Goal: Task Accomplishment & Management: Manage account settings

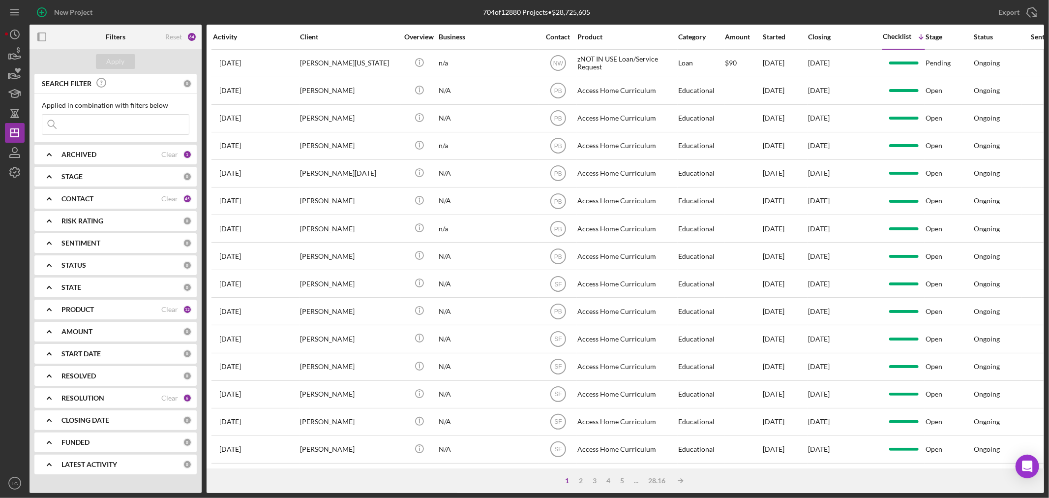
click at [145, 117] on input at bounding box center [115, 125] width 147 height 20
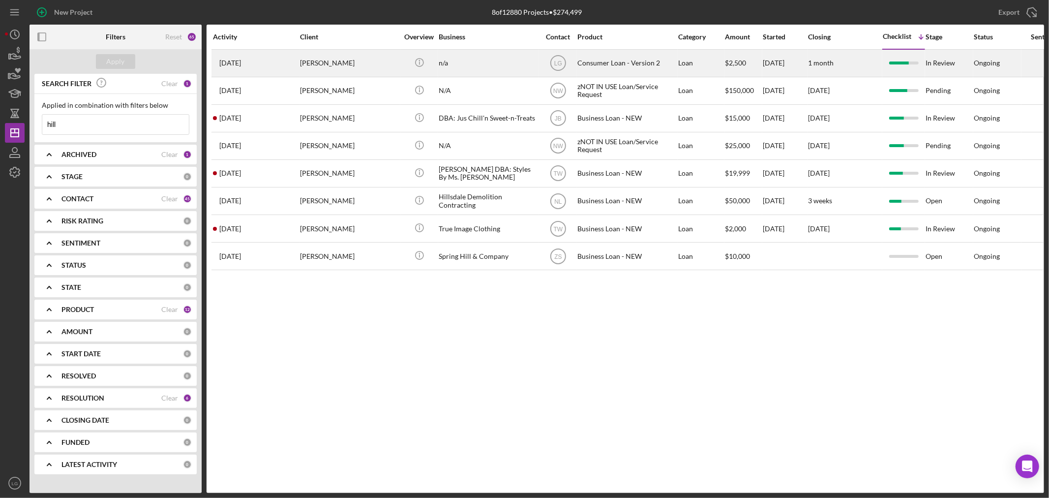
type input "hill"
click at [276, 74] on div "[DATE] [PERSON_NAME]" at bounding box center [256, 63] width 86 height 26
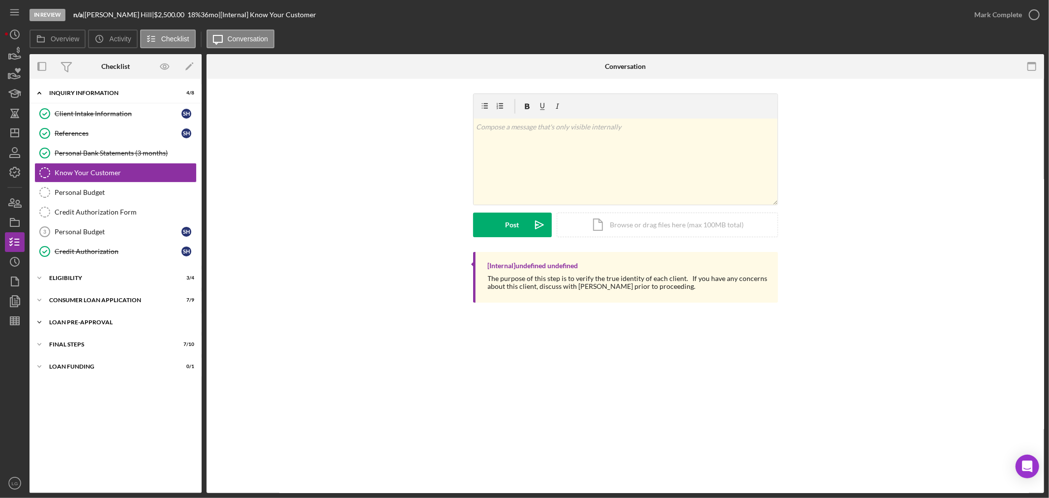
click at [133, 326] on div "Icon/Expander Loan Pre-Approval 2 / 2" at bounding box center [116, 322] width 172 height 20
click at [102, 351] on link "Loan Approval Loan Approval" at bounding box center [115, 343] width 162 height 20
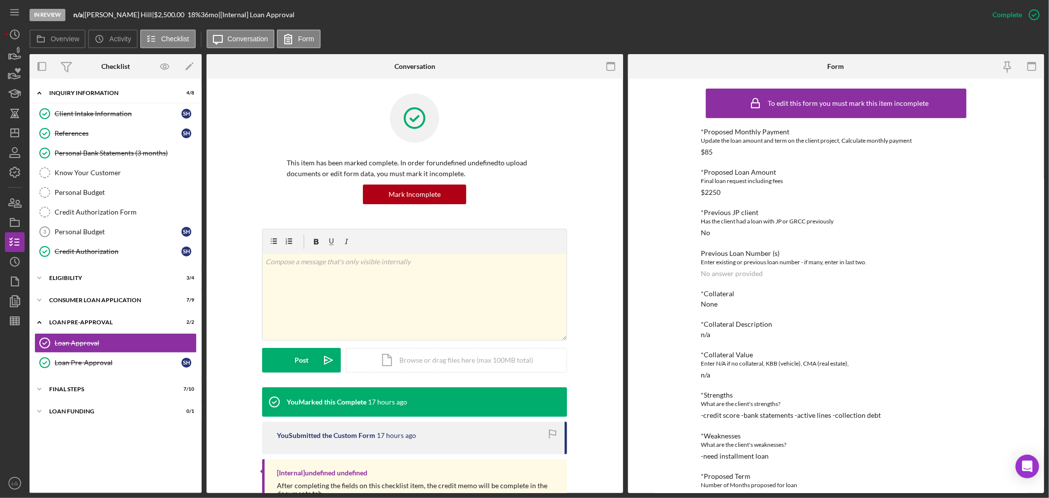
scroll to position [124, 0]
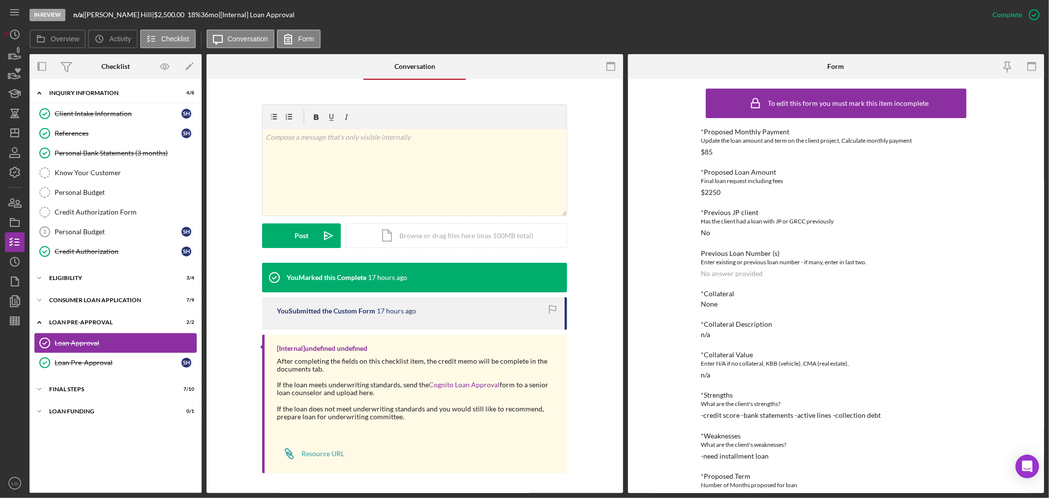
click at [141, 351] on link "Loan Approval Loan Approval" at bounding box center [115, 343] width 162 height 20
click at [140, 358] on link "Loan Pre-Approval Loan Pre-Approval S H" at bounding box center [115, 363] width 162 height 20
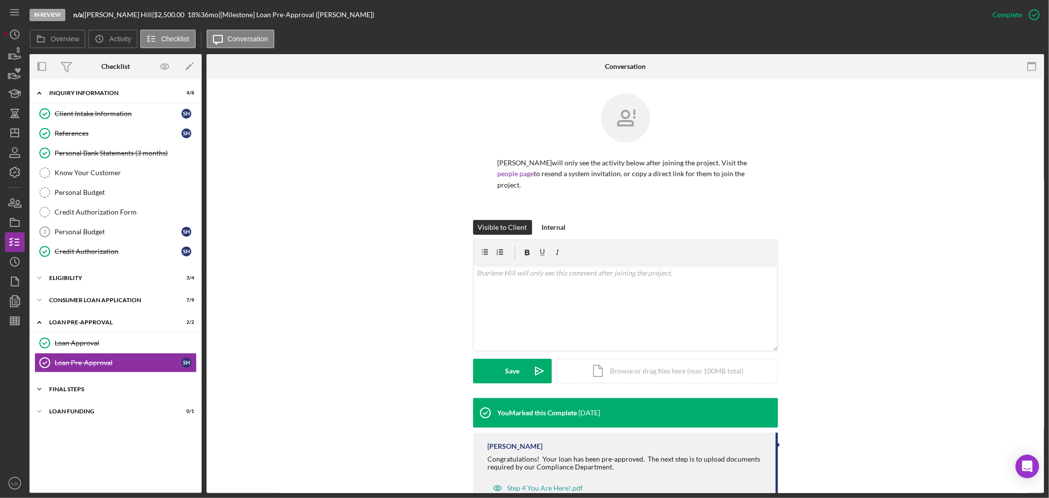
click at [141, 392] on div "FINAL STEPS" at bounding box center [119, 389] width 140 height 6
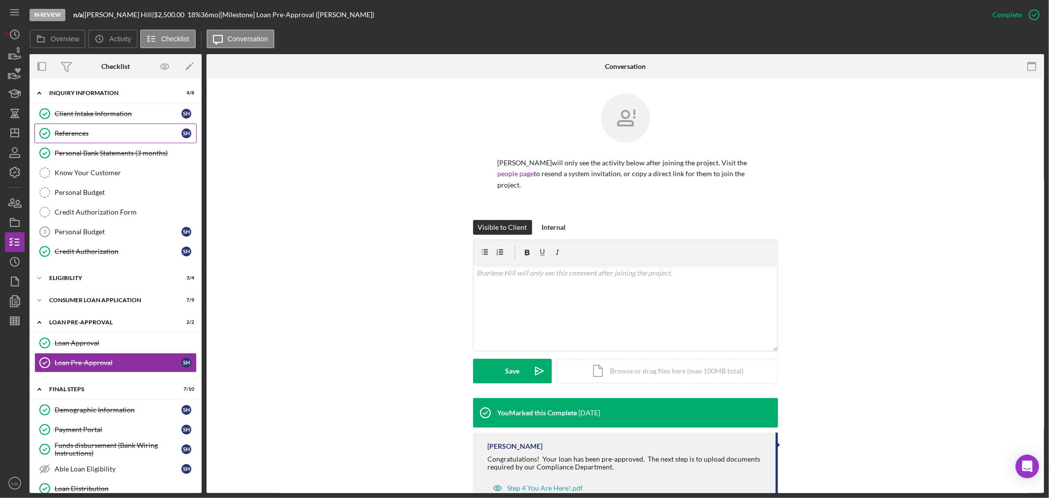
click at [86, 134] on div "References" at bounding box center [118, 133] width 127 height 8
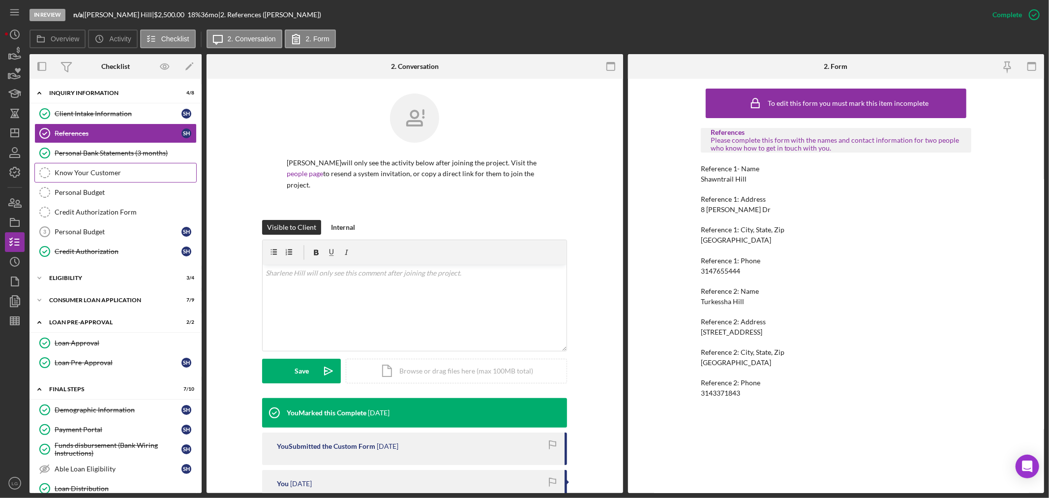
click at [89, 172] on div "Know Your Customer" at bounding box center [126, 173] width 142 height 8
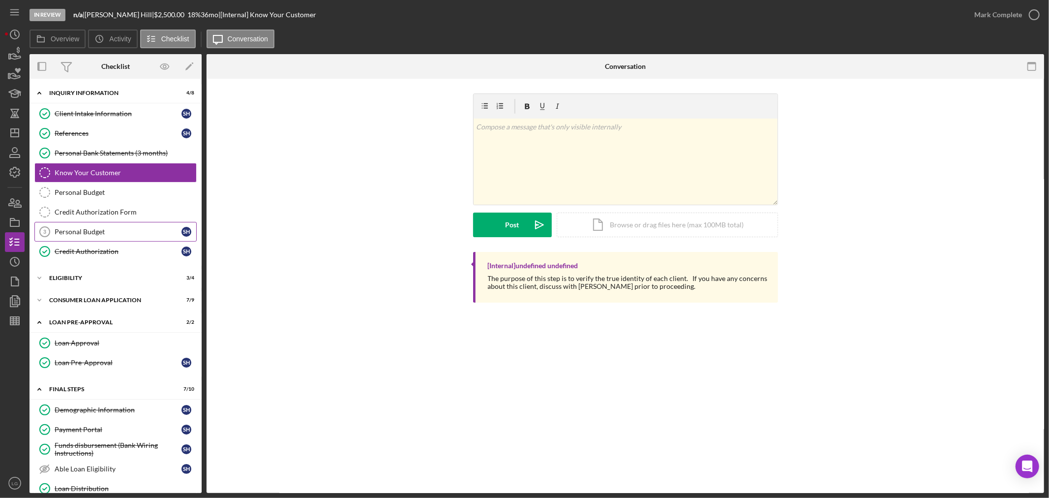
click at [147, 230] on div "Personal Budget" at bounding box center [118, 232] width 127 height 8
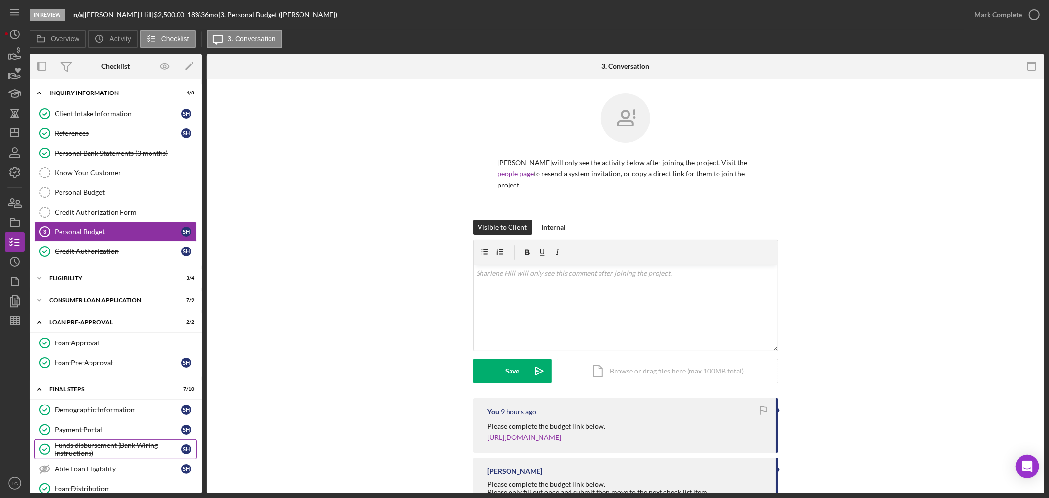
scroll to position [138, 0]
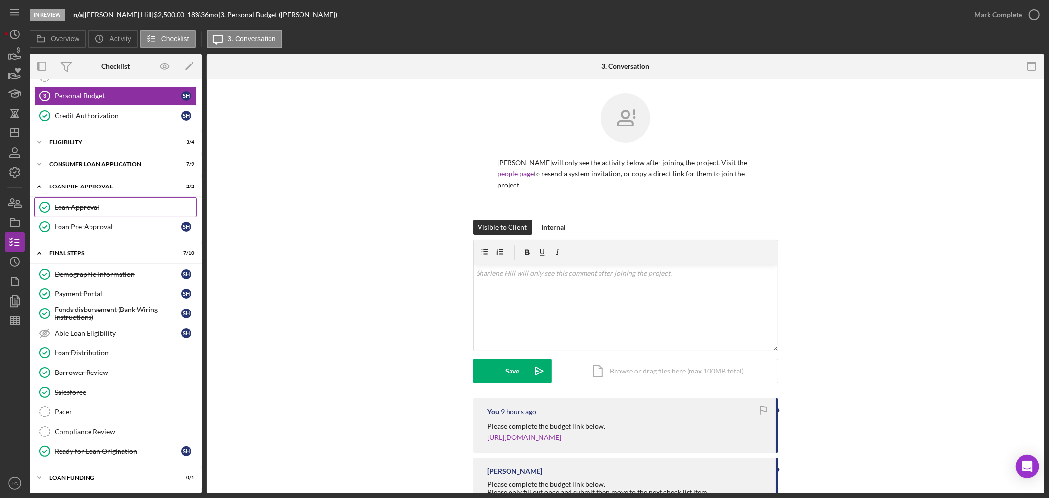
click at [81, 207] on div "Loan Approval" at bounding box center [126, 207] width 142 height 8
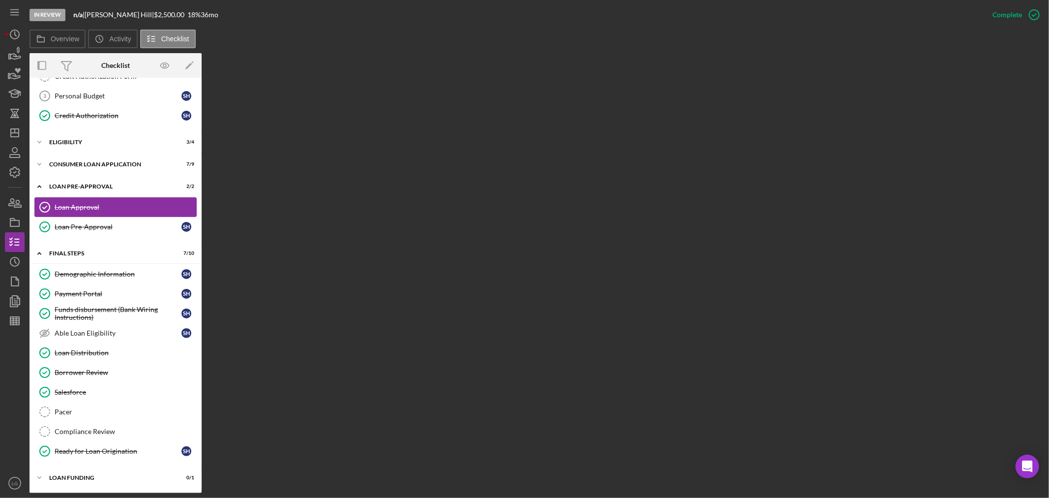
scroll to position [138, 0]
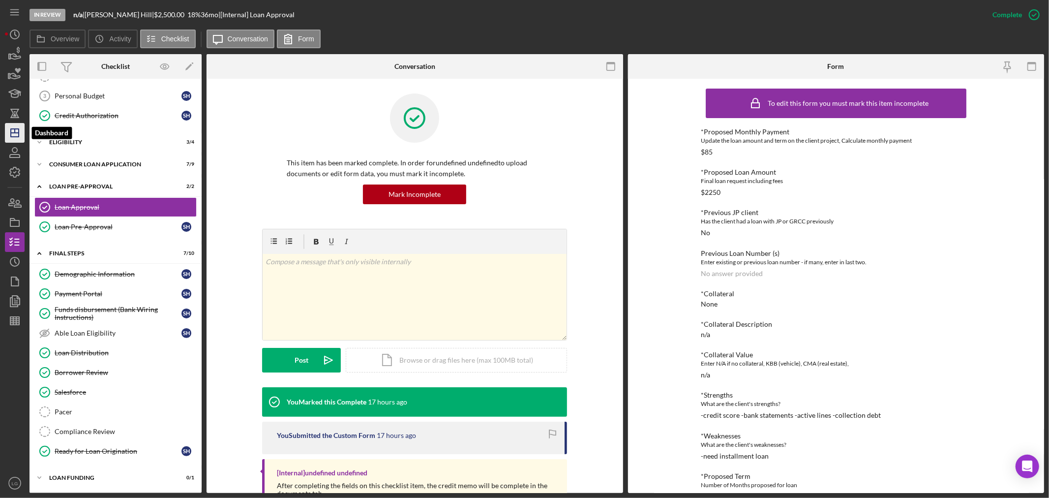
click at [17, 138] on icon "Icon/Dashboard" at bounding box center [14, 133] width 25 height 25
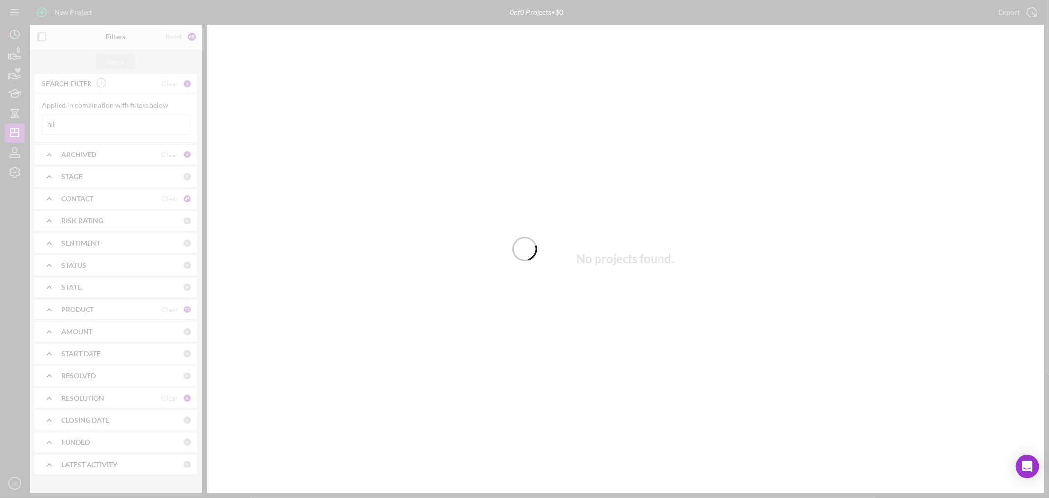
click at [78, 125] on div at bounding box center [524, 249] width 1049 height 498
click at [65, 129] on div at bounding box center [524, 249] width 1049 height 498
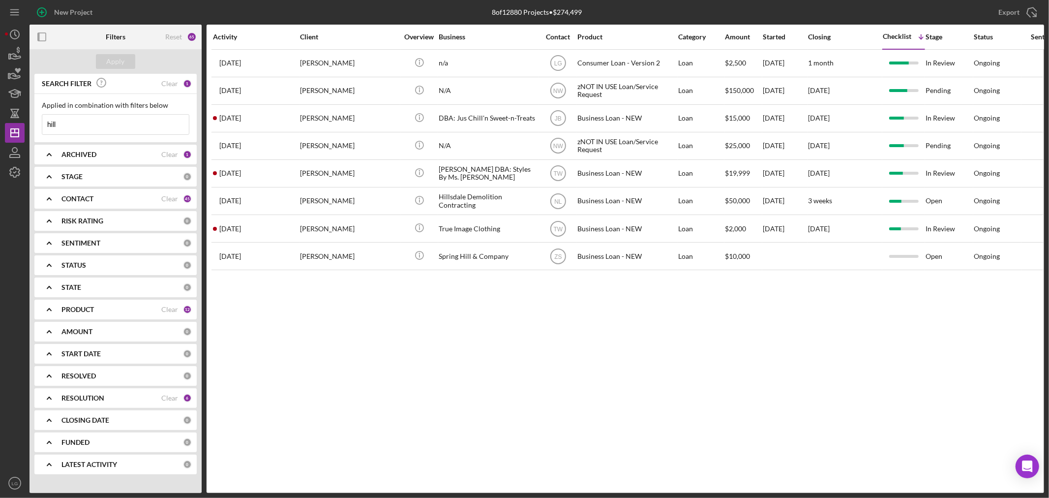
click at [64, 126] on input "hill" at bounding box center [115, 125] width 147 height 20
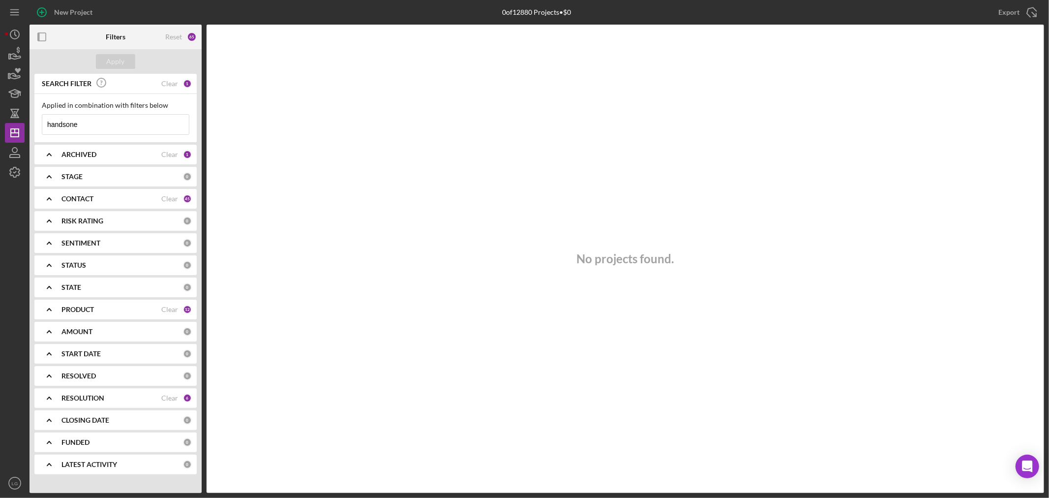
click at [92, 124] on input "handsone" at bounding box center [115, 125] width 147 height 20
type input "handson"
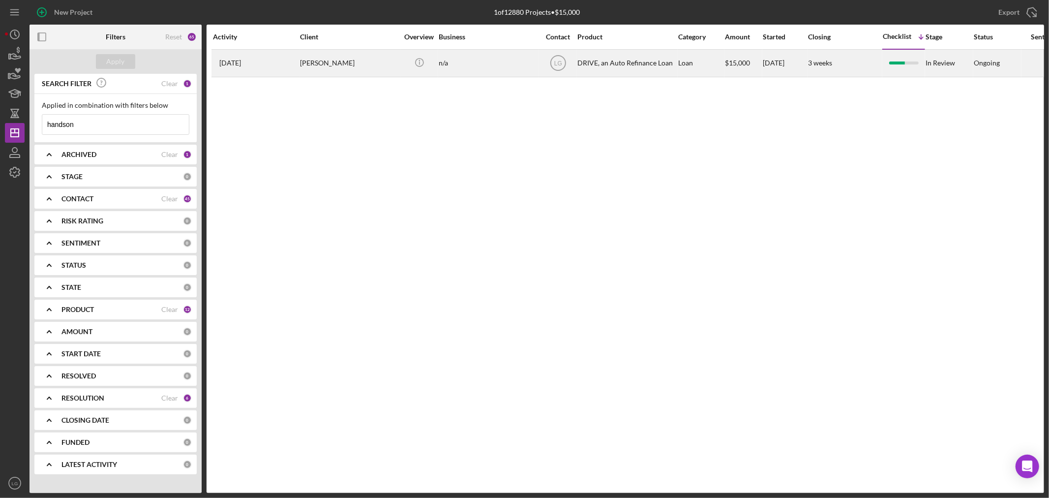
click at [326, 64] on div "[PERSON_NAME]" at bounding box center [349, 63] width 98 height 26
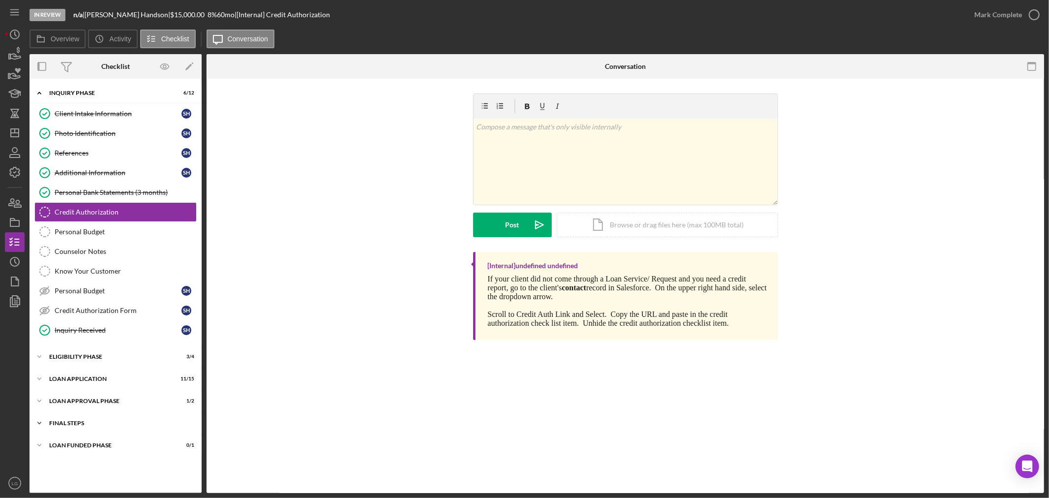
click at [130, 424] on div "FINAL STEPS" at bounding box center [119, 423] width 140 height 6
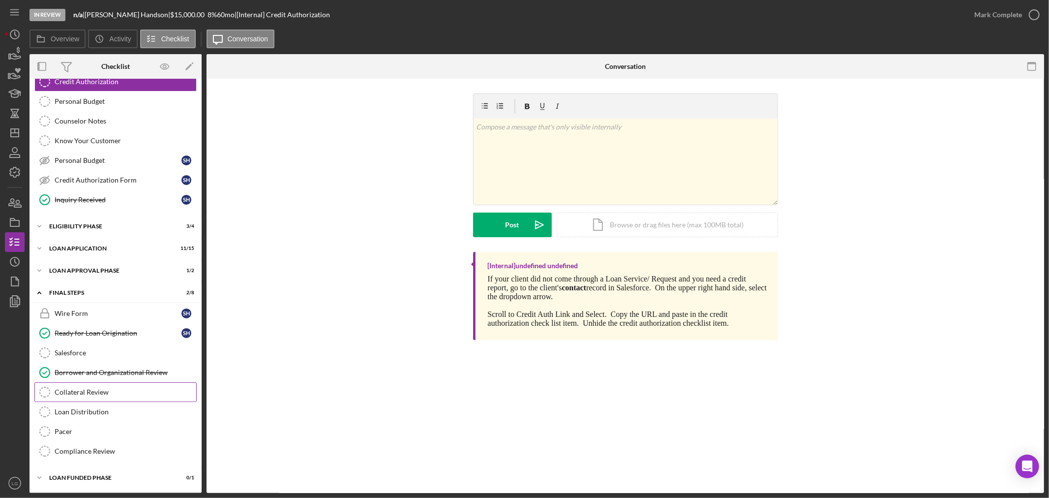
click at [77, 396] on div "Collateral Review" at bounding box center [126, 392] width 142 height 8
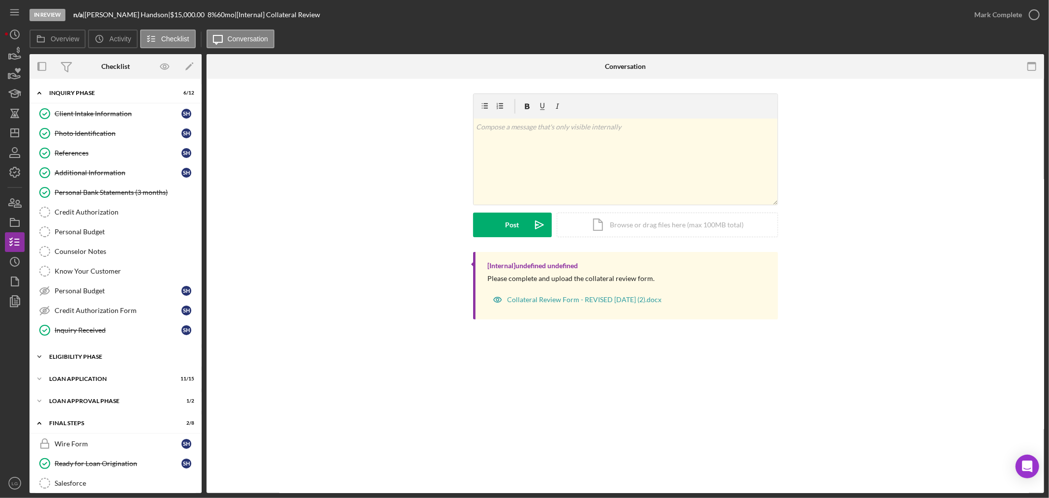
click at [81, 357] on div "Eligibility Phase" at bounding box center [119, 357] width 140 height 6
click at [84, 405] on link "My Credit Compass My Credit Compass" at bounding box center [115, 397] width 162 height 20
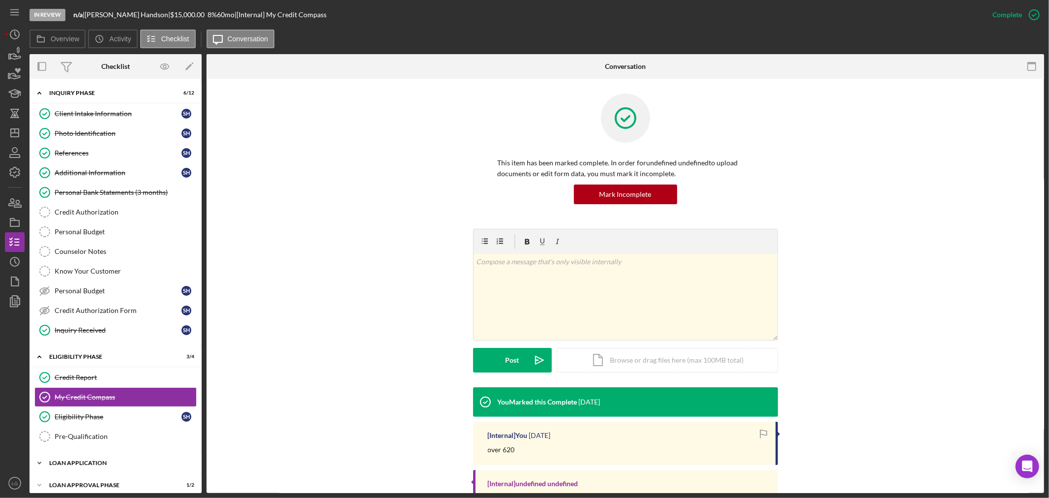
click at [83, 459] on div "Icon/Expander Loan Application 11 / 15" at bounding box center [116, 463] width 172 height 20
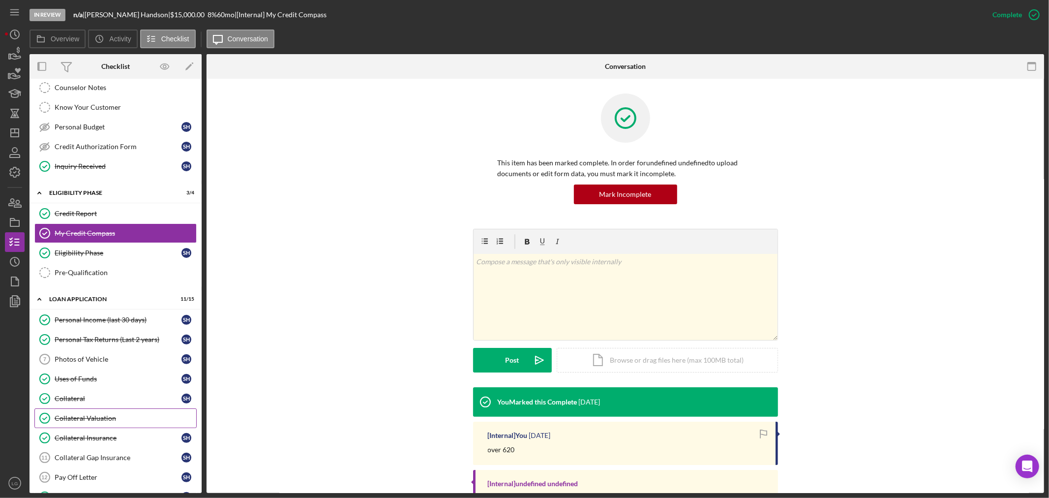
click at [92, 420] on div "Collateral Valuation" at bounding box center [126, 418] width 142 height 8
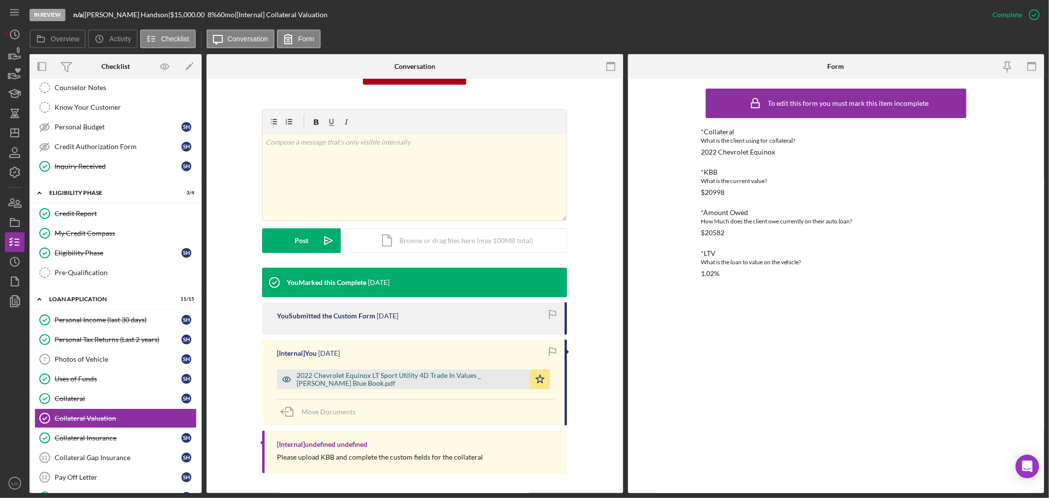
click at [361, 373] on div "2022 Chevrolet Equinox LT Sport Utility 4D Trade In Values _ [PERSON_NAME] Blue…" at bounding box center [411, 379] width 229 height 16
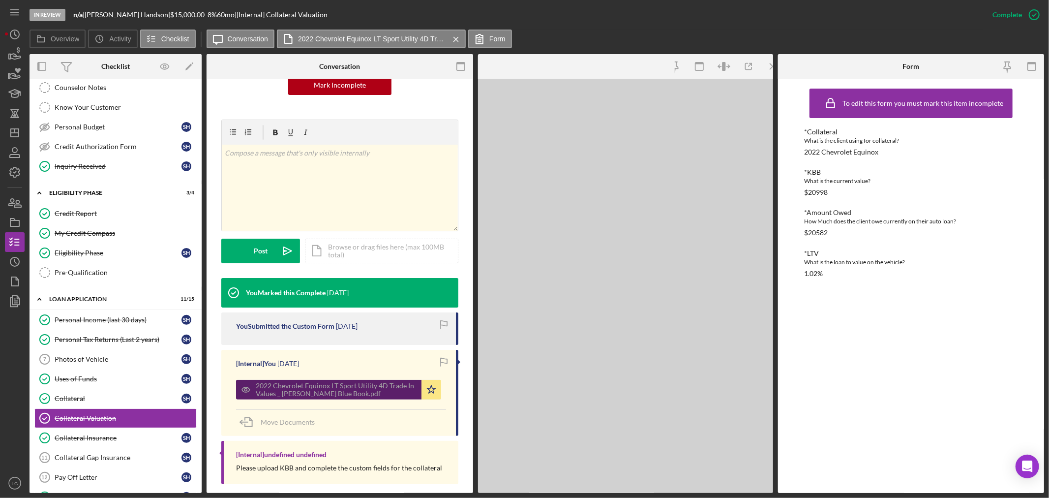
scroll to position [131, 0]
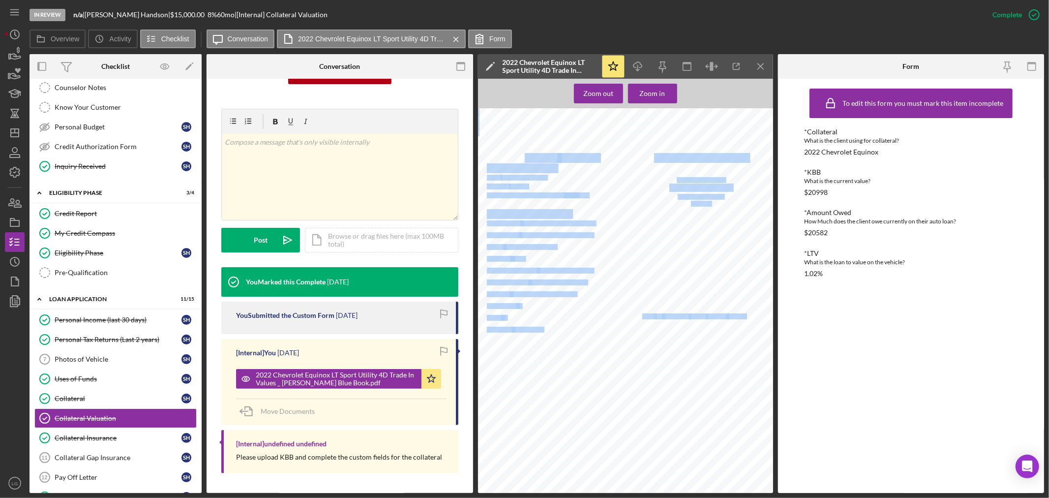
drag, startPoint x: 602, startPoint y: 158, endPoint x: 524, endPoint y: 153, distance: 77.9
click at [524, 153] on div "2022 Chevrolet Equinox Pricing Report Style : LT Sport Utility 4D Mileage : 52,…" at bounding box center [628, 303] width 301 height 390
click at [524, 153] on span "Chevrolet" at bounding box center [534, 157] width 46 height 9
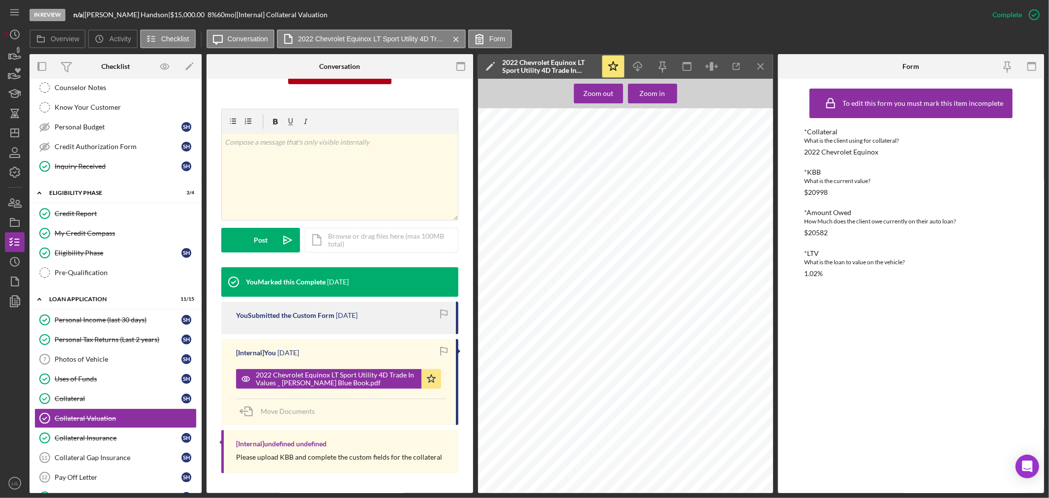
click at [524, 153] on span "Chevrolet" at bounding box center [534, 157] width 46 height 9
click at [494, 154] on span "2022" at bounding box center [498, 157] width 22 height 9
click at [489, 156] on div "2022 Chevrolet Equinox Pricing Report Style : LT Sport Utility 4D Mileage : 52,…" at bounding box center [628, 303] width 301 height 390
drag, startPoint x: 489, startPoint y: 156, endPoint x: 597, endPoint y: 154, distance: 107.8
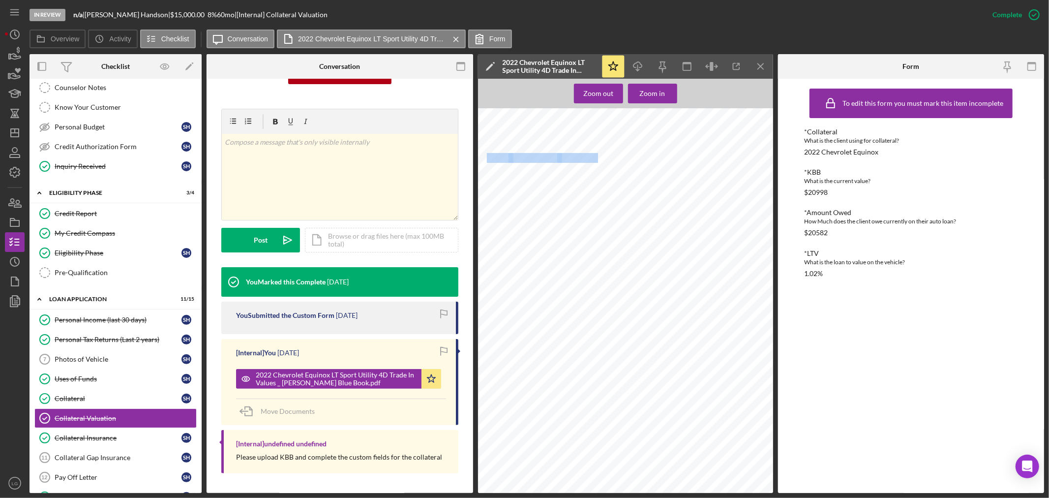
click at [597, 154] on div "2022 Chevrolet Equinox Pricing Report Style : LT Sport Utility 4D Mileage : 52,…" at bounding box center [628, 303] width 301 height 390
copy div "2022 Chevrolet Equinox"
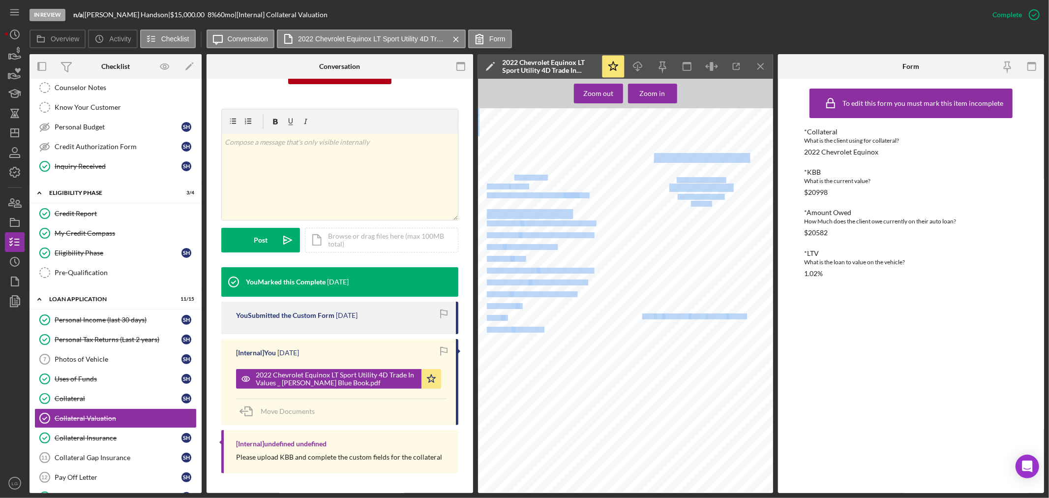
drag, startPoint x: 548, startPoint y: 179, endPoint x: 513, endPoint y: 175, distance: 35.1
click at [513, 175] on div "2022 Chevrolet Equinox Pricing Report Style : LT Sport Utility 4D Mileage : 52,…" at bounding box center [628, 303] width 301 height 390
click at [513, 175] on span ": LT Sport Utility 4D" at bounding box center [524, 177] width 46 height 5
drag, startPoint x: 503, startPoint y: 177, endPoint x: 547, endPoint y: 175, distance: 43.4
click at [547, 175] on div "2022 Chevrolet Equinox Pricing Report Style : LT Sport Utility 4D Mileage : 52,…" at bounding box center [628, 303] width 301 height 390
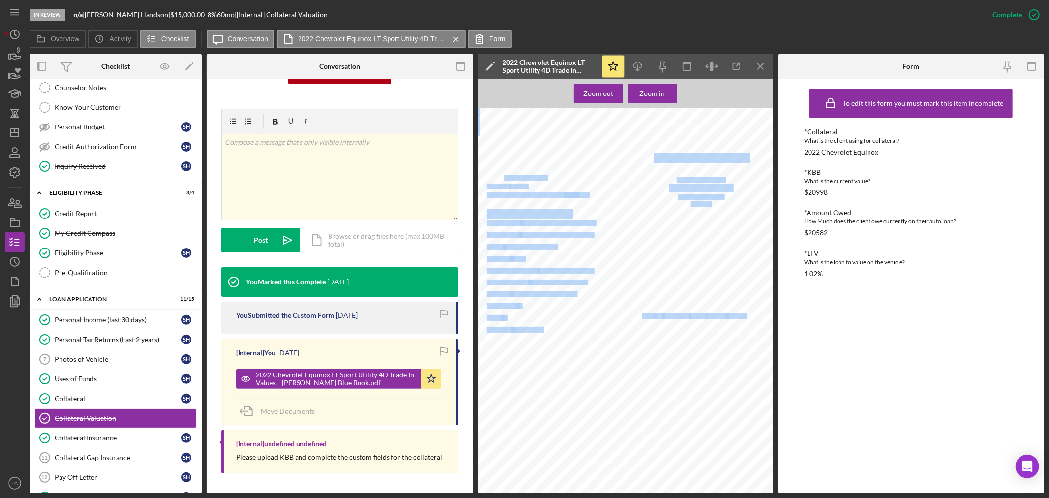
click at [543, 176] on span ": LT Sport Utility 4D" at bounding box center [524, 177] width 46 height 5
drag, startPoint x: 548, startPoint y: 176, endPoint x: 530, endPoint y: 176, distance: 17.7
click at [530, 176] on div "2022 Chevrolet Equinox Pricing Report Style : LT Sport Utility 4D Mileage : 52,…" at bounding box center [628, 303] width 301 height 390
click at [530, 176] on span ": LT Sport Utility 4D" at bounding box center [524, 177] width 46 height 5
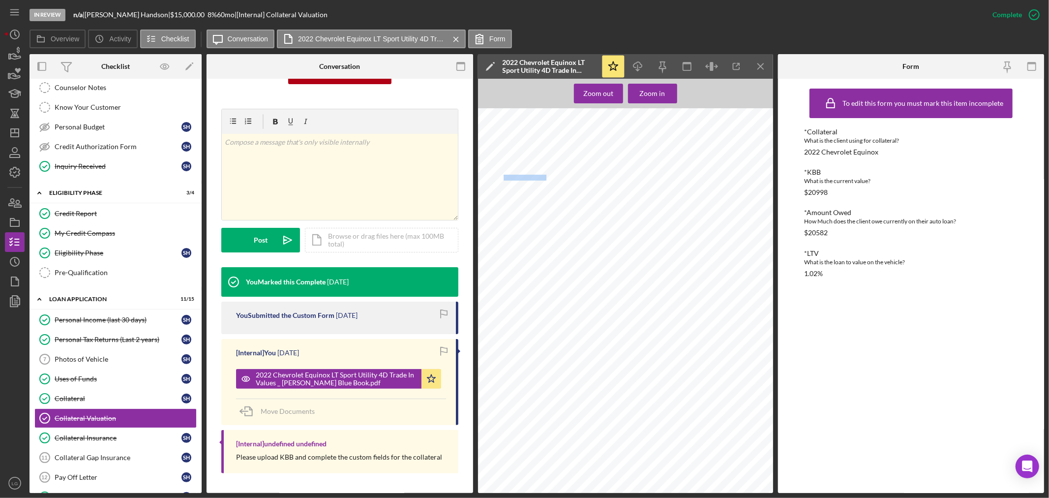
drag, startPoint x: 504, startPoint y: 177, endPoint x: 545, endPoint y: 176, distance: 40.4
click at [545, 176] on span ": LT Sport Utility 4D" at bounding box center [524, 177] width 46 height 5
copy span "LT Sport Utility 4D"
click at [14, 129] on polygon "button" at bounding box center [15, 133] width 8 height 8
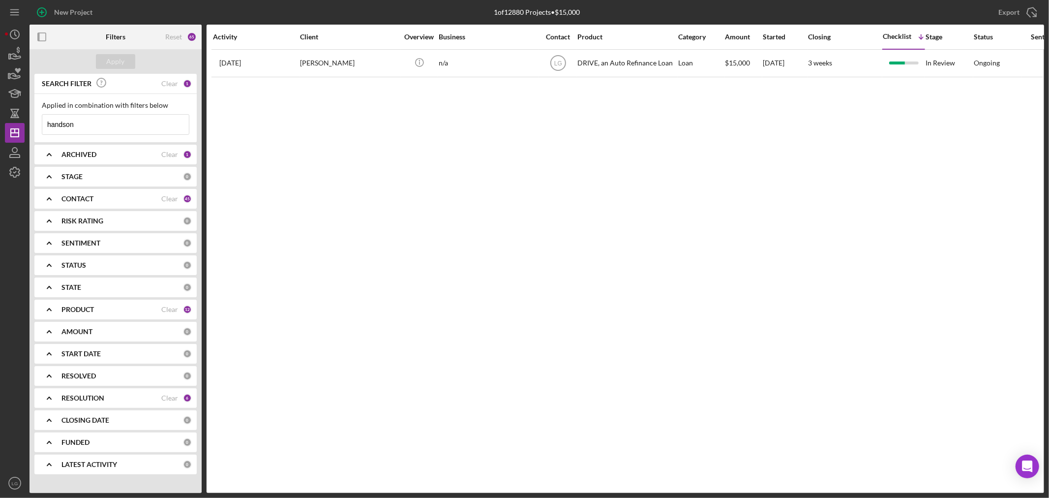
click at [138, 122] on input "handson" at bounding box center [115, 125] width 147 height 20
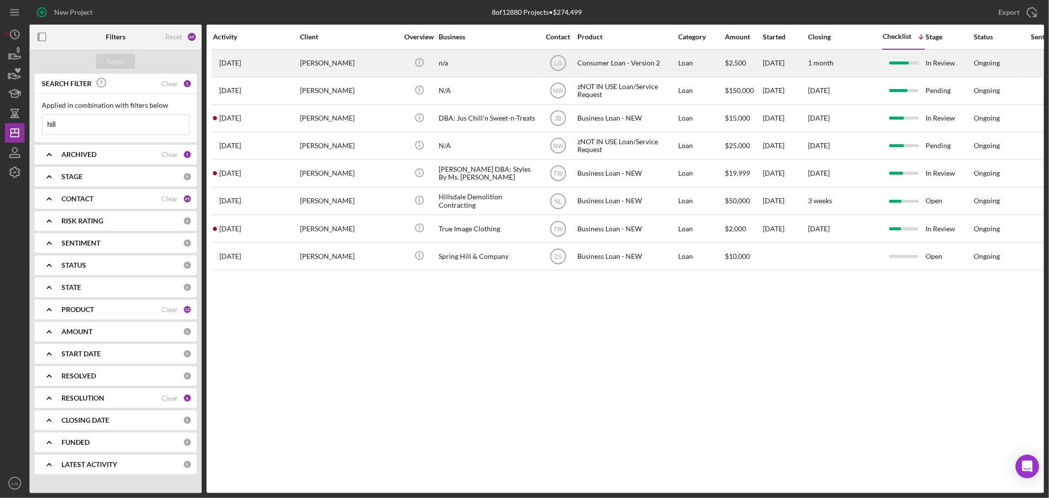
type input "hill"
click at [278, 61] on div "[DATE] [PERSON_NAME]" at bounding box center [256, 63] width 86 height 26
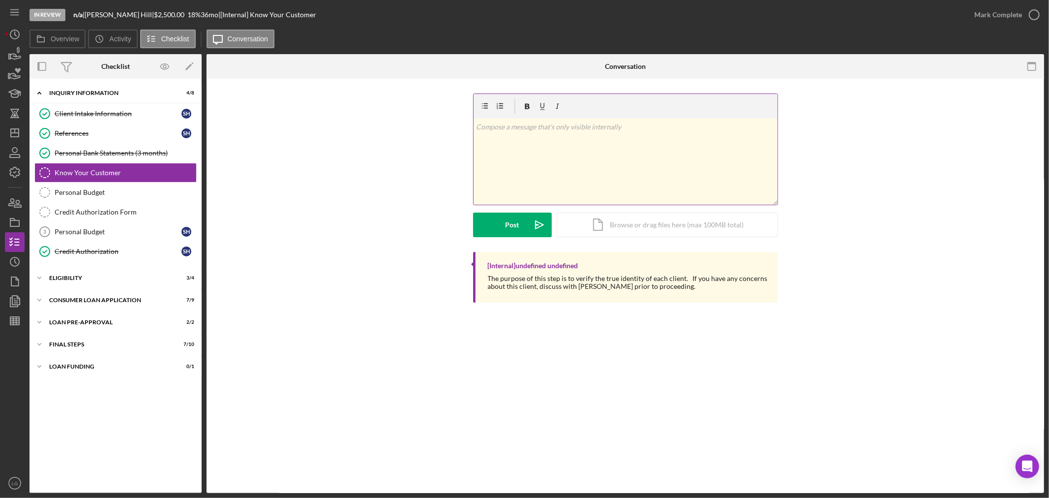
click at [519, 141] on div "v Color teal Color pink Remove color Add row above Add row below Add column bef…" at bounding box center [626, 162] width 304 height 86
click at [516, 229] on div "Post" at bounding box center [513, 225] width 14 height 25
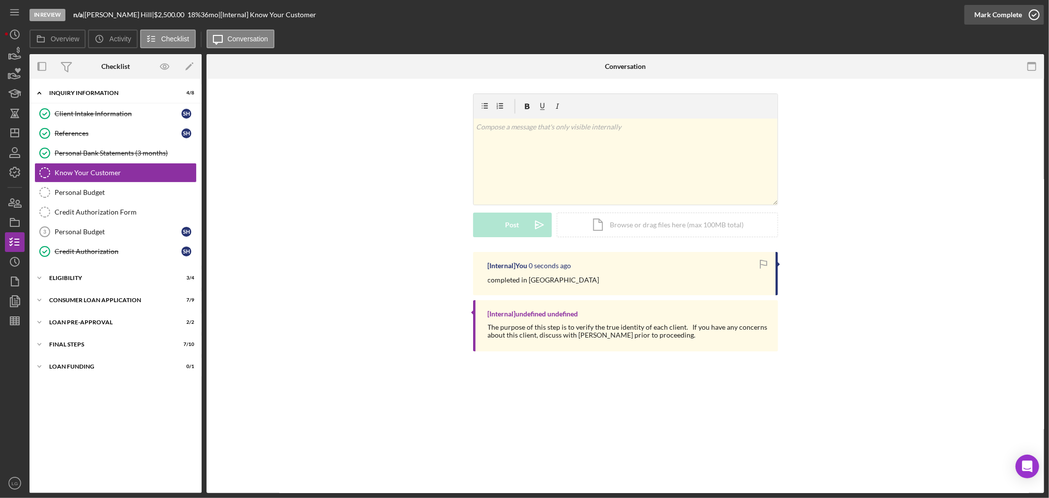
click at [994, 18] on div "Mark Complete" at bounding box center [999, 15] width 48 height 20
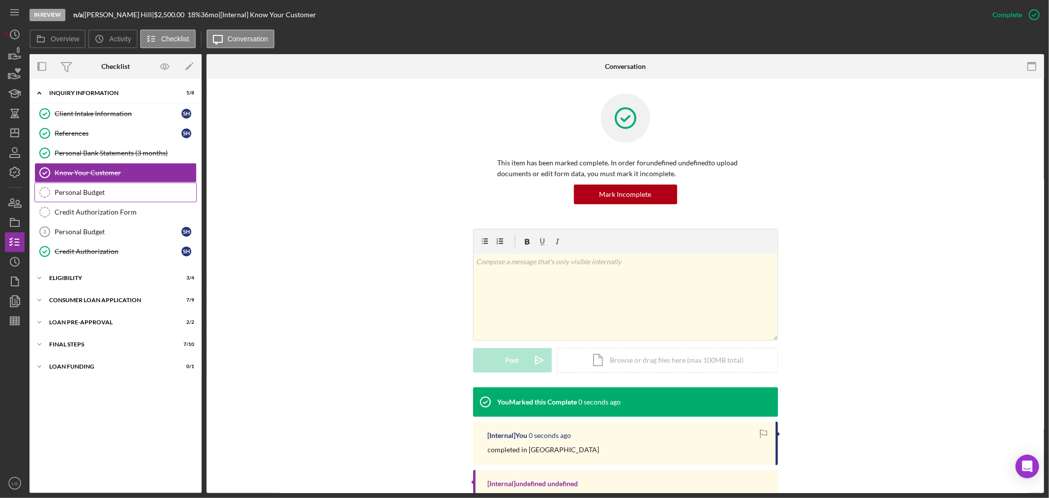
click at [84, 196] on div "Personal Budget" at bounding box center [126, 192] width 142 height 8
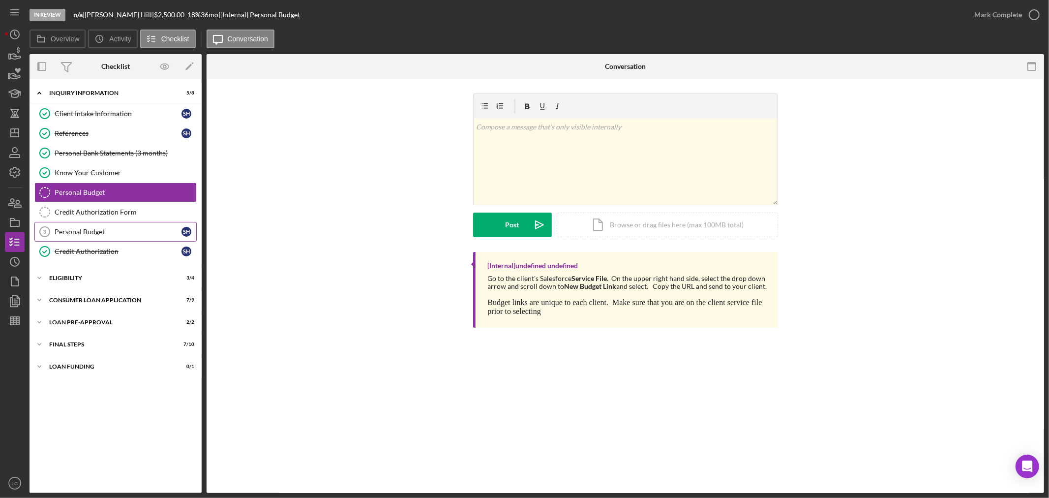
click at [71, 231] on div "Personal Budget" at bounding box center [118, 232] width 127 height 8
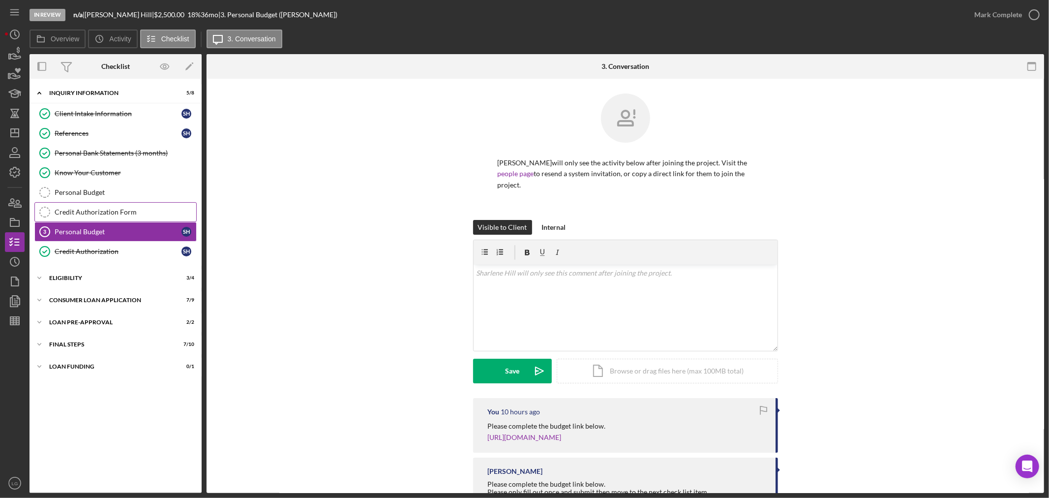
click at [74, 209] on div "Credit Authorization Form" at bounding box center [126, 212] width 142 height 8
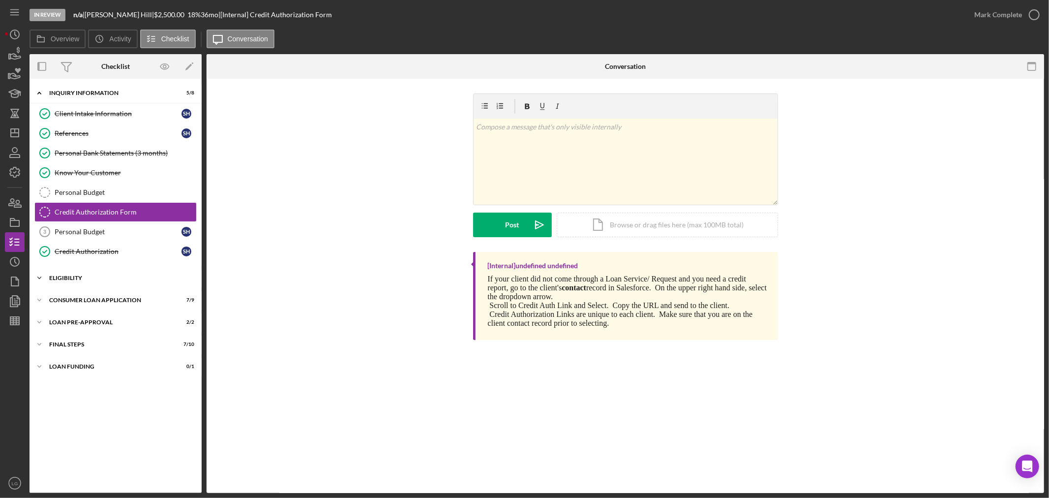
click at [134, 280] on div "Eligibility" at bounding box center [119, 278] width 140 height 6
click at [121, 379] on div "Icon/Expander Consumer Loan Application 7 / 9" at bounding box center [116, 384] width 172 height 20
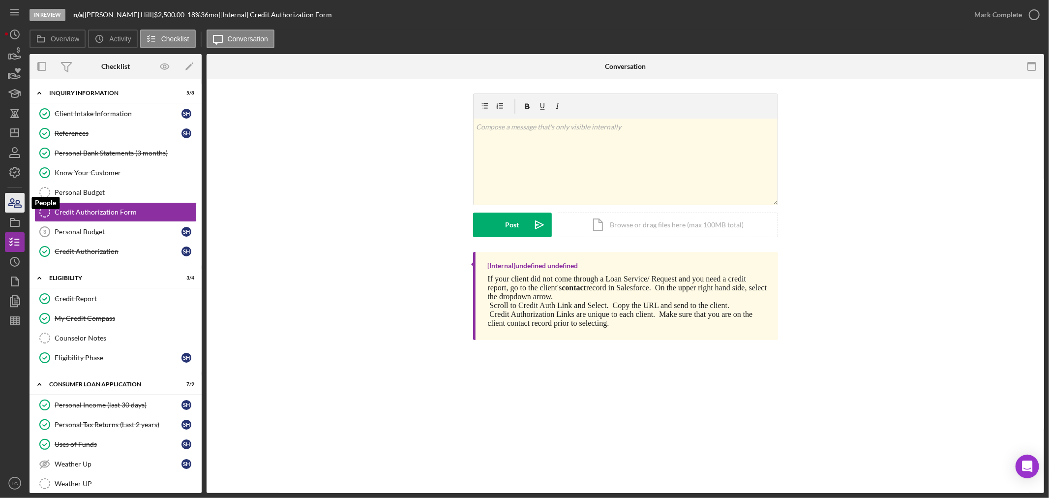
click at [23, 210] on icon "button" at bounding box center [14, 202] width 25 height 25
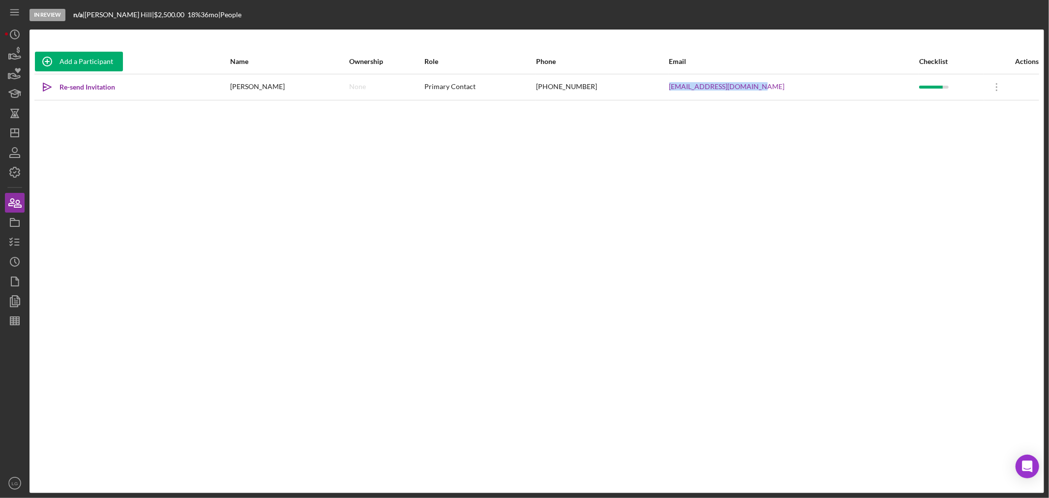
drag, startPoint x: 785, startPoint y: 88, endPoint x: 690, endPoint y: 90, distance: 94.5
click at [690, 90] on tr "Icon/icon-invite-send Re-send Invitation [PERSON_NAME] None Primary Contact [PH…" at bounding box center [536, 87] width 1005 height 26
click at [15, 215] on icon "button" at bounding box center [14, 222] width 25 height 25
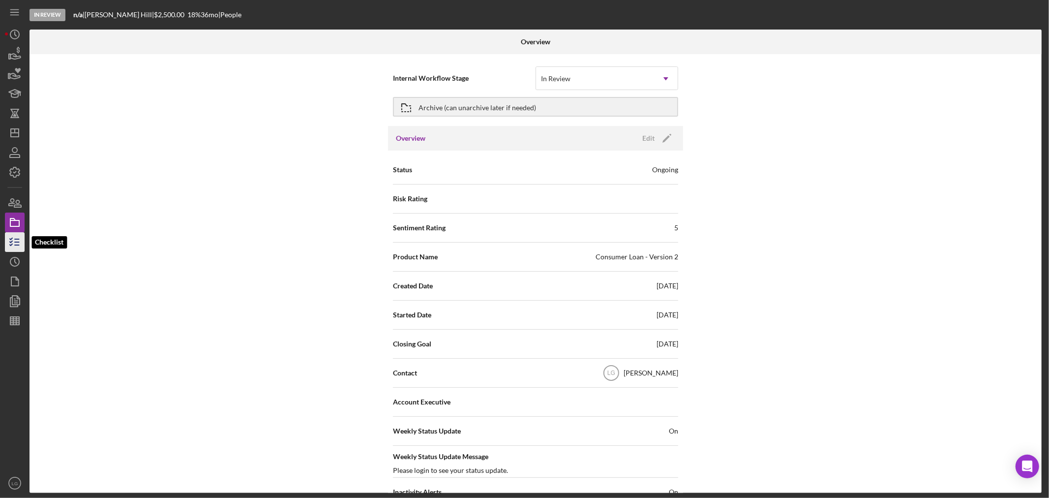
click at [10, 244] on polyline "button" at bounding box center [11, 244] width 2 height 1
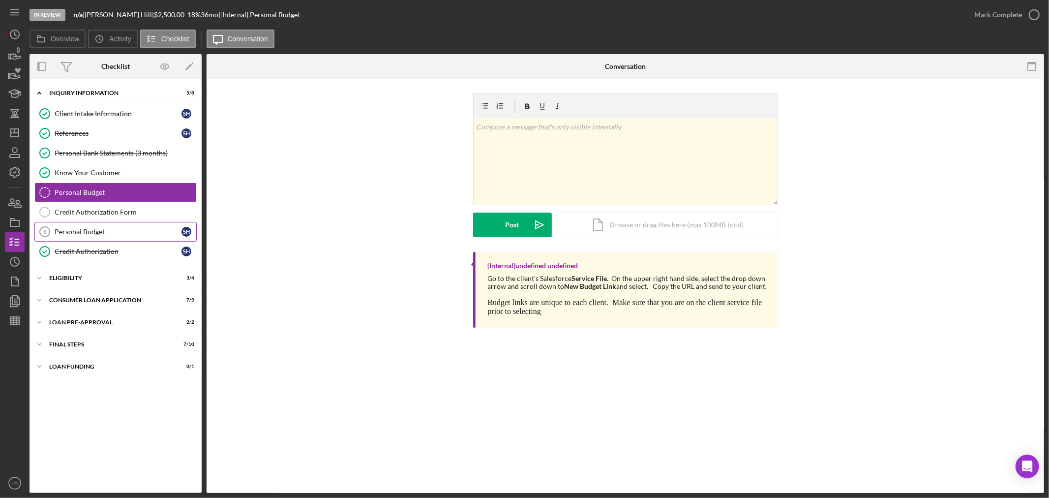
click at [120, 235] on div "Personal Budget" at bounding box center [118, 232] width 127 height 8
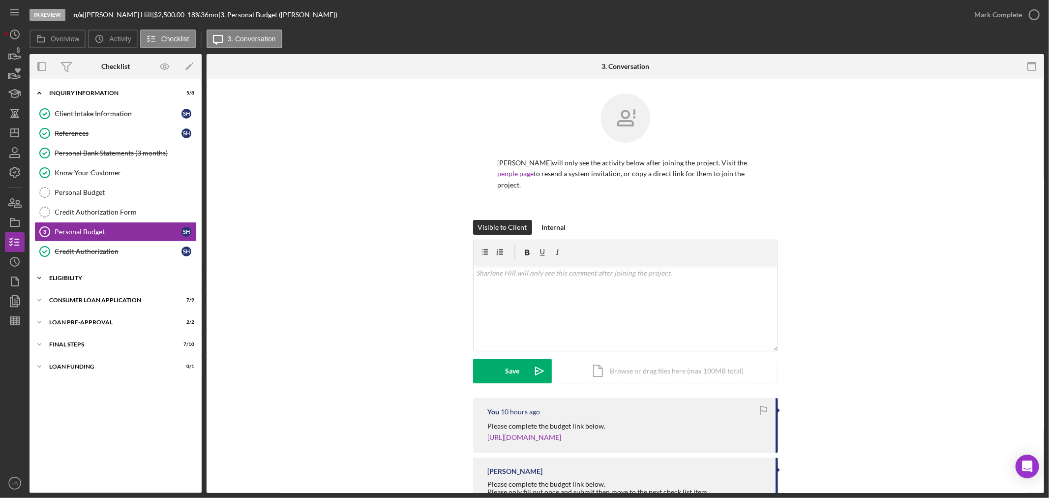
click at [141, 275] on div "Eligibility" at bounding box center [119, 278] width 140 height 6
click at [104, 341] on div "Counselor Notes" at bounding box center [126, 338] width 142 height 8
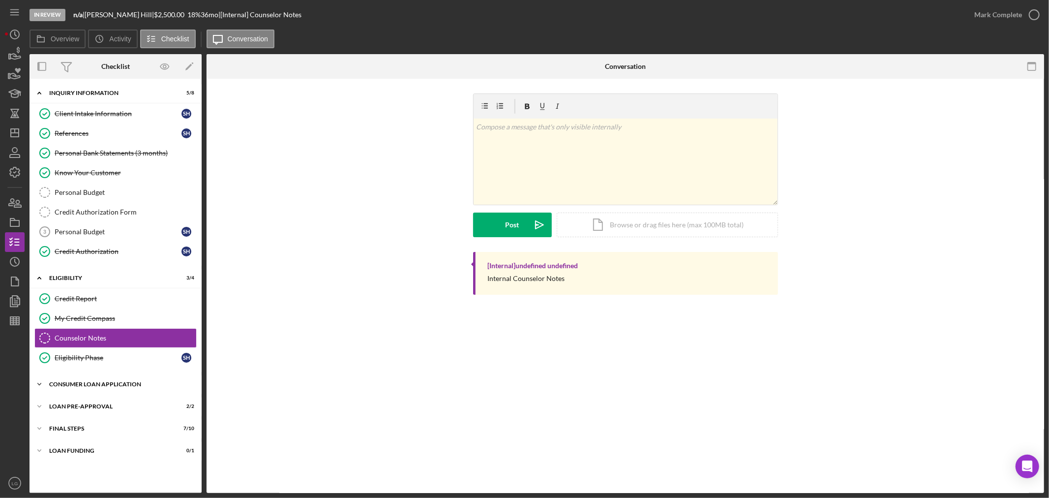
click at [108, 387] on div "Consumer Loan Application" at bounding box center [119, 384] width 140 height 6
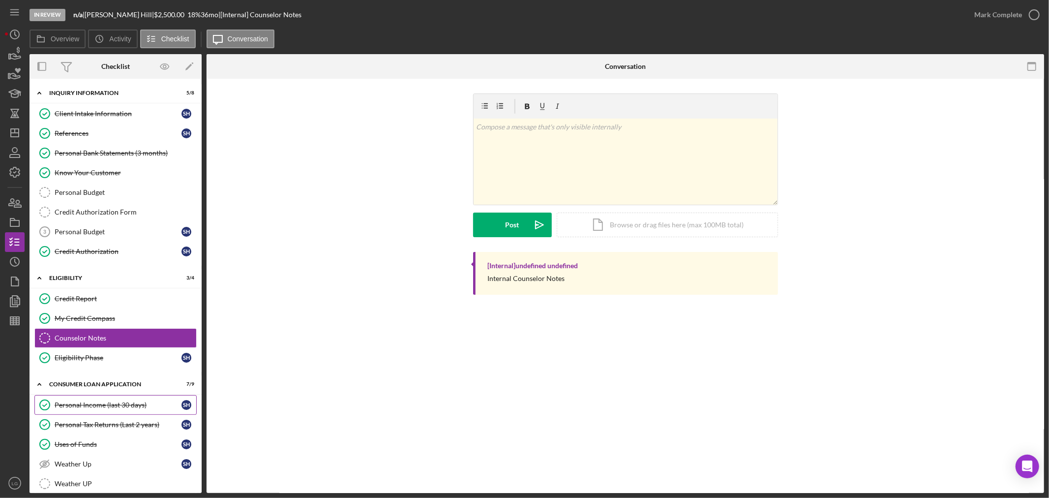
click at [108, 409] on div "Personal Income (last 30 days)" at bounding box center [118, 405] width 127 height 8
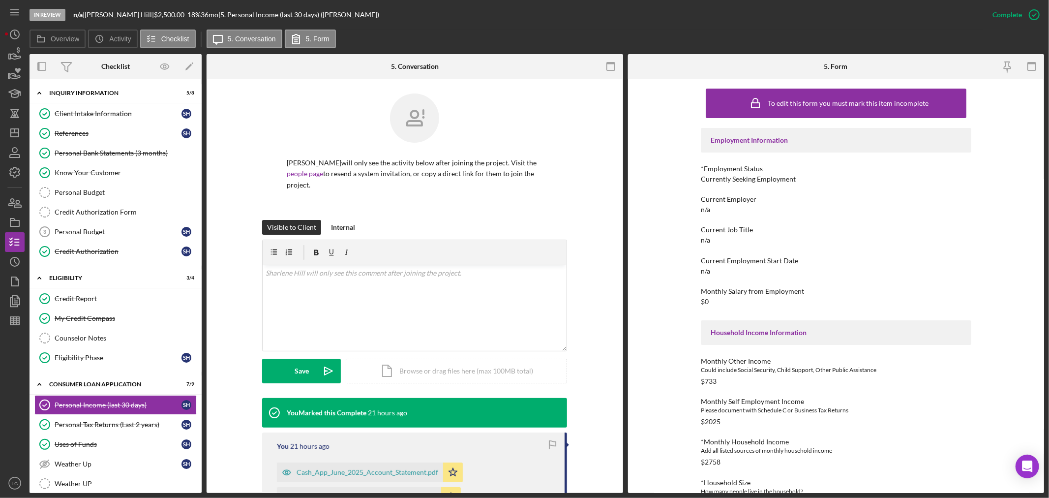
scroll to position [157, 0]
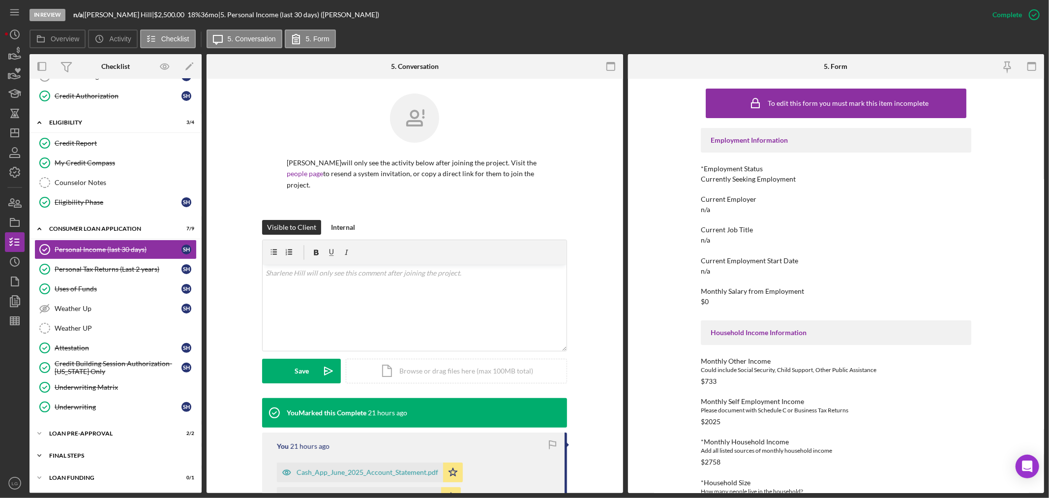
click at [112, 451] on div "Icon/Expander FINAL STEPS 7 / 10" at bounding box center [116, 456] width 172 height 20
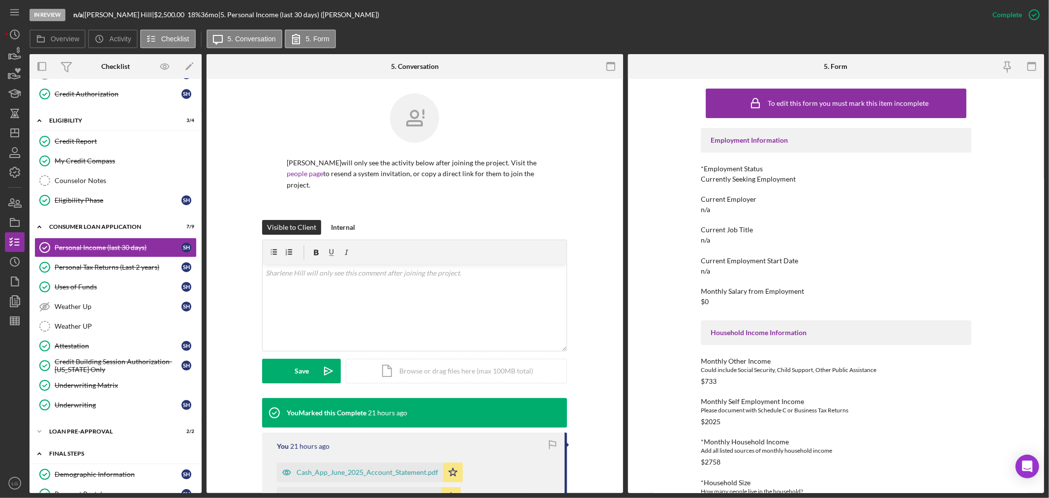
scroll to position [321, 0]
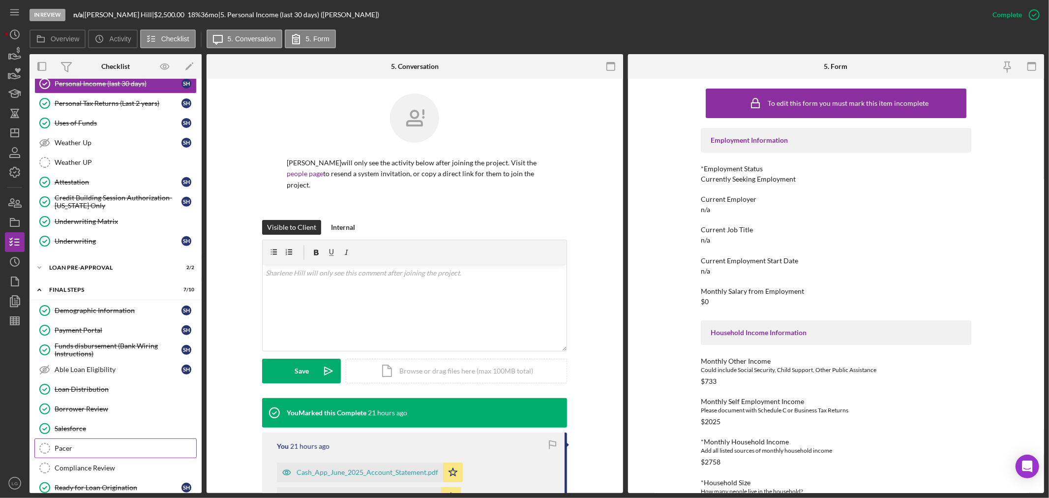
click at [94, 452] on div "Pacer" at bounding box center [126, 448] width 142 height 8
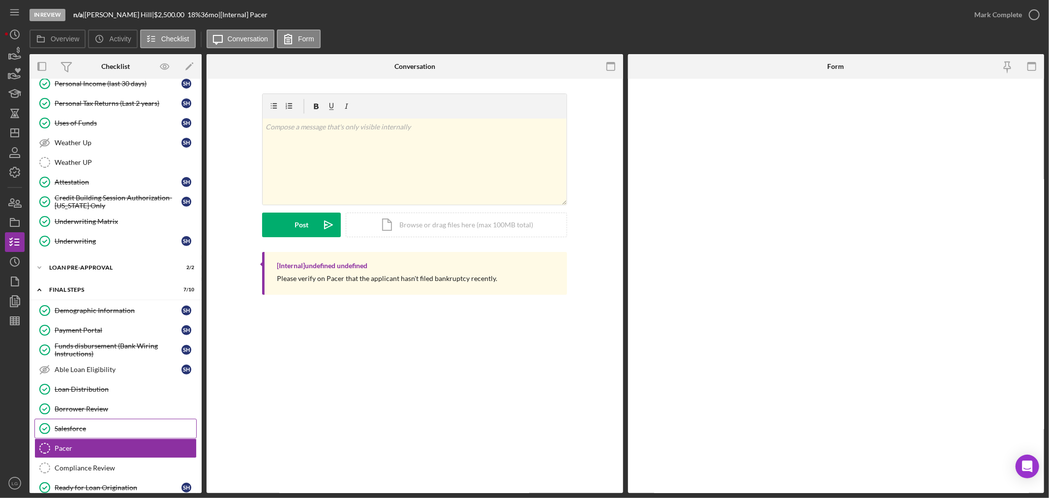
click at [93, 429] on div "Salesforce" at bounding box center [126, 429] width 142 height 8
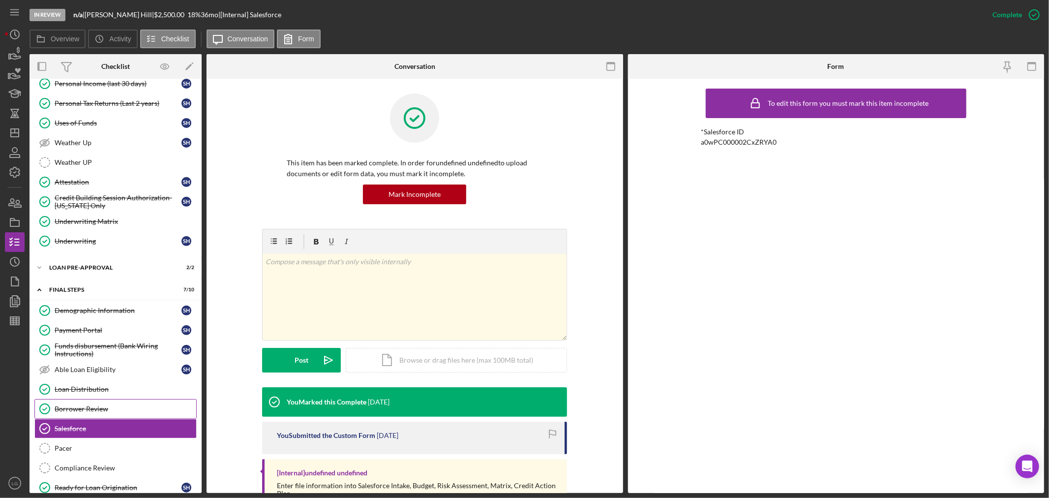
click at [85, 407] on div "Borrower Review" at bounding box center [126, 409] width 142 height 8
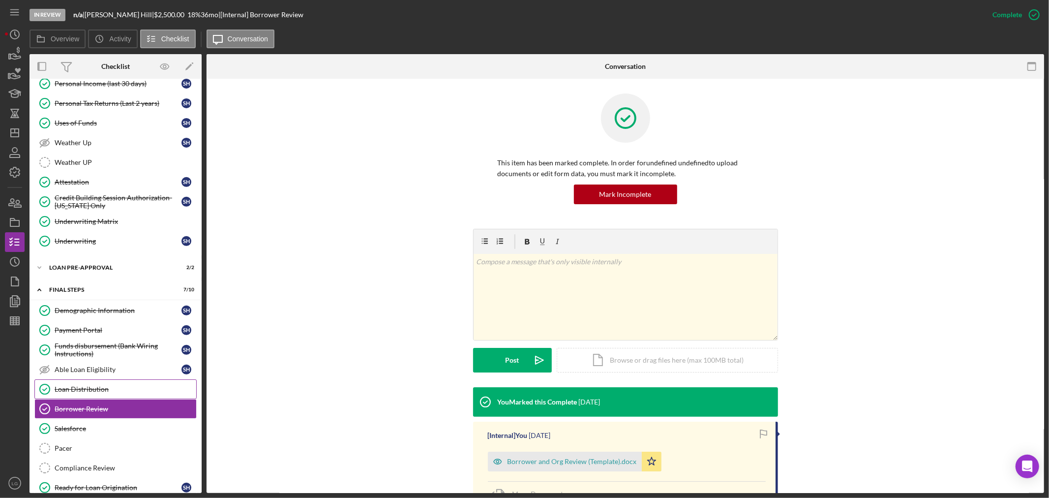
click at [77, 396] on link "Loan Distribution Loan Distribution" at bounding box center [115, 389] width 162 height 20
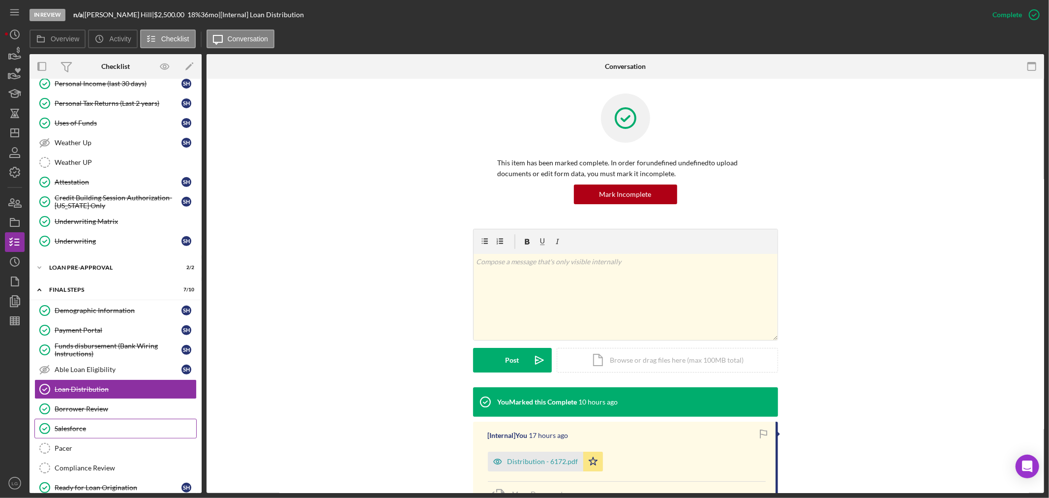
scroll to position [361, 0]
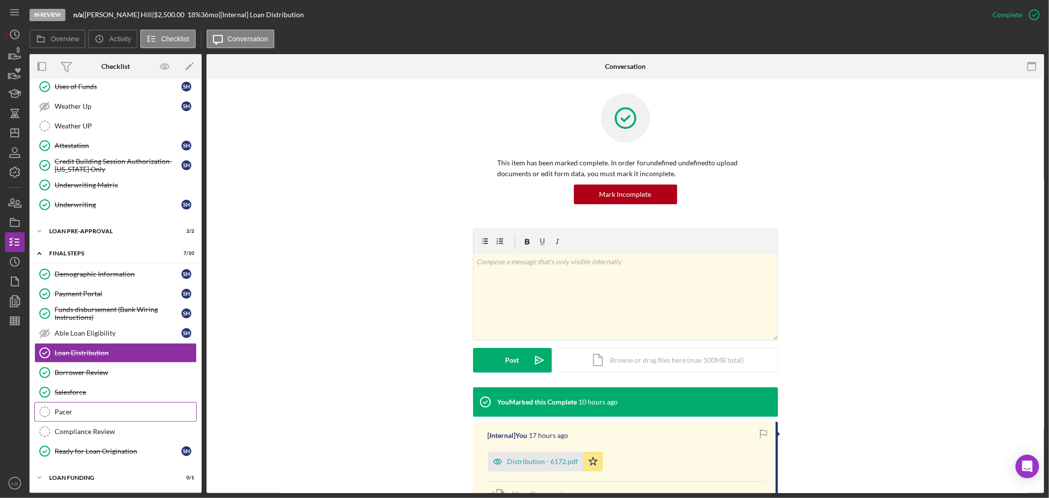
click at [62, 421] on link "Pacer Pacer" at bounding box center [115, 412] width 162 height 20
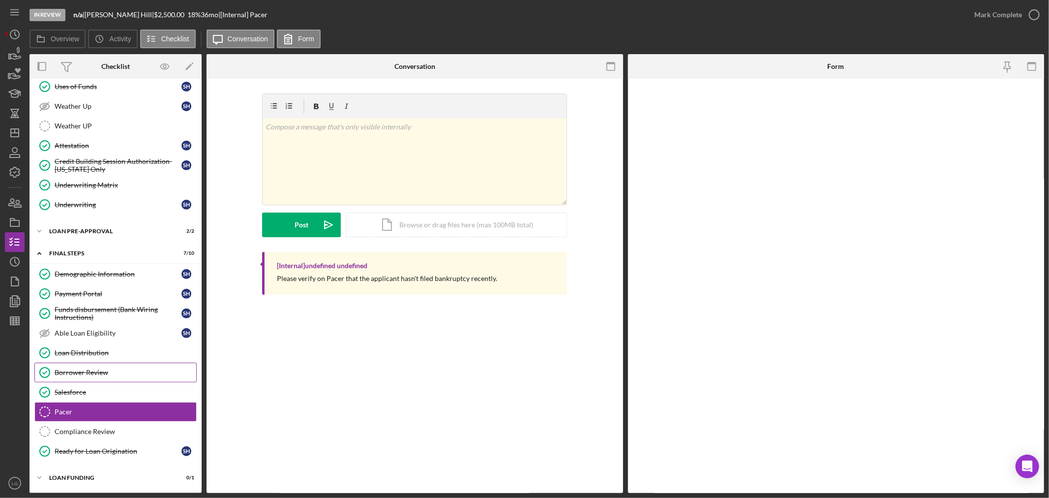
click at [67, 362] on div "Demographic Information Demographic Information S H Payment Portal Payment Port…" at bounding box center [116, 365] width 172 height 202
click at [68, 371] on div "Borrower Review" at bounding box center [126, 372] width 142 height 8
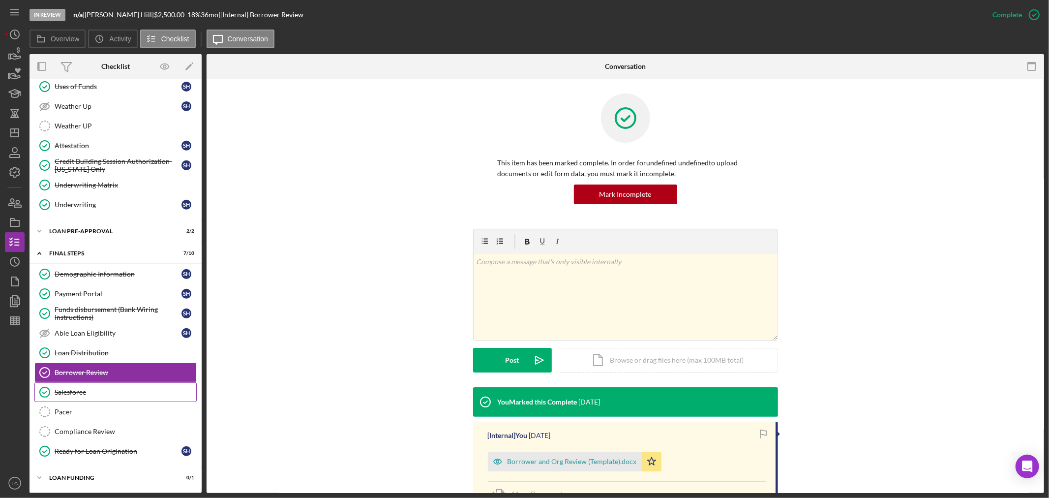
click at [75, 390] on div "Salesforce" at bounding box center [126, 392] width 142 height 8
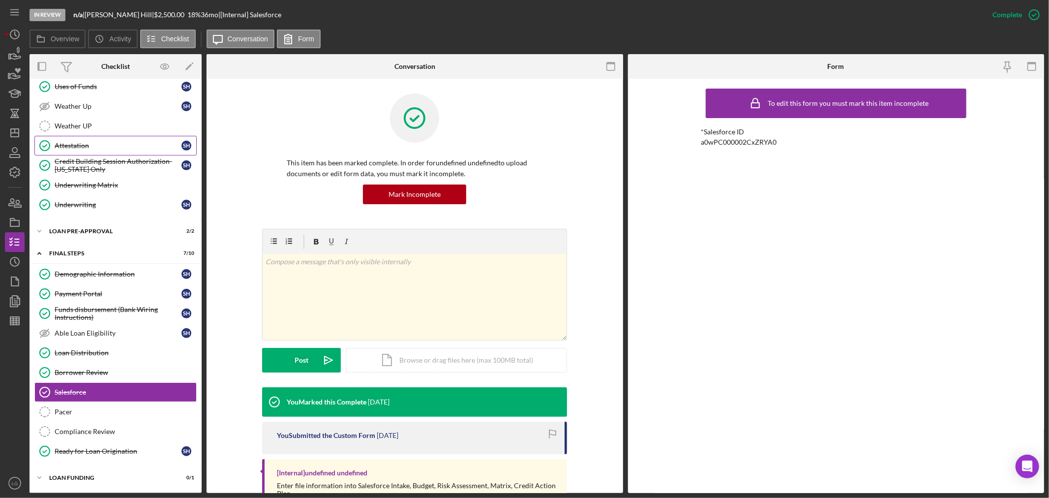
click at [82, 146] on div "Attestation" at bounding box center [118, 146] width 127 height 8
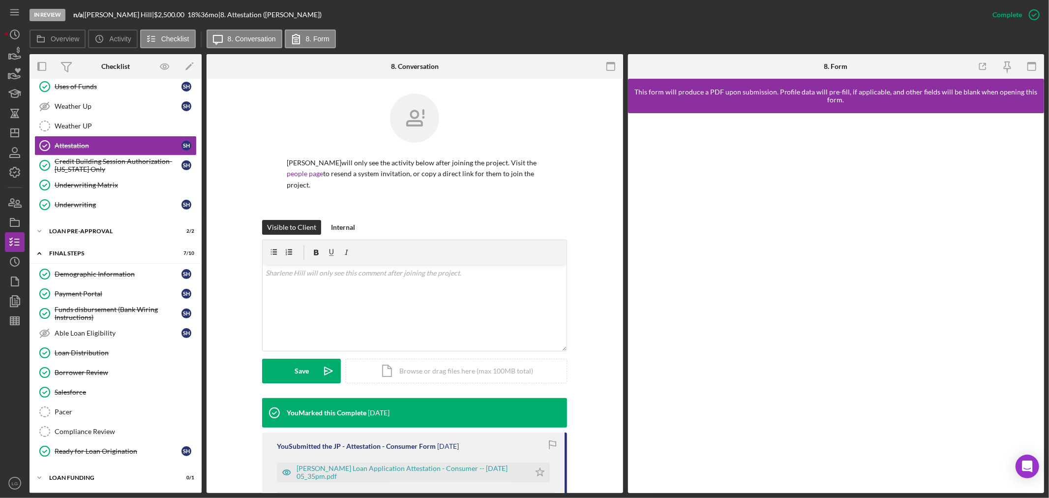
scroll to position [55, 0]
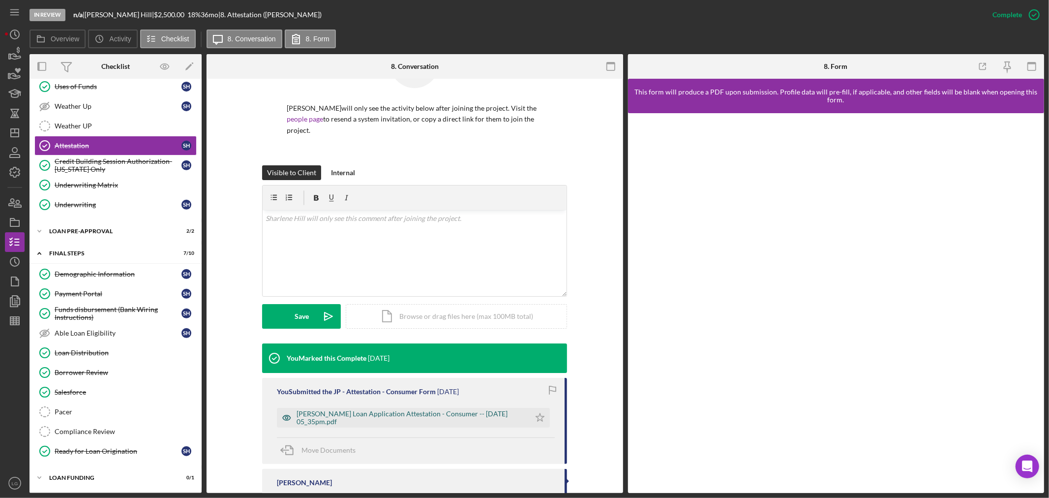
click at [393, 410] on div "[PERSON_NAME] Loan Application Attestation - Consumer -- [DATE] 05_35pm.pdf" at bounding box center [411, 418] width 229 height 16
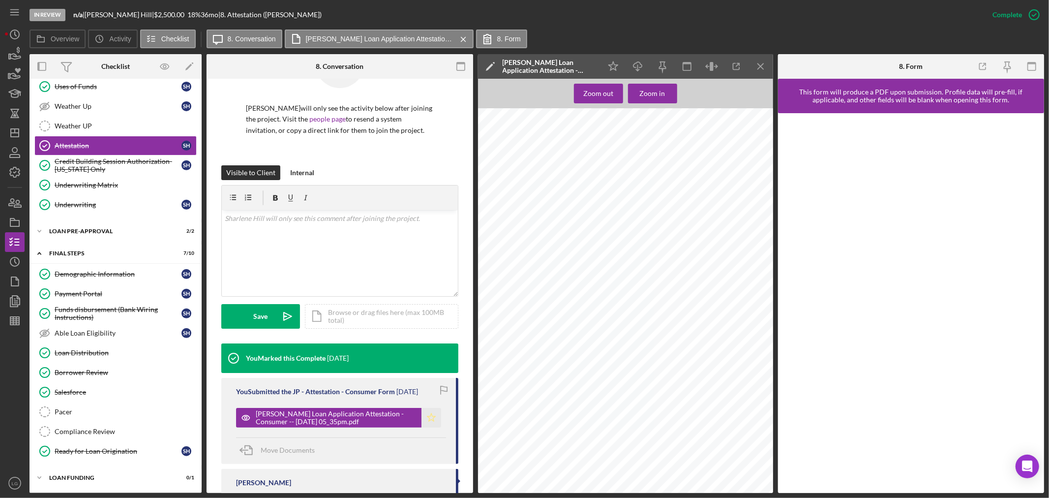
click at [424, 418] on icon "Icon/Star" at bounding box center [432, 418] width 20 height 20
click at [134, 238] on div "Icon/Expander Loan Pre-Approval 2 / 2" at bounding box center [116, 231] width 172 height 20
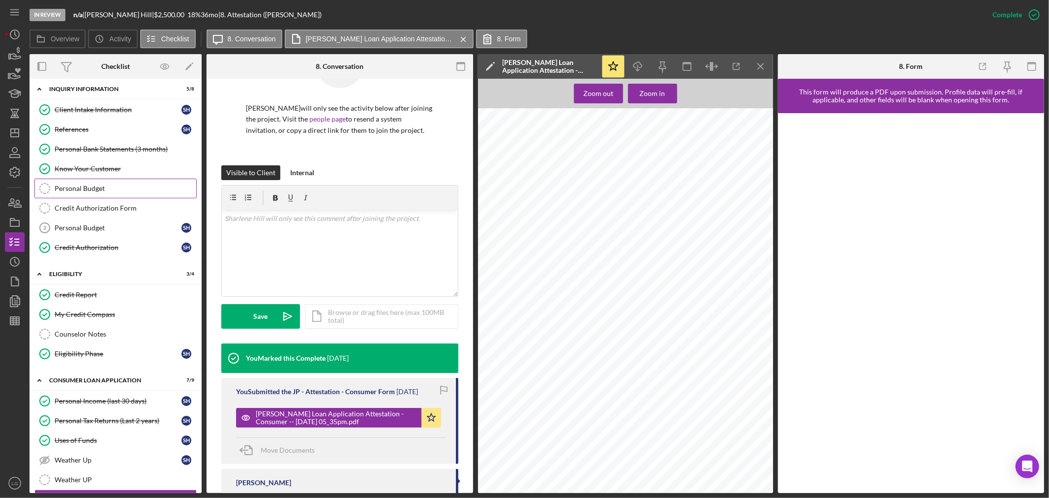
scroll to position [0, 0]
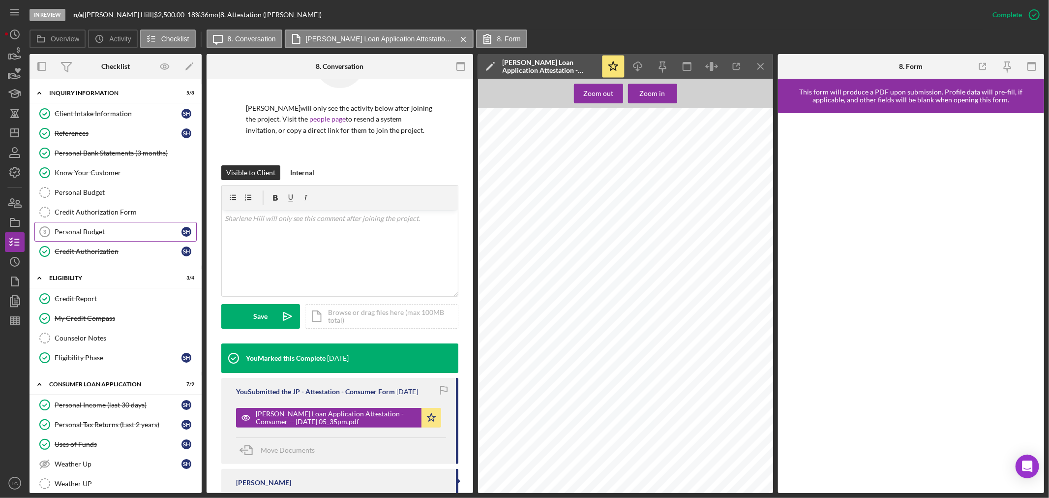
click at [121, 229] on div "Personal Budget" at bounding box center [118, 232] width 127 height 8
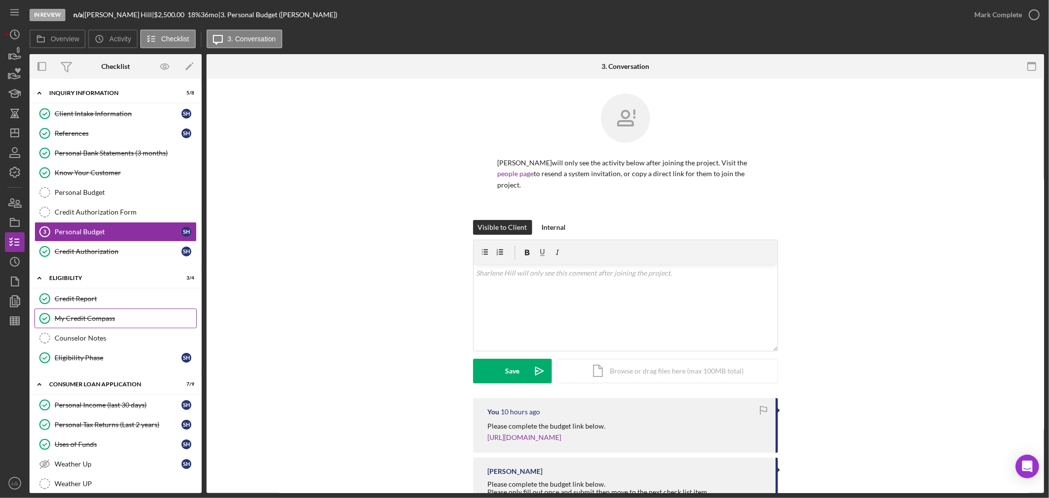
click at [101, 322] on div "My Credit Compass" at bounding box center [126, 318] width 142 height 8
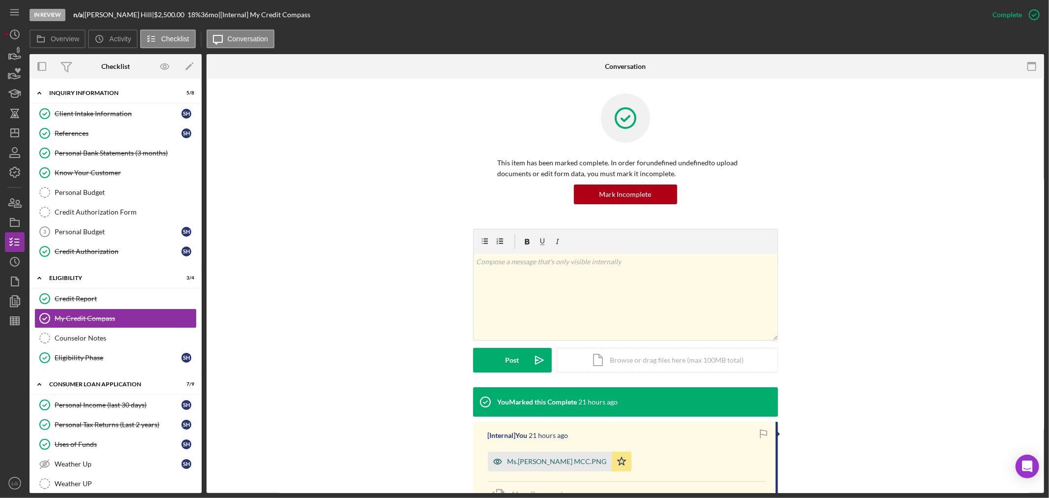
scroll to position [114, 0]
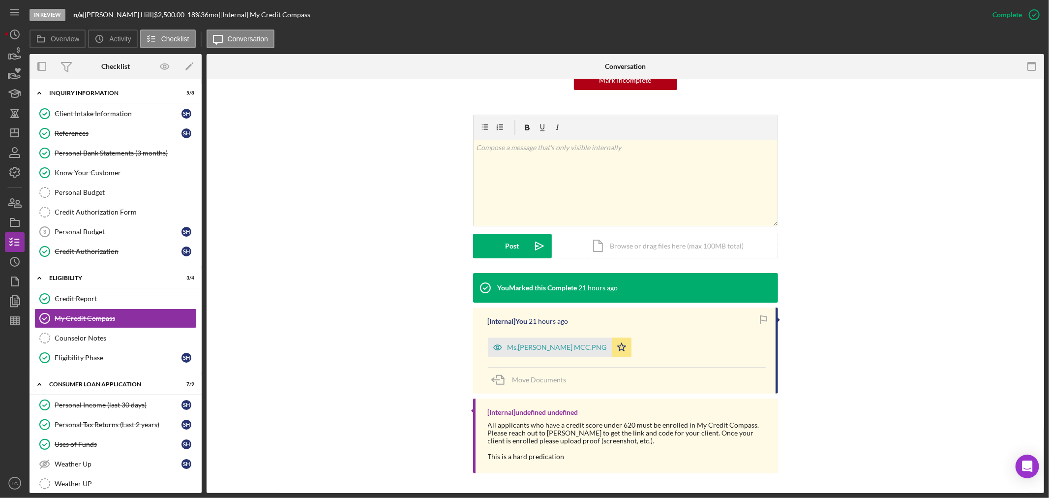
click at [514, 348] on div "Ms.[PERSON_NAME] MCC.PNG" at bounding box center [557, 347] width 99 height 8
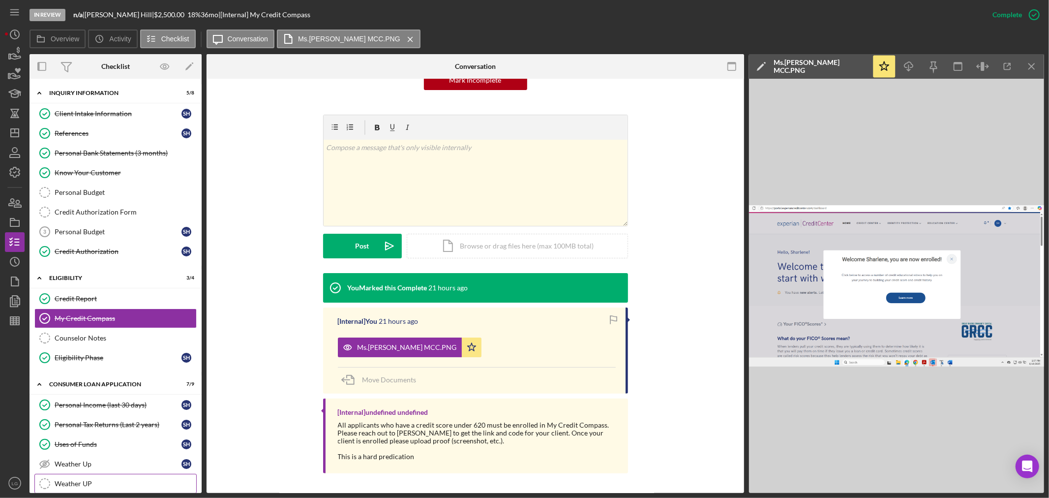
scroll to position [218, 0]
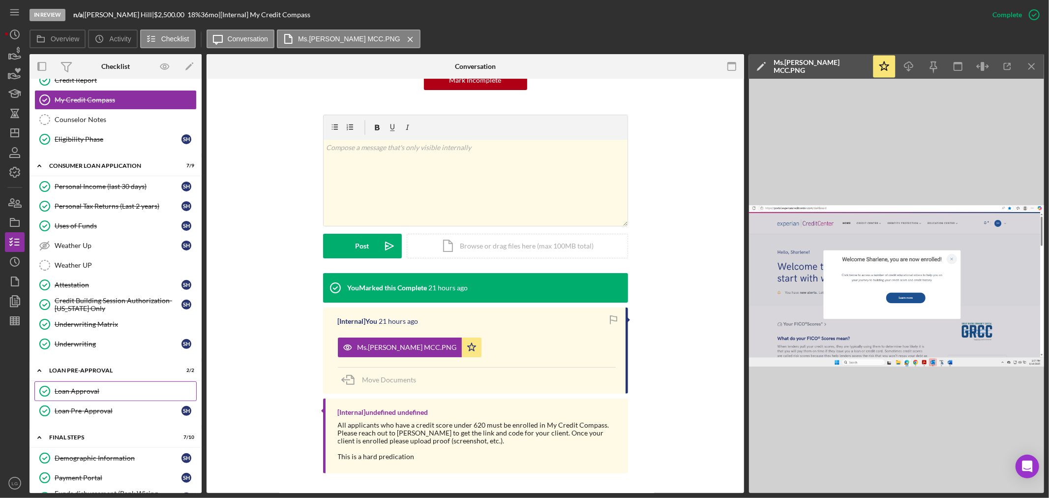
click at [82, 385] on link "Loan Approval Loan Approval" at bounding box center [115, 391] width 162 height 20
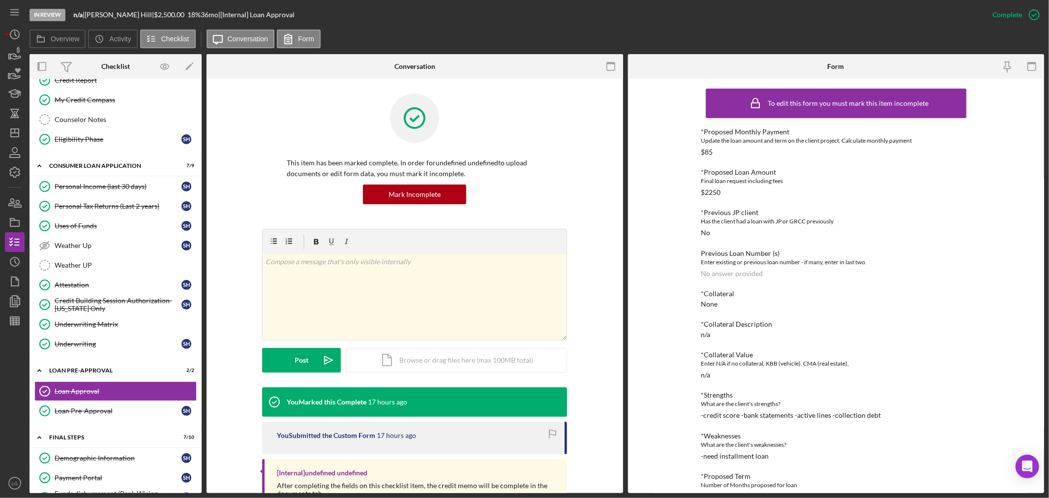
scroll to position [55, 0]
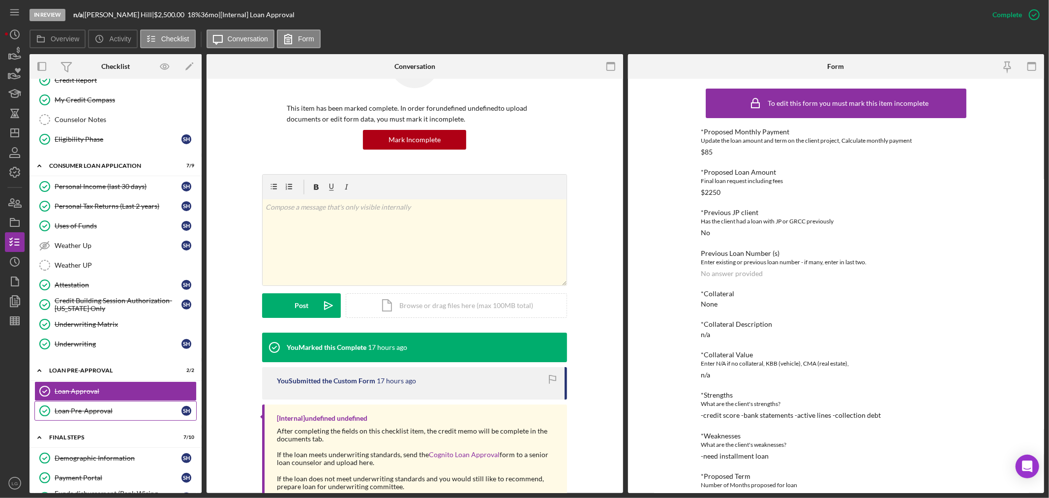
click at [111, 414] on div "Loan Pre-Approval" at bounding box center [118, 411] width 127 height 8
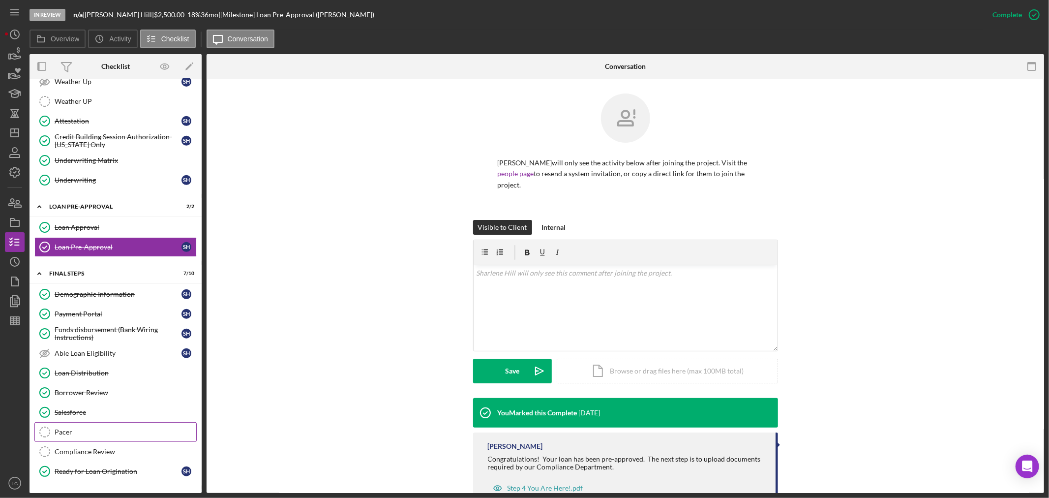
scroll to position [406, 0]
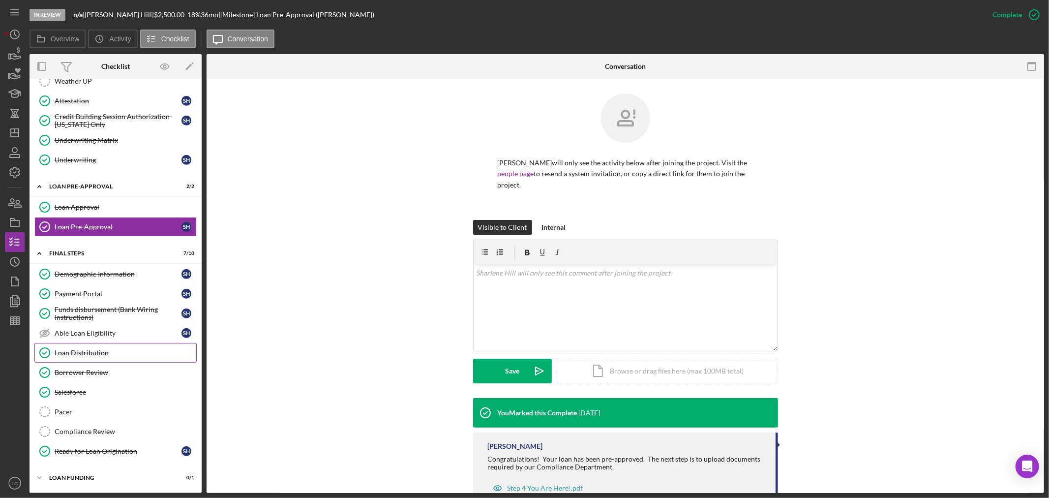
click at [72, 351] on div "Loan Distribution" at bounding box center [126, 353] width 142 height 8
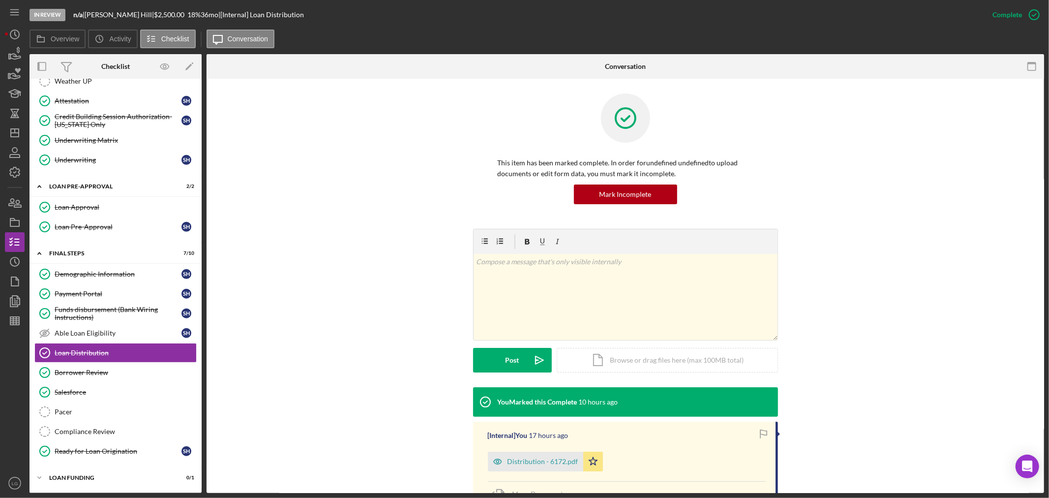
scroll to position [107, 0]
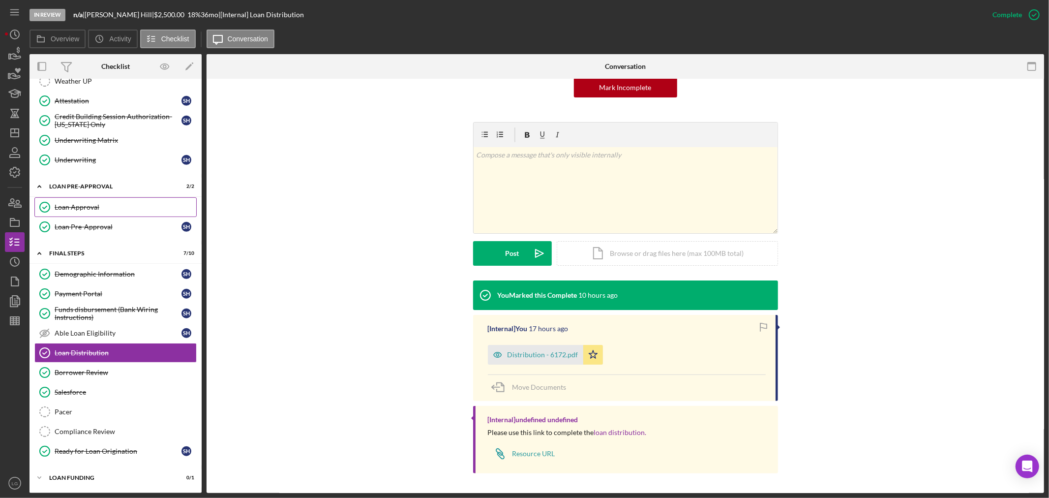
click at [99, 205] on div "Loan Approval" at bounding box center [126, 207] width 142 height 8
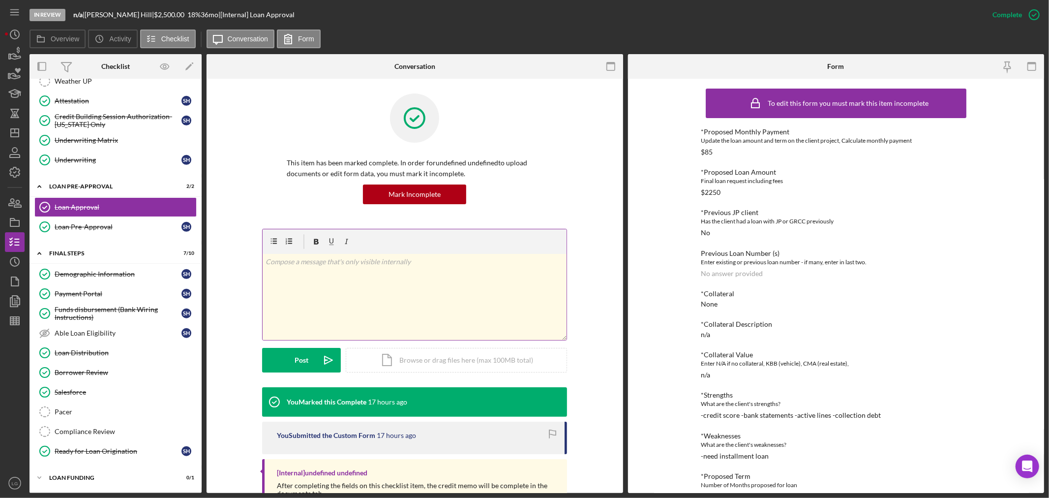
scroll to position [55, 0]
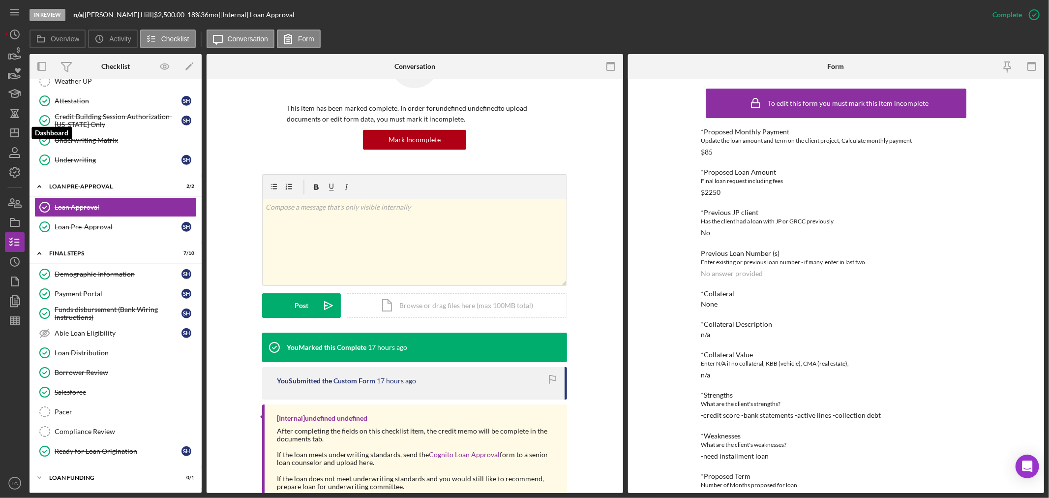
click at [4, 128] on div "In Review n/a | [PERSON_NAME] | $2,500.00 18 % 36 mo | [Internal] Loan Approval…" at bounding box center [524, 249] width 1049 height 498
click at [11, 131] on icon "Icon/Dashboard" at bounding box center [14, 133] width 25 height 25
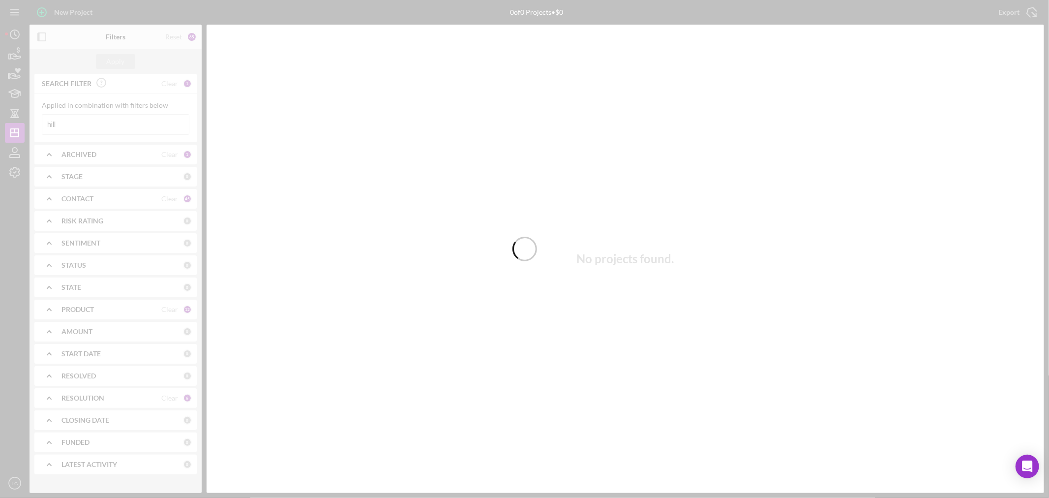
click at [77, 123] on div at bounding box center [524, 249] width 1049 height 498
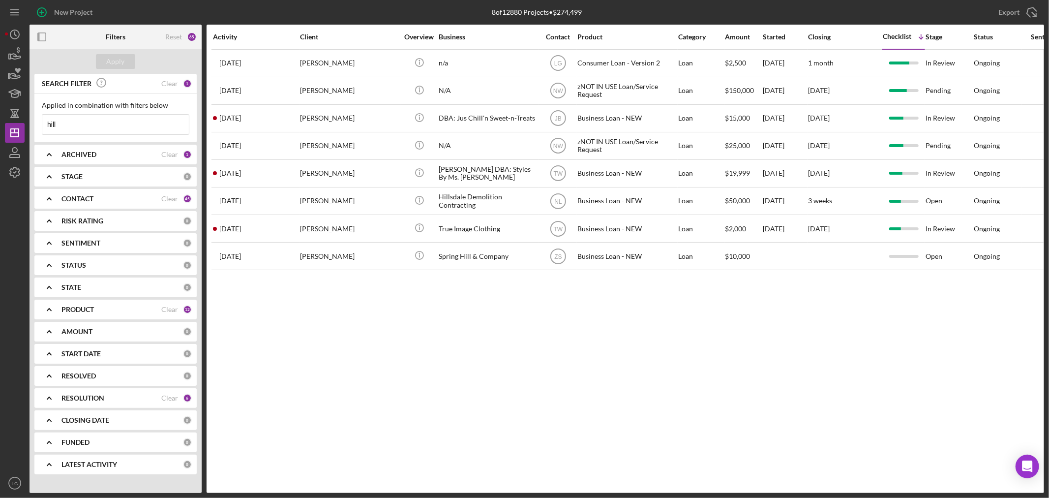
click at [69, 126] on input "hill" at bounding box center [115, 125] width 147 height 20
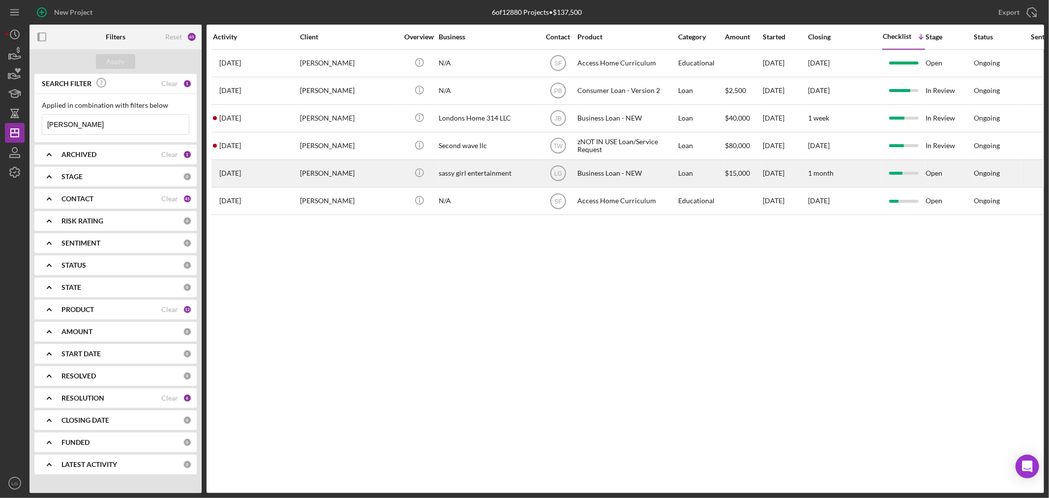
type input "[PERSON_NAME]"
click at [296, 173] on div "[DATE] [PERSON_NAME]" at bounding box center [256, 173] width 86 height 26
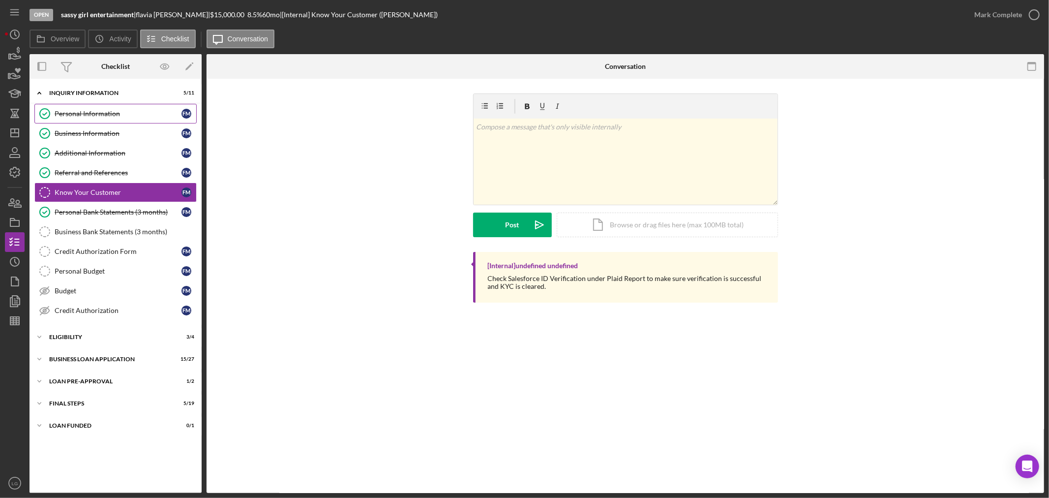
click at [61, 117] on div "Personal Information" at bounding box center [118, 114] width 127 height 8
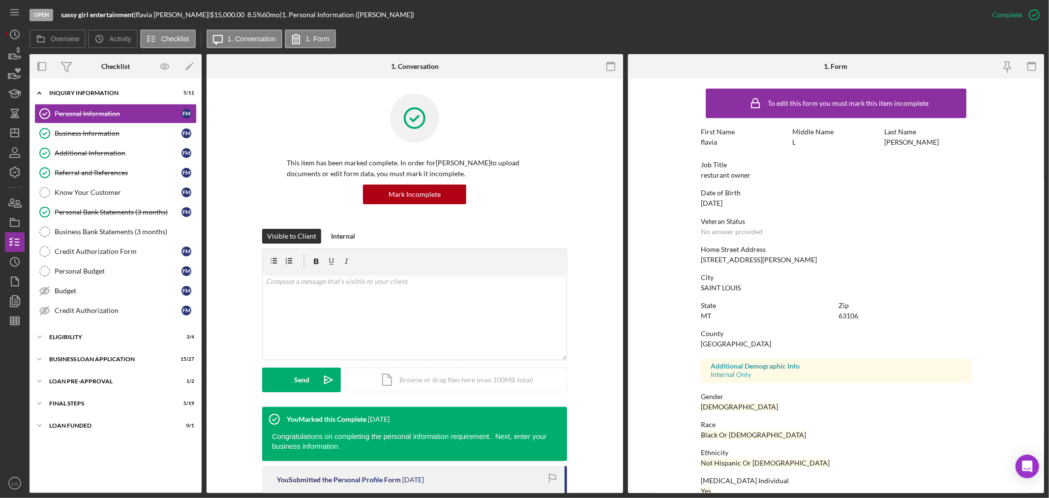
scroll to position [45, 0]
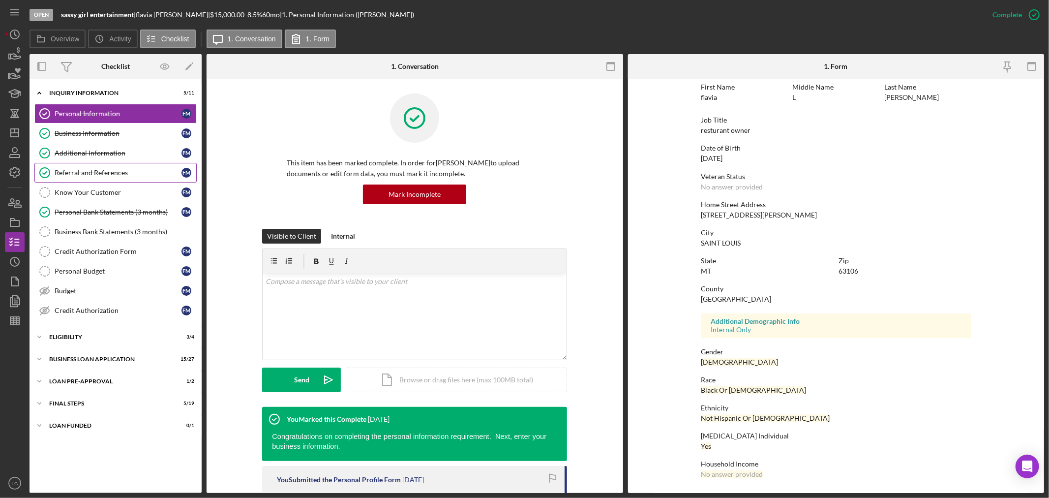
click at [155, 179] on link "Referral and References [PERSON_NAME] and References f m" at bounding box center [115, 173] width 162 height 20
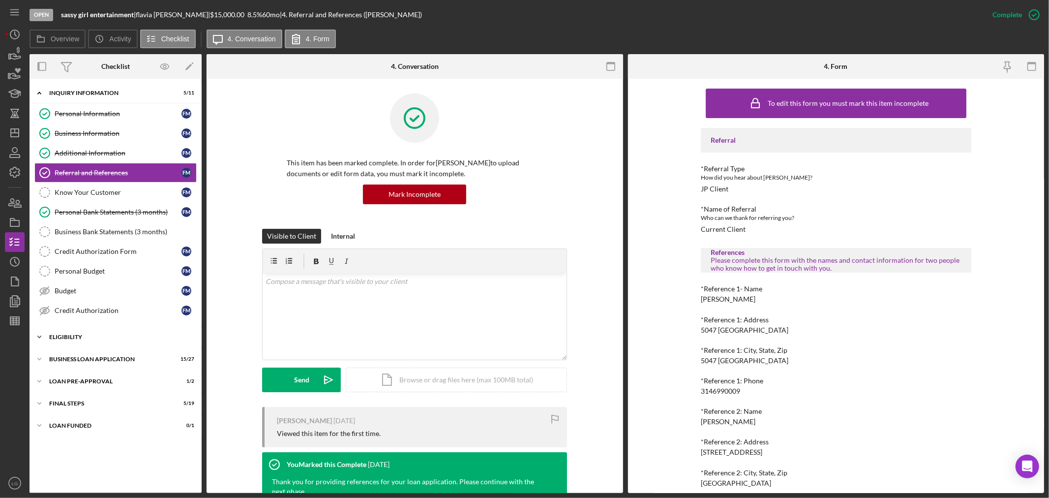
click at [89, 340] on div "ELIGIBILITY" at bounding box center [119, 337] width 140 height 6
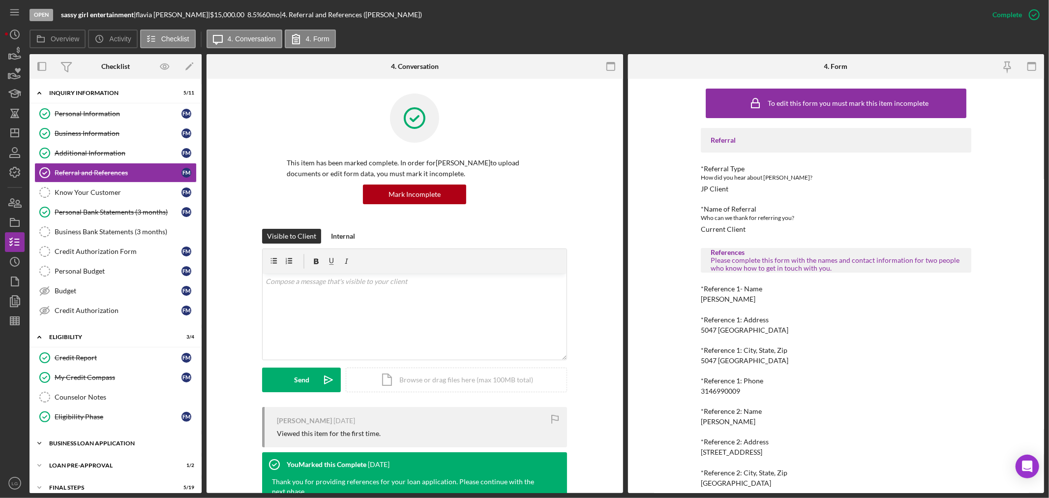
scroll to position [33, 0]
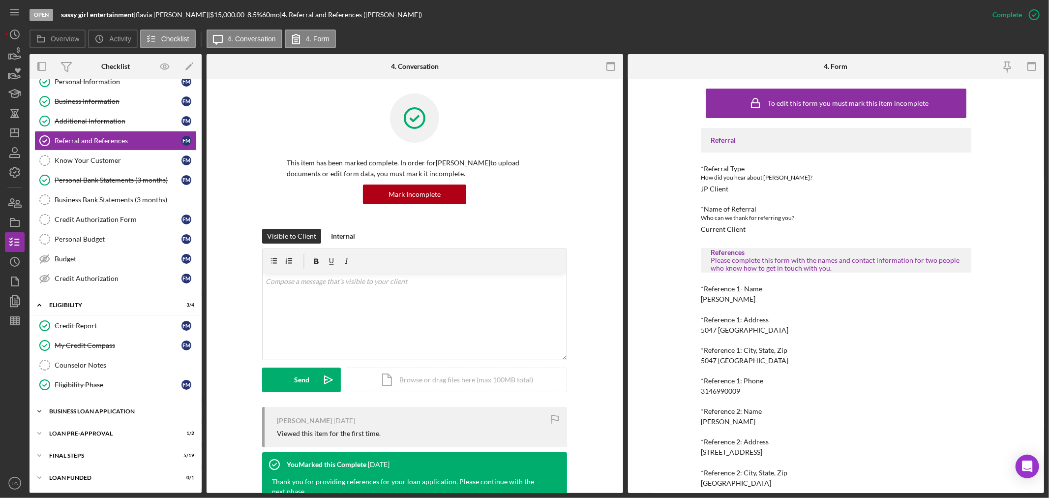
click at [122, 414] on div "BUSINESS LOAN APPLICATION" at bounding box center [119, 411] width 140 height 6
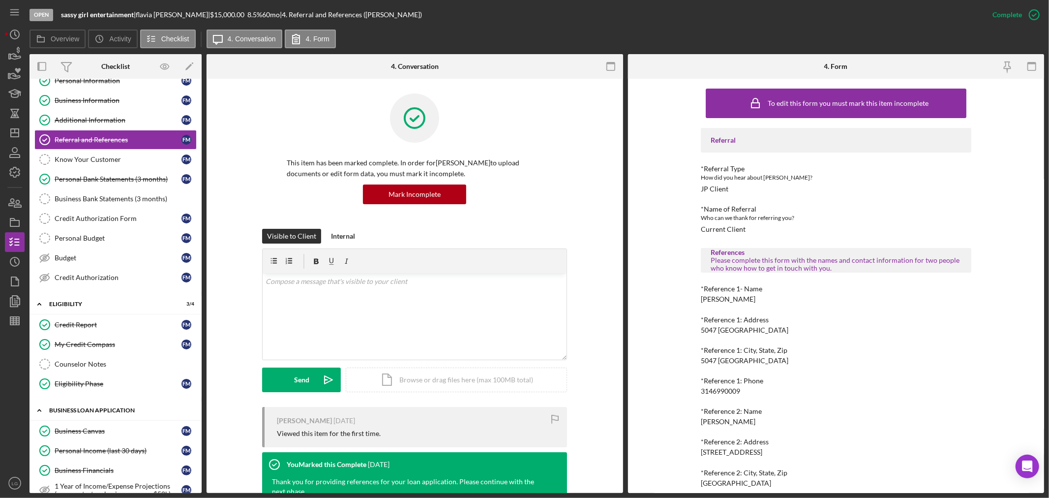
scroll to position [197, 0]
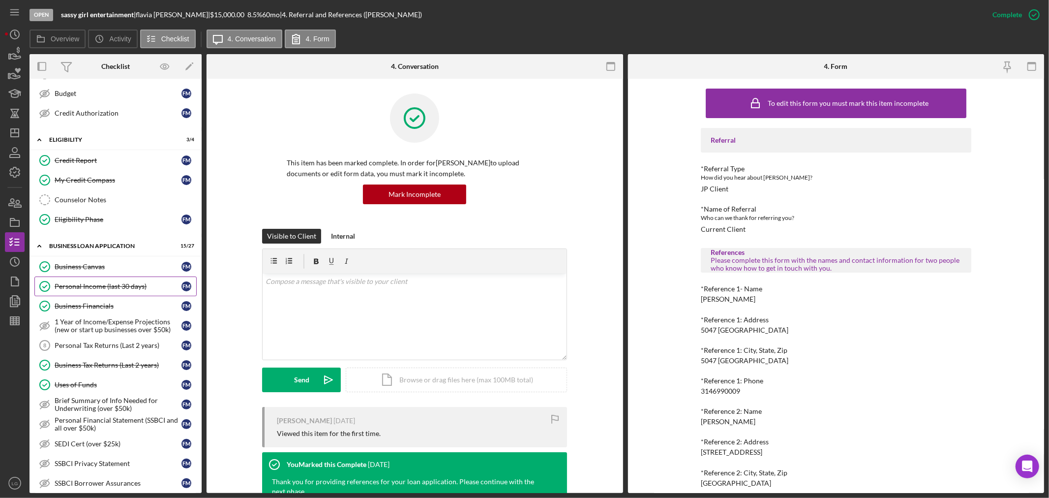
drag, startPoint x: 81, startPoint y: 286, endPoint x: 100, endPoint y: 287, distance: 19.2
click at [81, 286] on div "Personal Income (last 30 days)" at bounding box center [118, 286] width 127 height 8
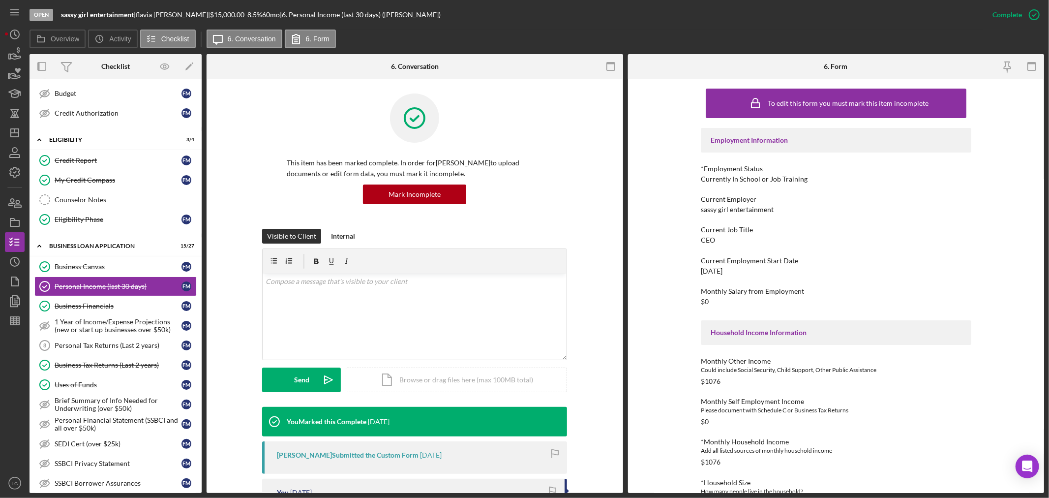
scroll to position [139, 0]
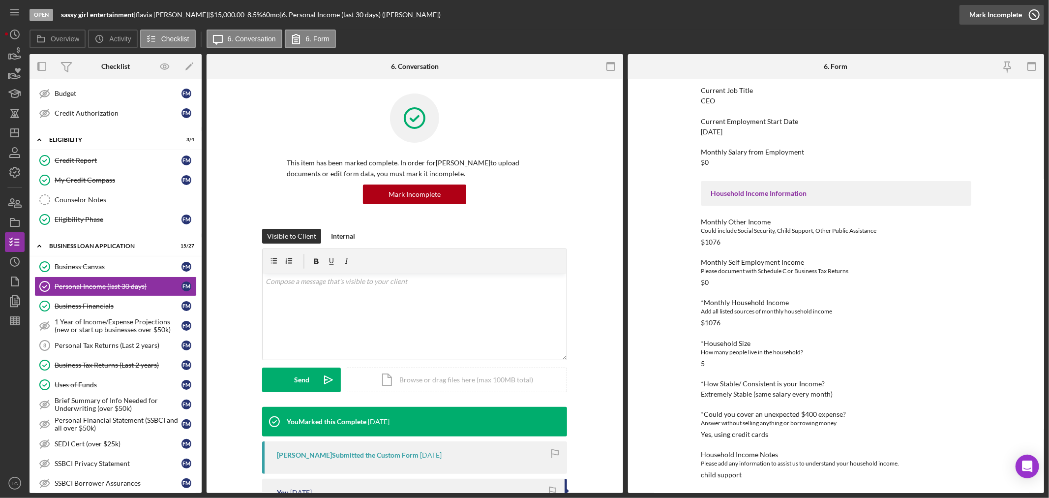
click at [1006, 19] on div "Mark Incomplete" at bounding box center [996, 15] width 53 height 20
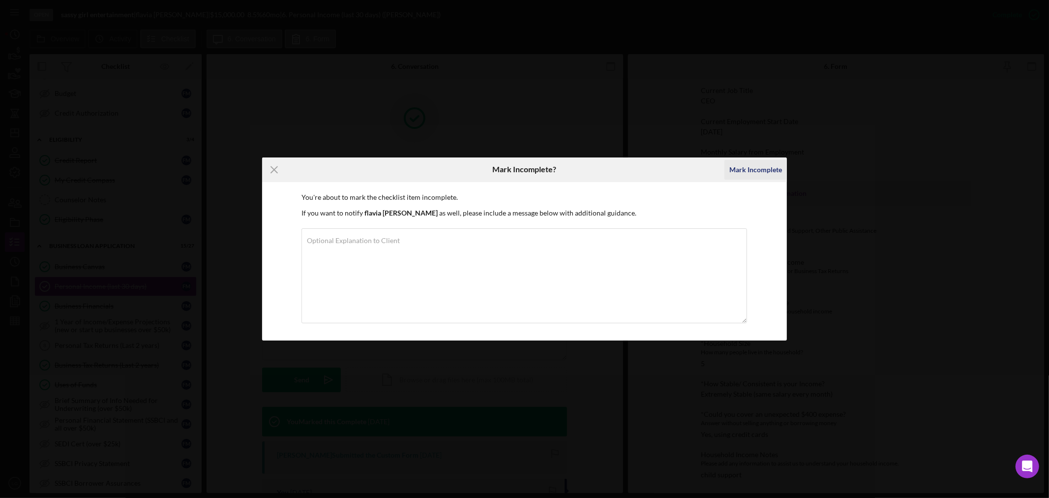
click at [741, 173] on div "Mark Incomplete" at bounding box center [756, 170] width 53 height 20
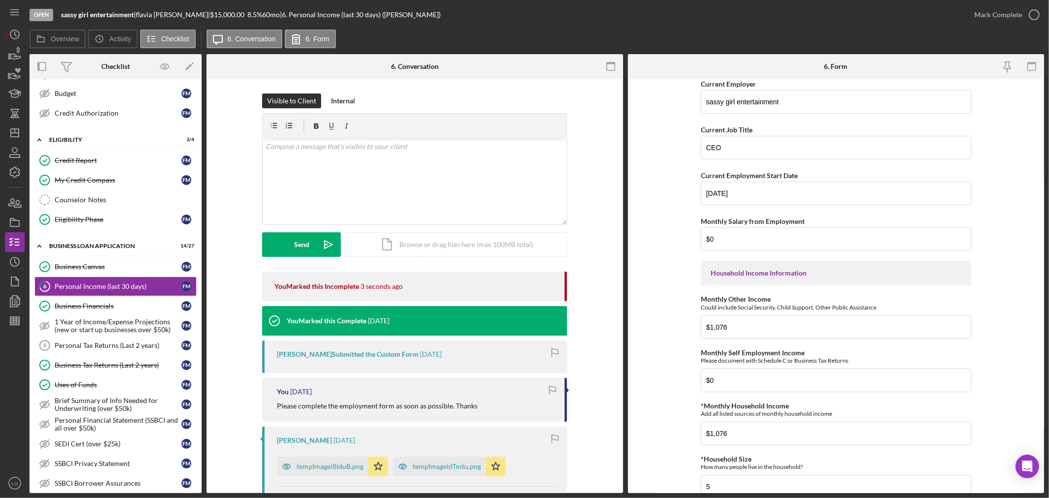
scroll to position [273, 0]
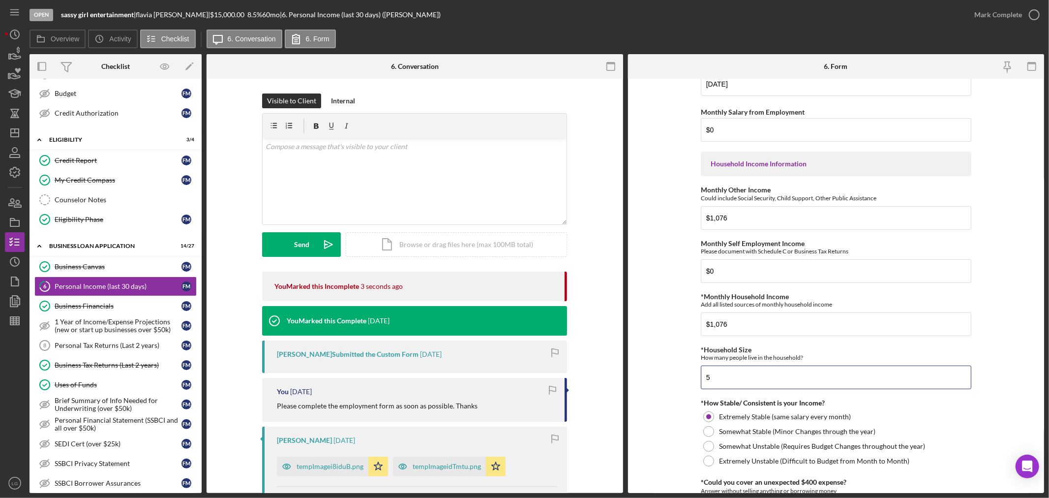
drag, startPoint x: 697, startPoint y: 382, endPoint x: 656, endPoint y: 381, distance: 41.3
click at [656, 381] on form "Employment Information *Employment Status Employed More than Full Time Employed…" at bounding box center [836, 286] width 417 height 414
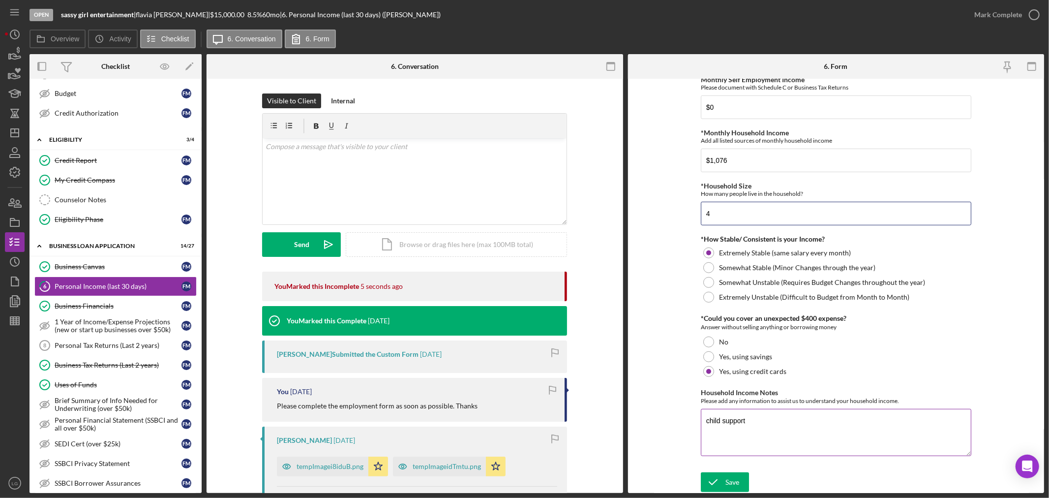
scroll to position [439, 0]
type input "4"
click at [732, 478] on div "Save" at bounding box center [733, 482] width 14 height 20
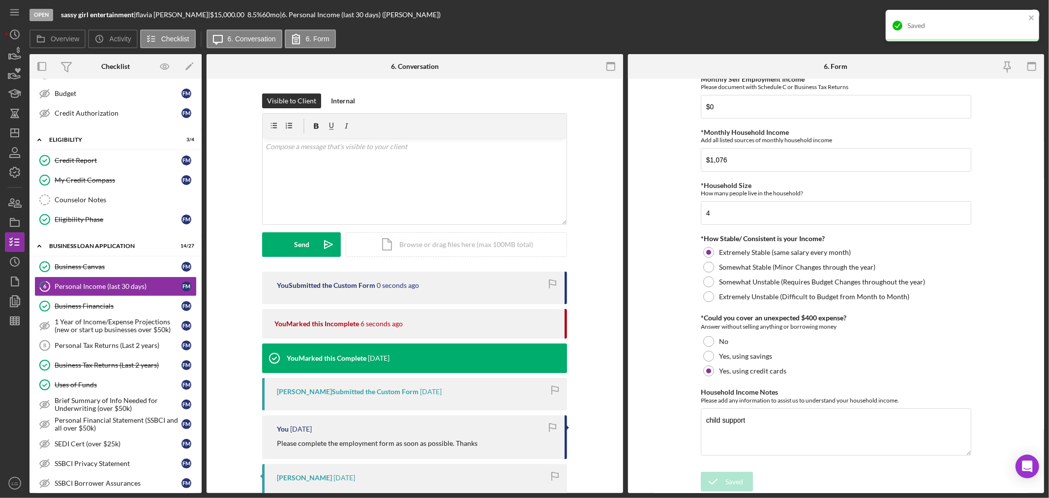
click at [1008, 23] on div "Saved" at bounding box center [967, 26] width 118 height 8
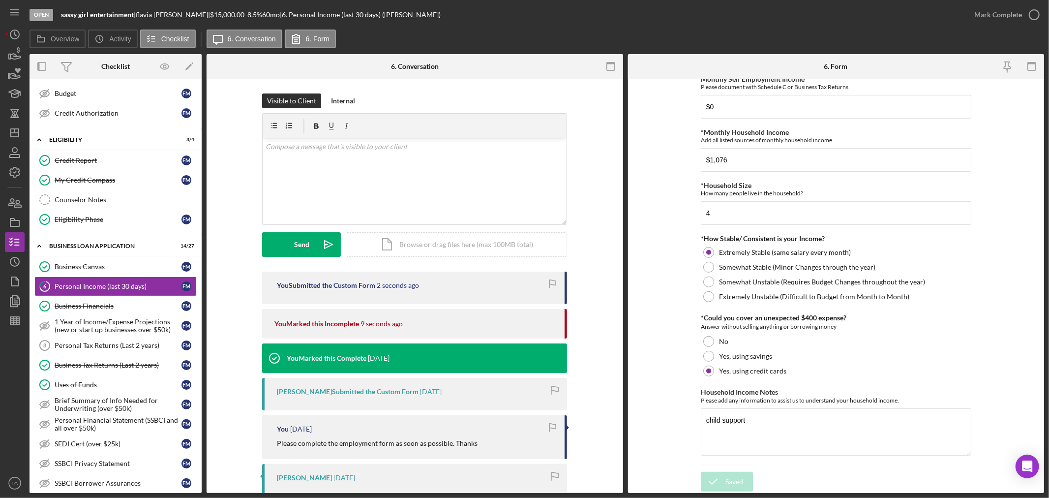
click at [995, 28] on div "Mark Complete" at bounding box center [1005, 15] width 80 height 30
click at [996, 15] on div "Mark Complete" at bounding box center [999, 15] width 48 height 20
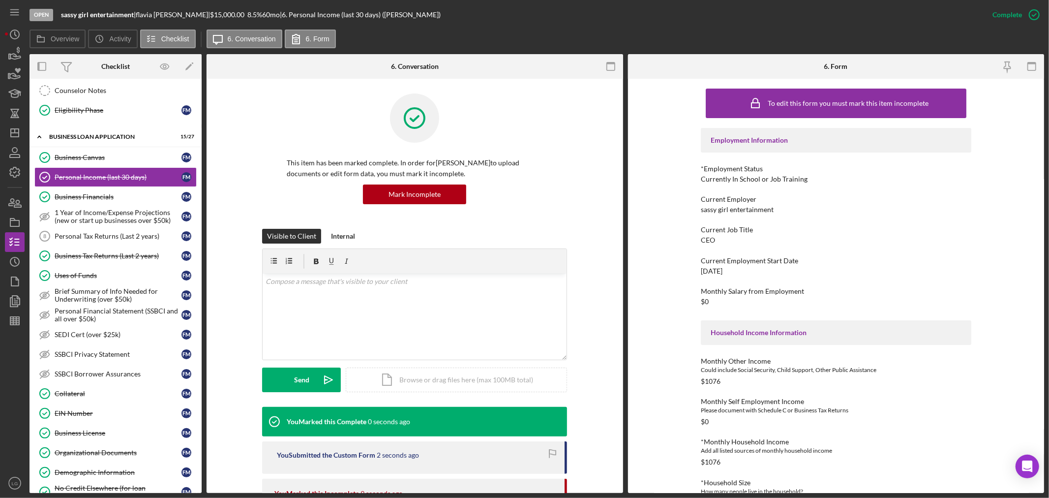
scroll to position [573, 0]
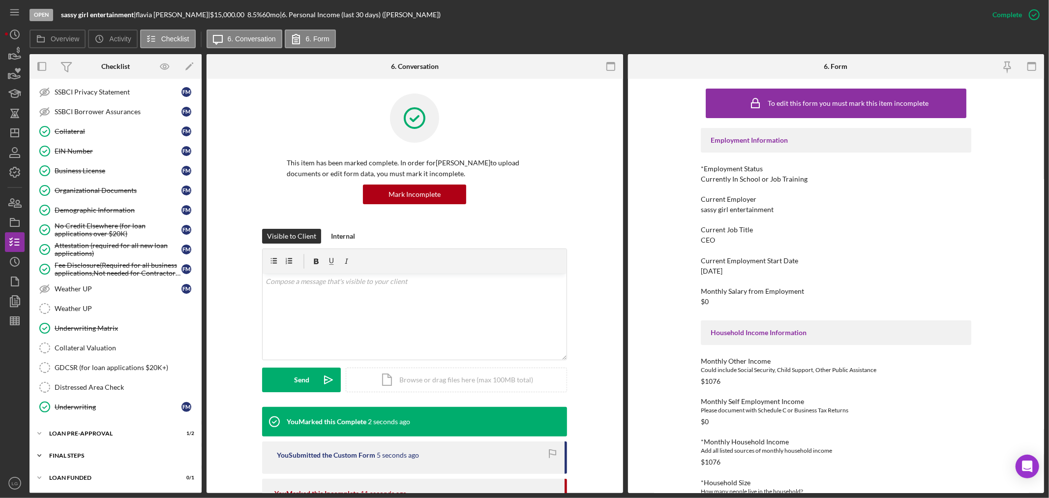
click at [77, 452] on div "Icon/Expander FINAL STEPS 5 / 19" at bounding box center [116, 456] width 172 height 20
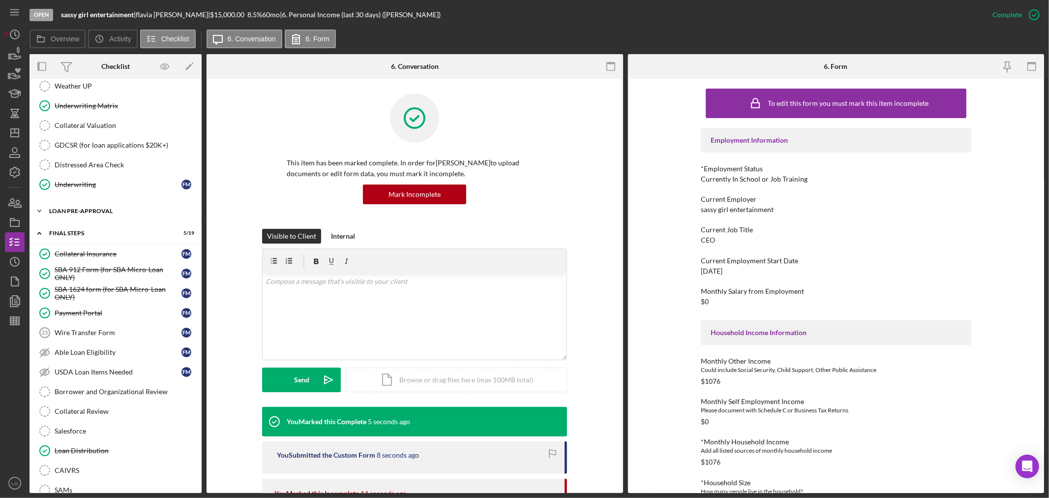
scroll to position [627, 0]
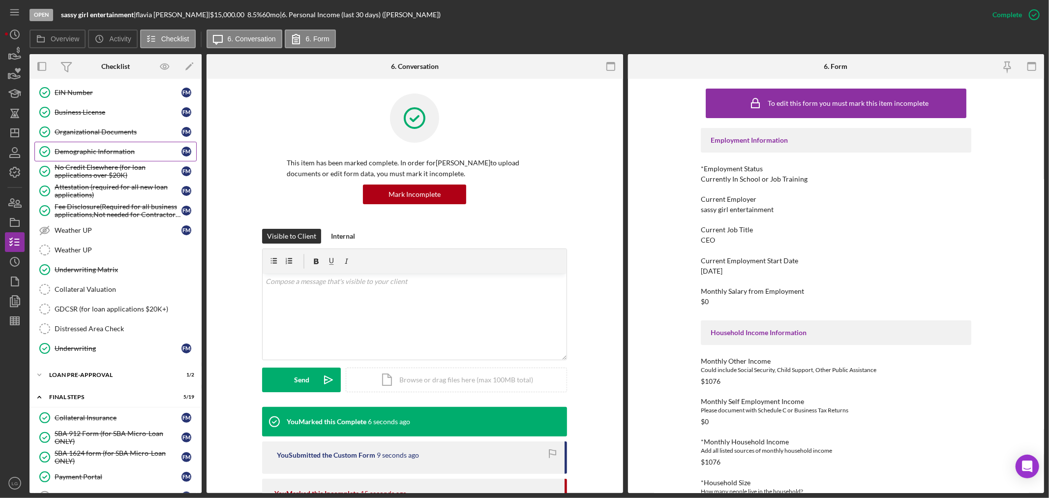
click at [93, 152] on div "Demographic Information" at bounding box center [118, 152] width 127 height 8
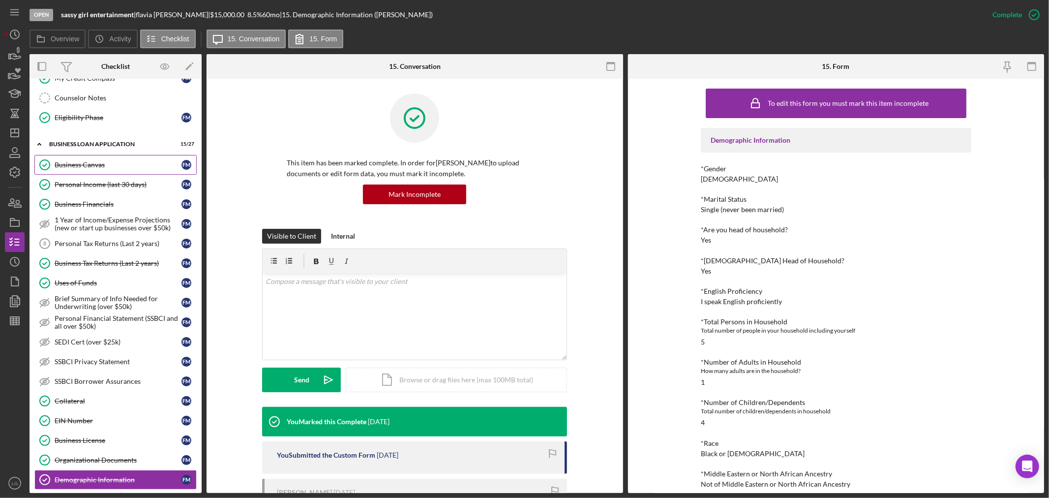
scroll to position [190, 0]
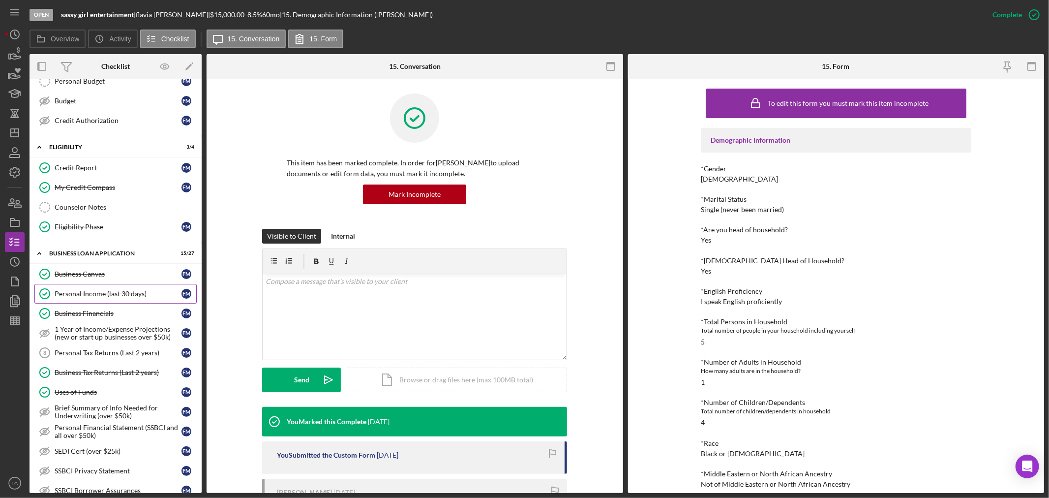
click at [92, 289] on link "Personal Income (last 30 days) Personal Income (last 30 days) f m" at bounding box center [115, 294] width 162 height 20
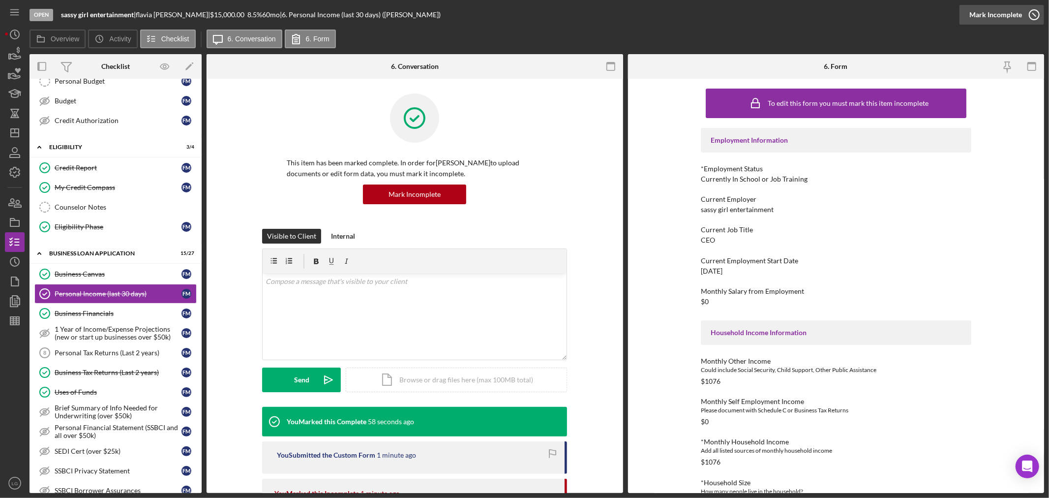
click at [990, 15] on div "Mark Incomplete" at bounding box center [996, 15] width 53 height 20
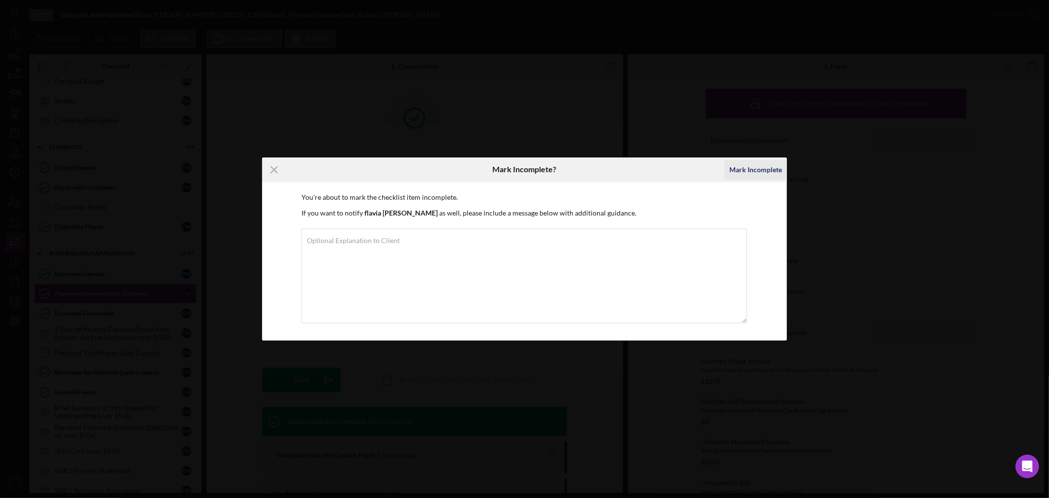
click at [780, 171] on div "Mark Incomplete" at bounding box center [756, 170] width 53 height 20
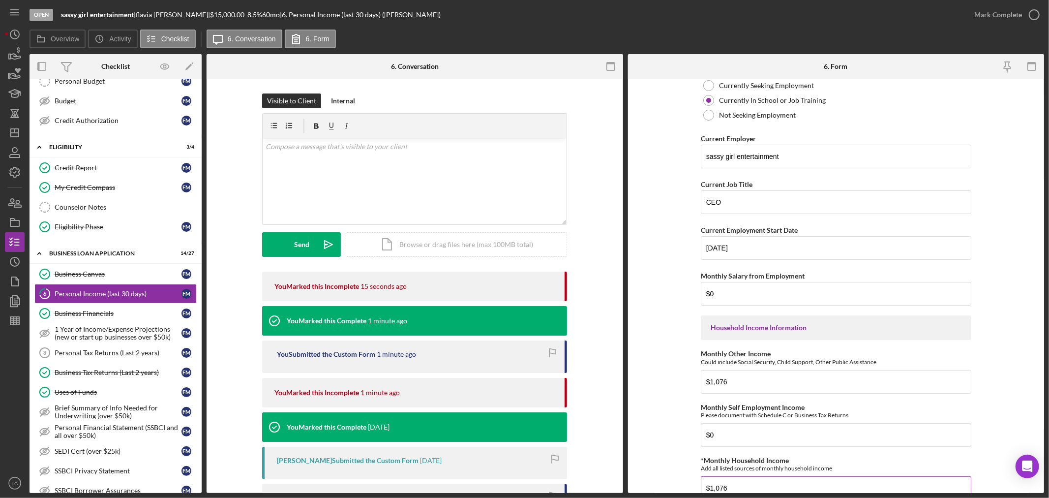
scroll to position [382, 0]
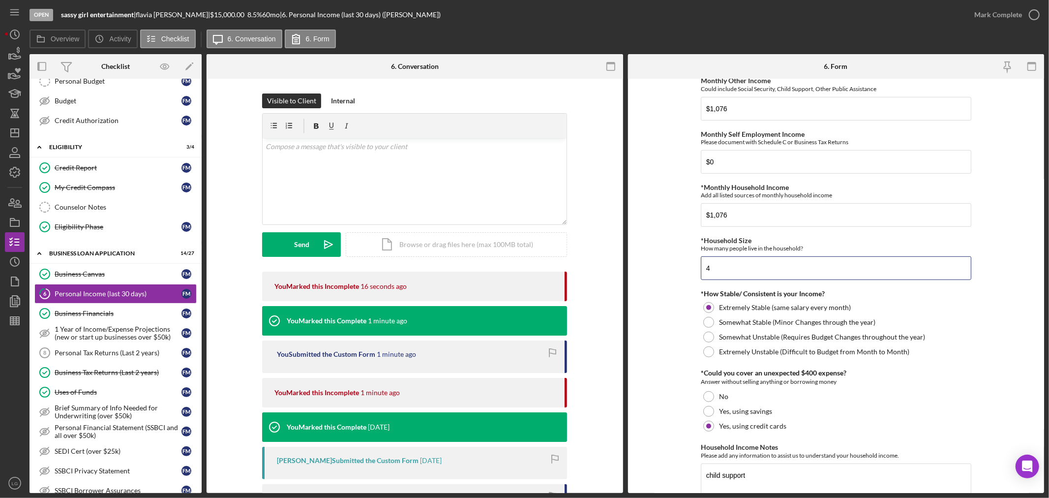
drag, startPoint x: 717, startPoint y: 277, endPoint x: 674, endPoint y: 283, distance: 42.7
click at [674, 283] on form "Employment Information *Employment Status Employed More than Full Time Employed…" at bounding box center [836, 286] width 417 height 414
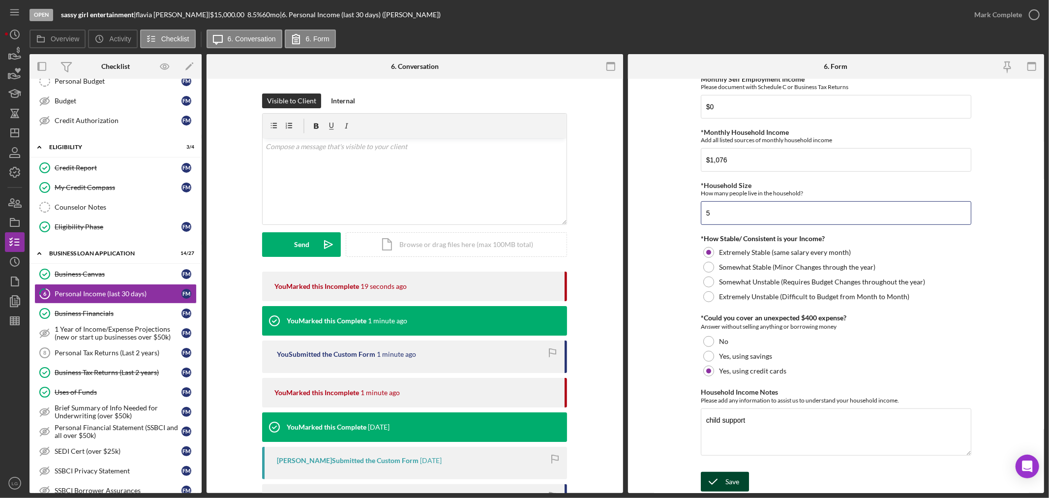
type input "5"
click at [726, 473] on div "Save" at bounding box center [733, 482] width 14 height 20
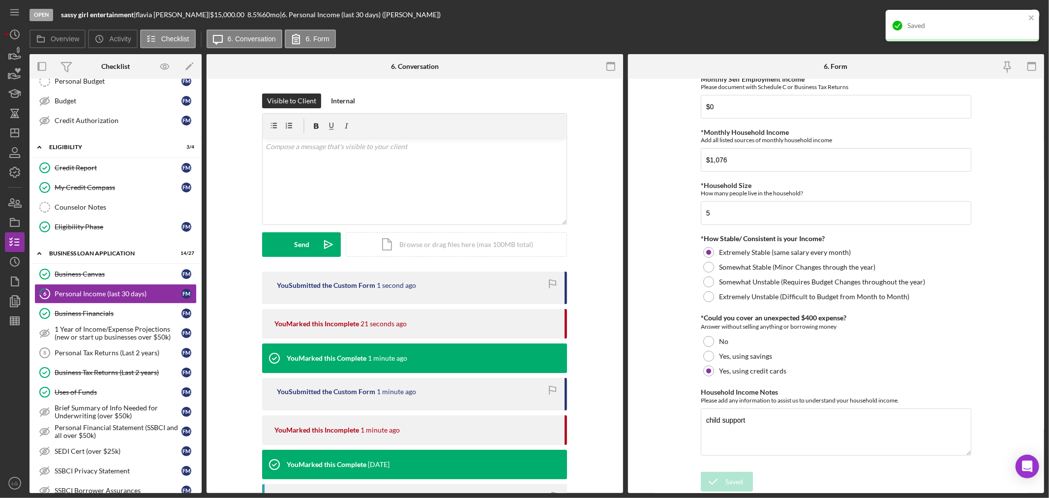
click at [998, 19] on div "Saved" at bounding box center [959, 26] width 139 height 16
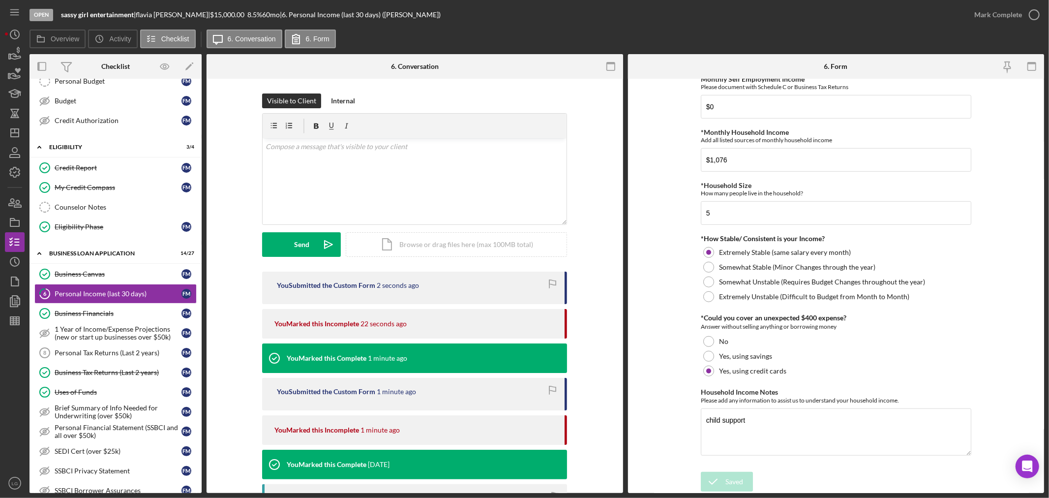
click at [1011, 12] on div "Mark Complete" at bounding box center [999, 15] width 48 height 20
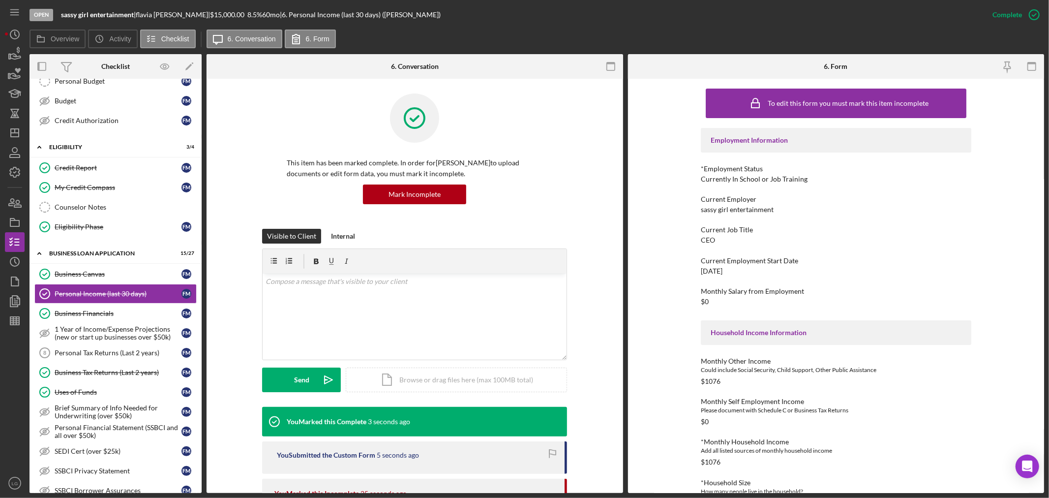
scroll to position [139, 0]
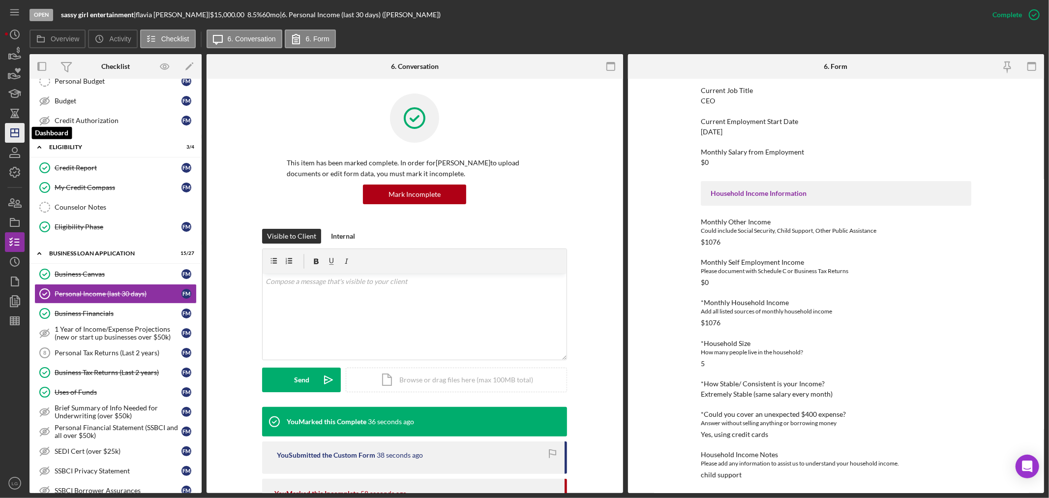
click at [7, 135] on icon "Icon/Dashboard" at bounding box center [14, 133] width 25 height 25
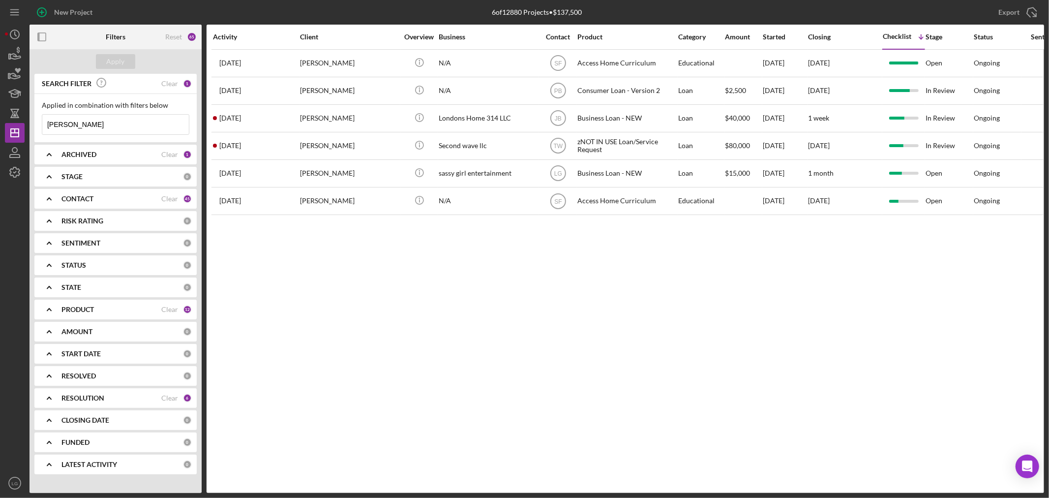
click at [89, 126] on input "[PERSON_NAME]" at bounding box center [115, 125] width 147 height 20
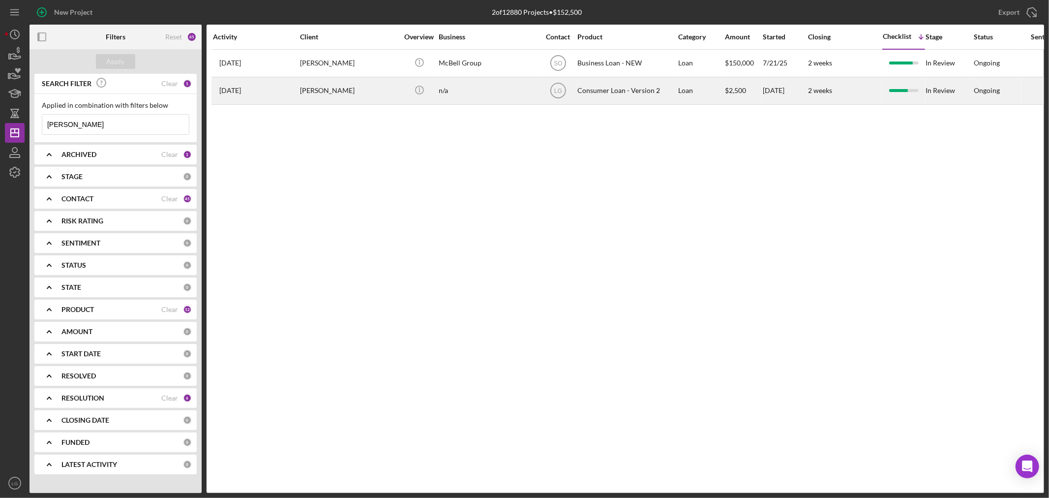
type input "[PERSON_NAME]"
click at [258, 89] on div "[DATE] [PERSON_NAME]" at bounding box center [256, 91] width 86 height 26
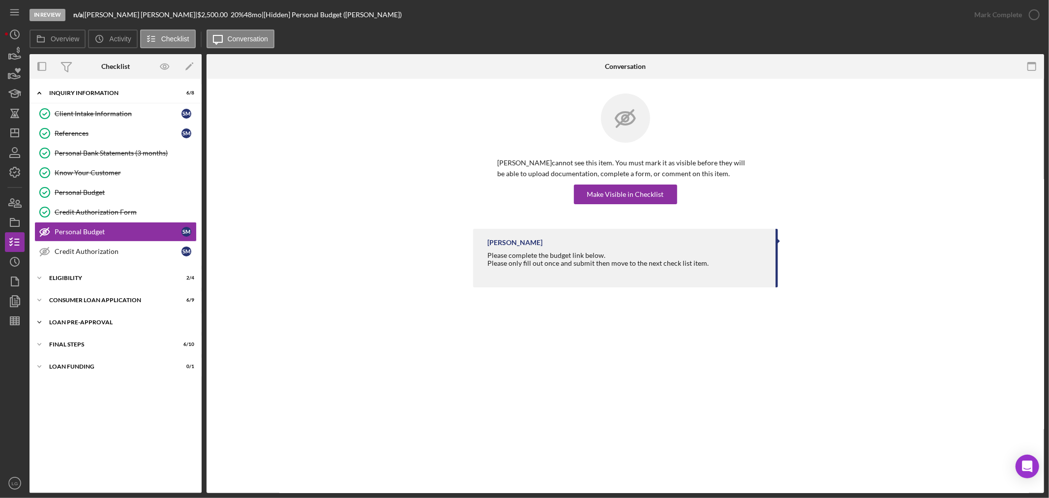
click at [154, 328] on div "Icon/Expander Loan Pre-Approval 2 / 2" at bounding box center [116, 322] width 172 height 20
click at [129, 304] on div "Icon/Expander Consumer Loan Application 6 / 9" at bounding box center [116, 300] width 172 height 20
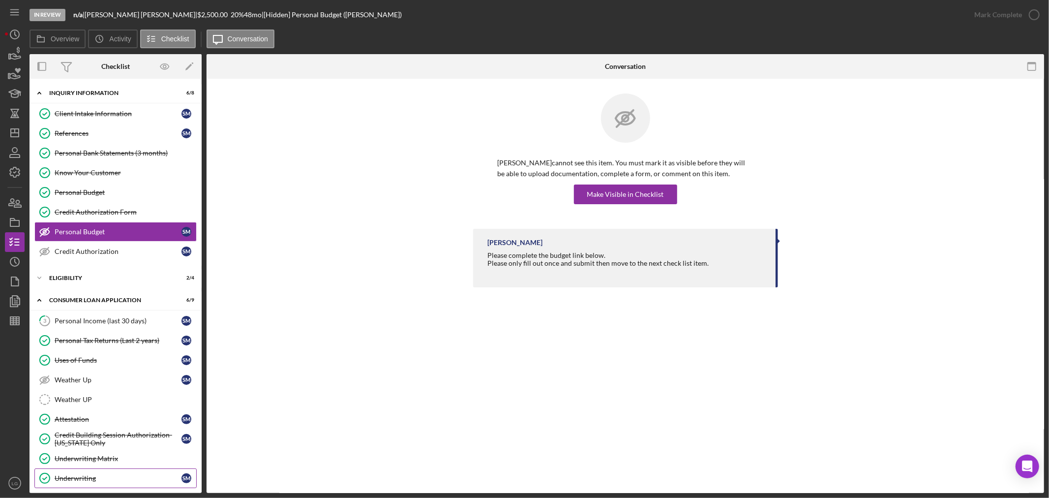
scroll to position [118, 0]
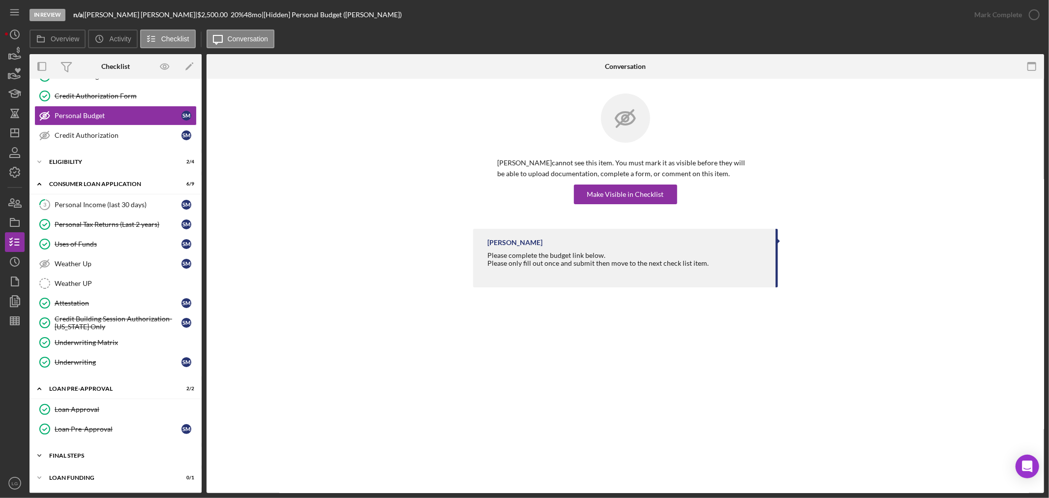
click at [125, 456] on div "FINAL STEPS" at bounding box center [119, 456] width 140 height 6
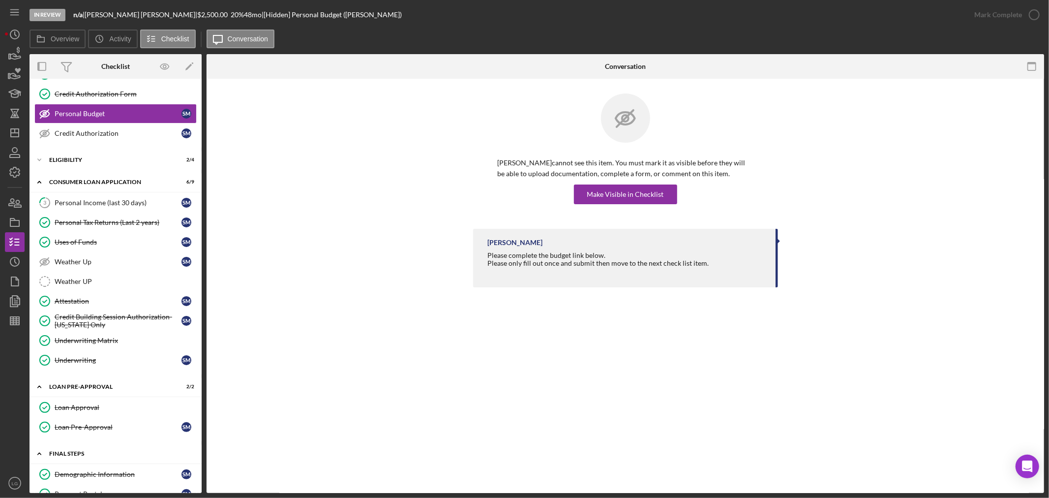
scroll to position [282, 0]
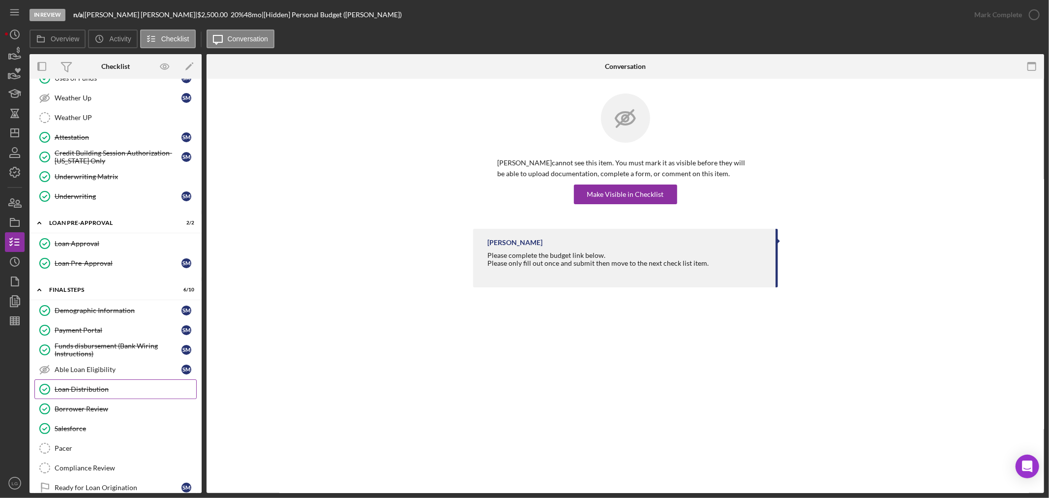
click at [90, 393] on div "Loan Distribution" at bounding box center [126, 389] width 142 height 8
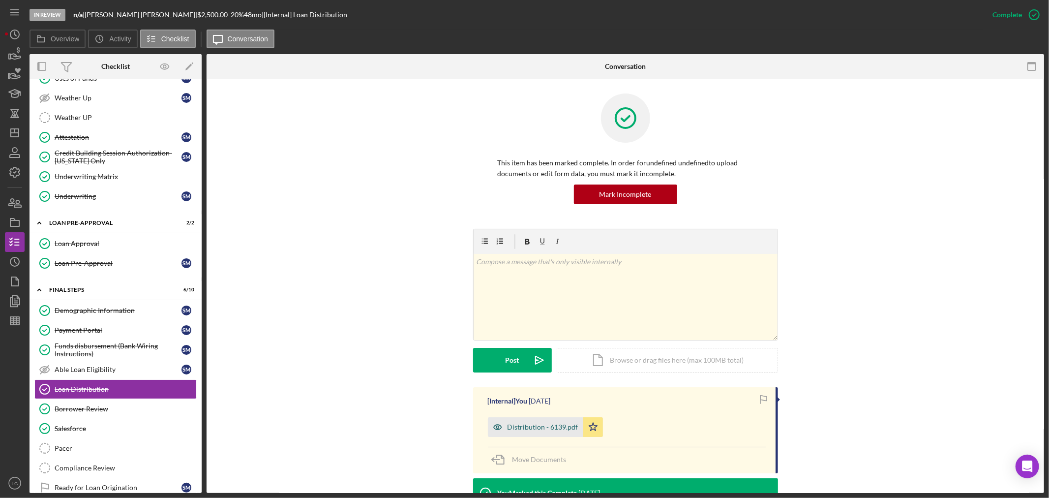
click at [543, 428] on div "Distribution - 6139.pdf" at bounding box center [543, 427] width 71 height 8
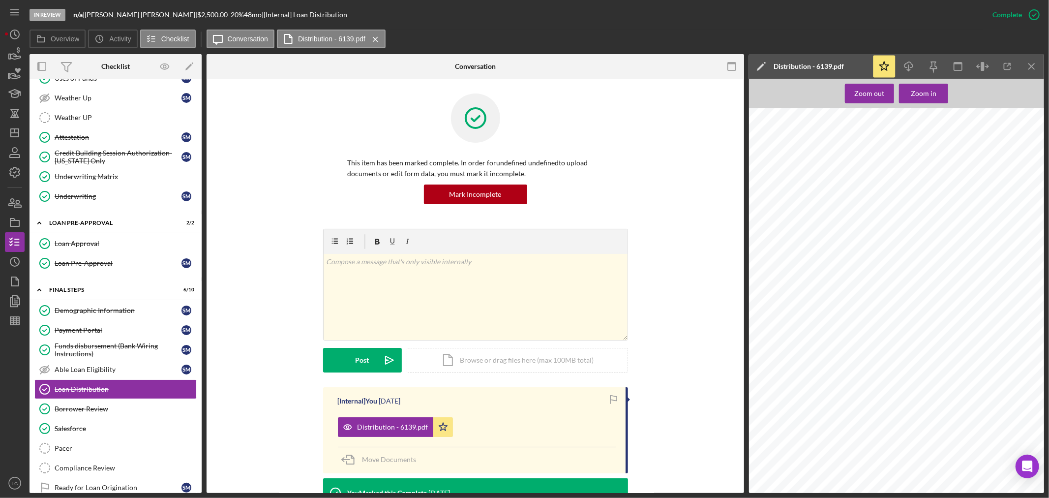
scroll to position [164, 0]
click at [125, 343] on link "Funds disbursement (Bank Wiring Instructions) Funds disbursement (Bank Wiring I…" at bounding box center [115, 350] width 162 height 20
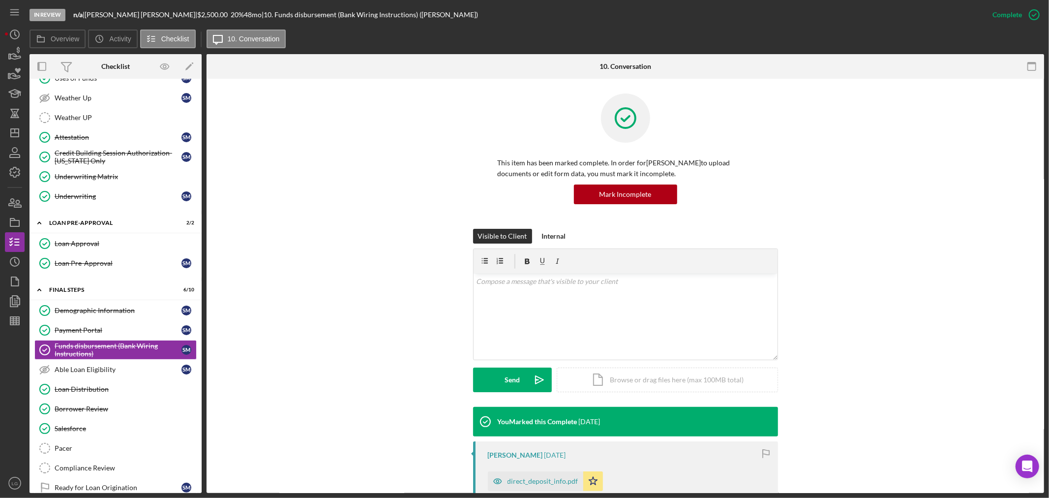
scroll to position [218, 0]
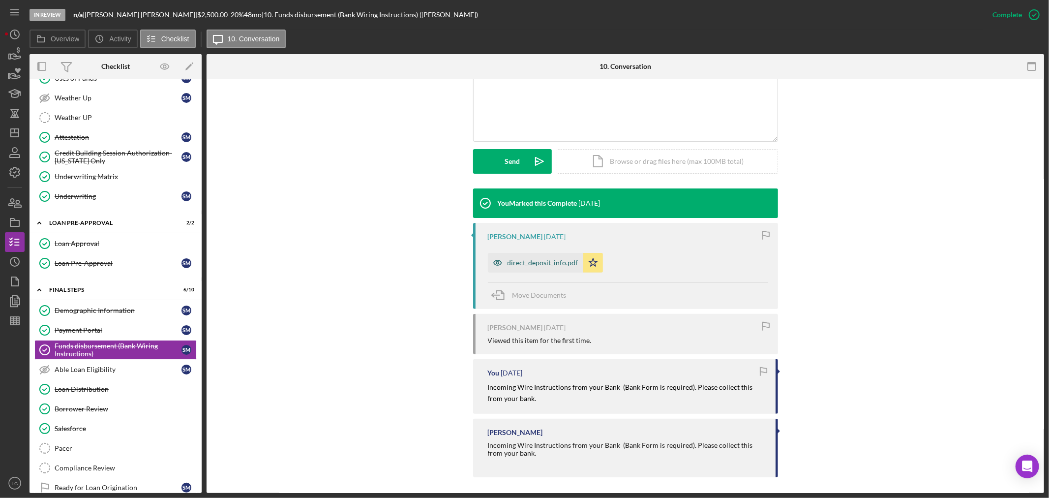
click at [558, 265] on div "direct_deposit_info.pdf" at bounding box center [543, 263] width 71 height 8
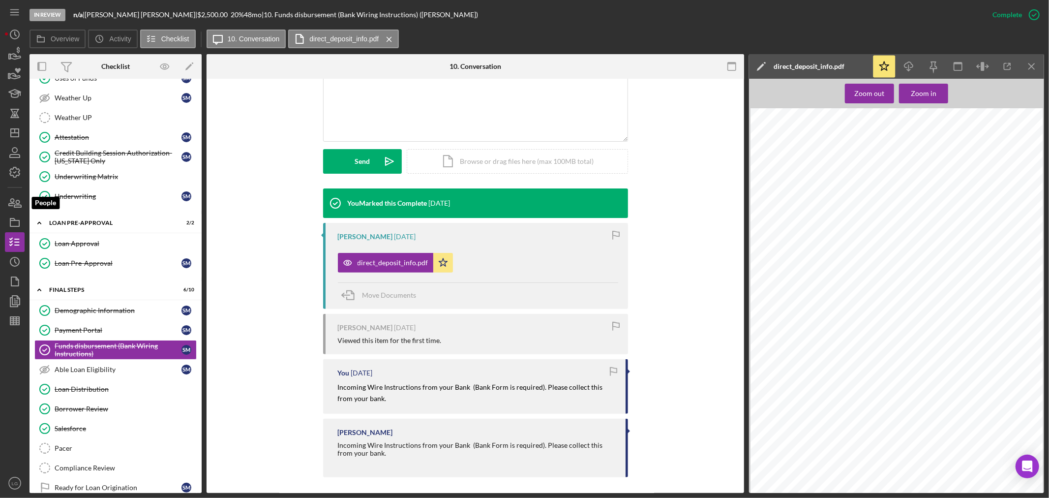
drag, startPoint x: 17, startPoint y: 205, endPoint x: 28, endPoint y: 203, distance: 11.5
click at [17, 205] on icon "button" at bounding box center [14, 202] width 25 height 25
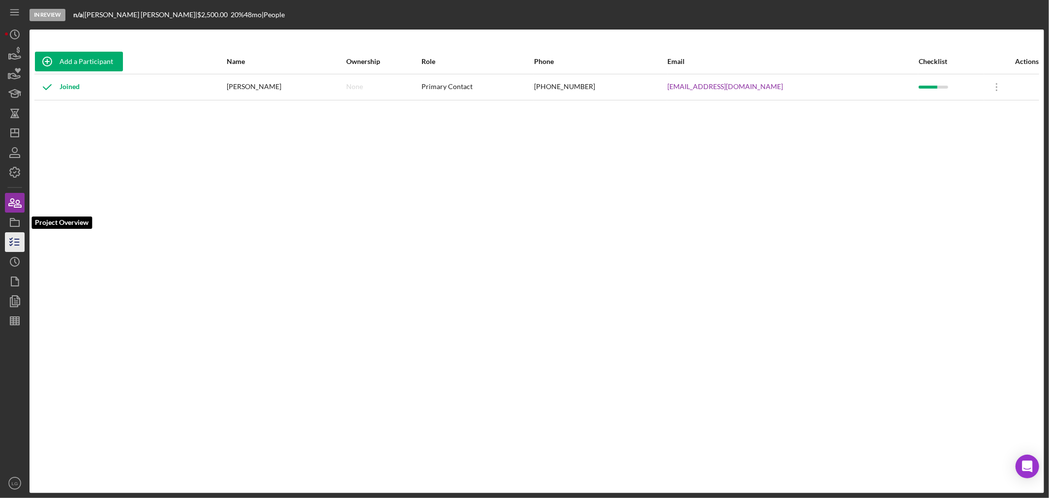
drag, startPoint x: 15, startPoint y: 225, endPoint x: 17, endPoint y: 241, distance: 16.3
click at [15, 225] on icon "button" at bounding box center [14, 222] width 25 height 25
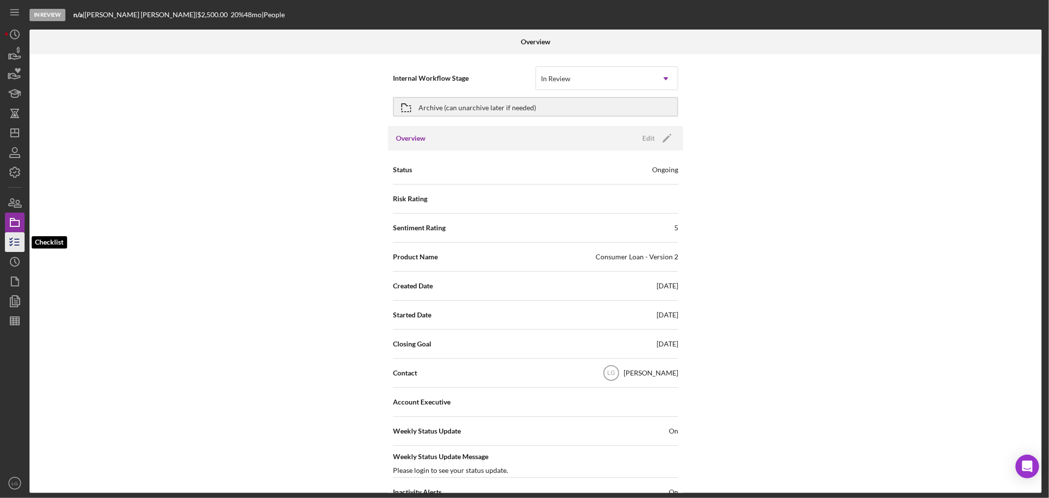
click at [17, 243] on icon "button" at bounding box center [14, 242] width 25 height 25
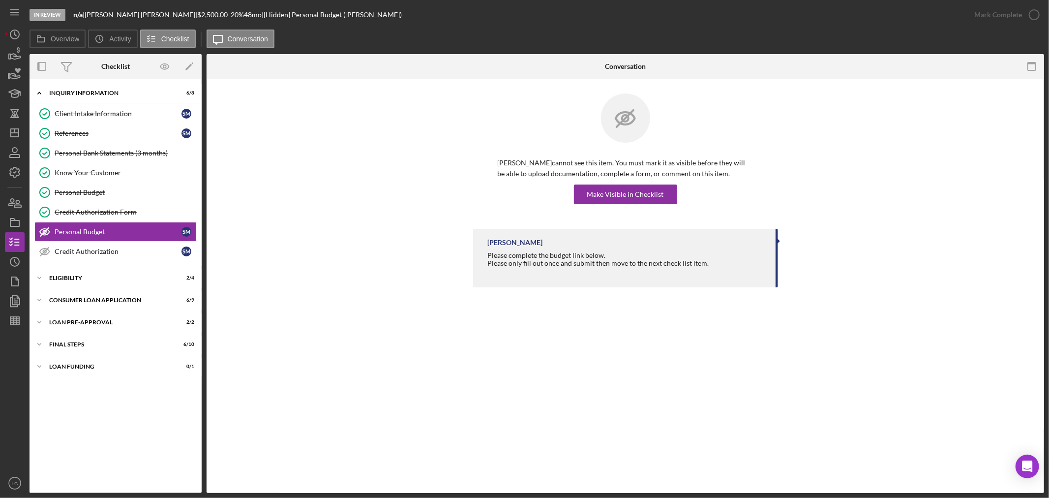
click at [145, 334] on div "Icon/Expander Inquiry Information 6 / 8 Client Intake Information Client Intake…" at bounding box center [116, 286] width 172 height 404
click at [140, 345] on div "FINAL STEPS" at bounding box center [119, 344] width 140 height 6
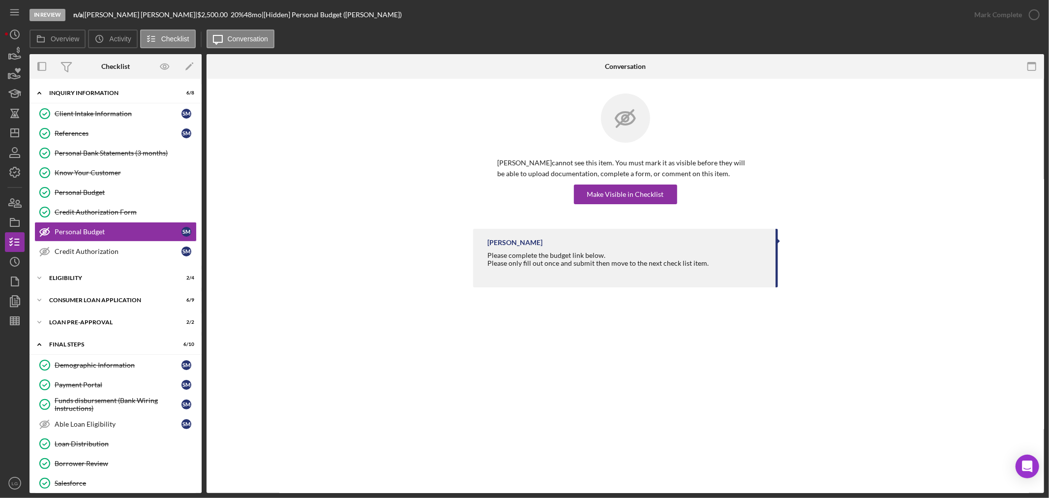
scroll to position [92, 0]
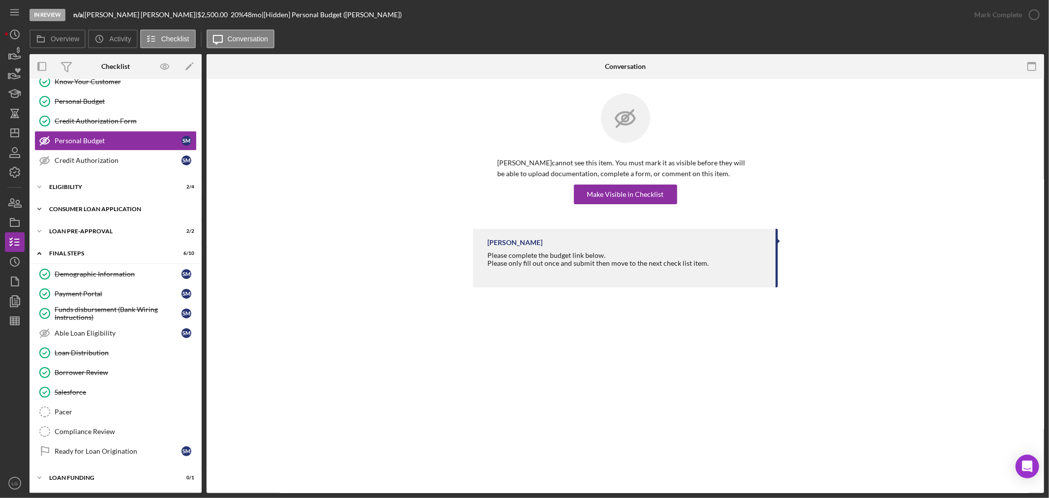
click at [119, 211] on div "Icon/Expander Consumer Loan Application 6 / 9" at bounding box center [116, 209] width 172 height 20
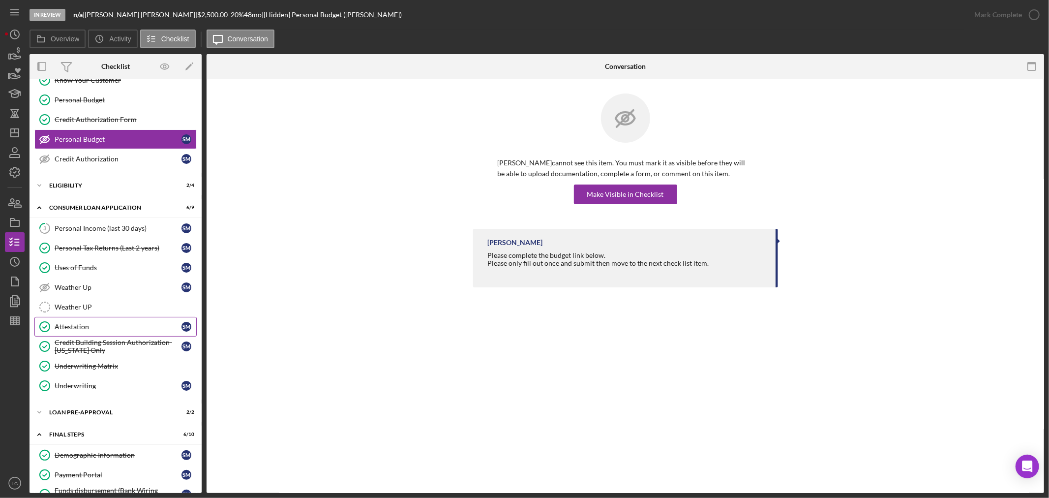
click at [87, 328] on div "Attestation" at bounding box center [118, 327] width 127 height 8
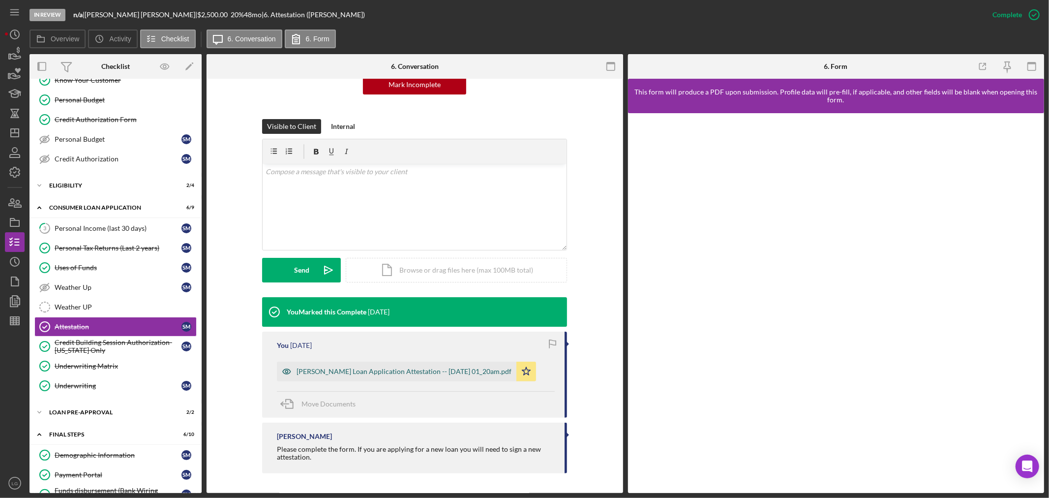
click at [353, 369] on div "[PERSON_NAME] Loan Application Attestation -- [DATE] 01_20am.pdf" at bounding box center [404, 371] width 215 height 8
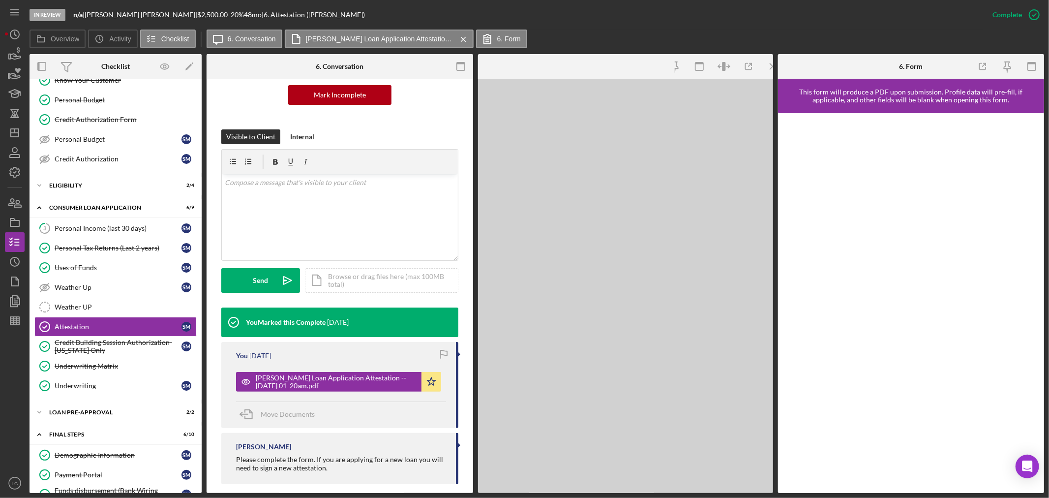
scroll to position [121, 0]
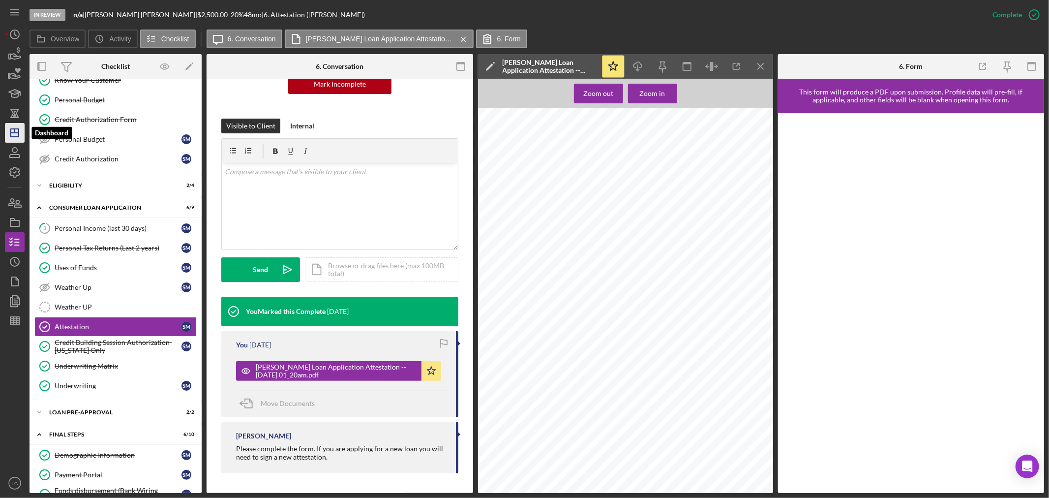
click at [11, 131] on polygon "button" at bounding box center [15, 133] width 8 height 8
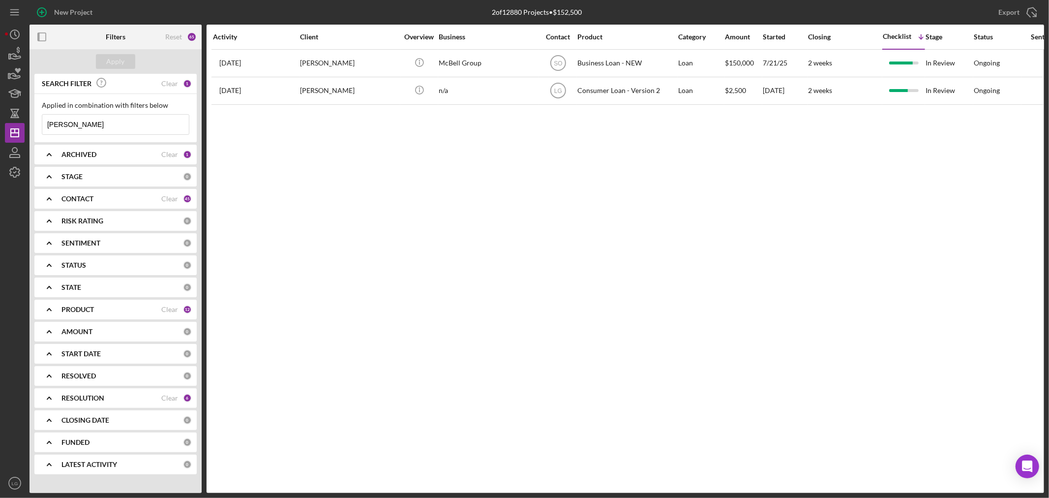
click at [78, 122] on input "[PERSON_NAME]" at bounding box center [115, 125] width 147 height 20
type input "[PERSON_NAME]"
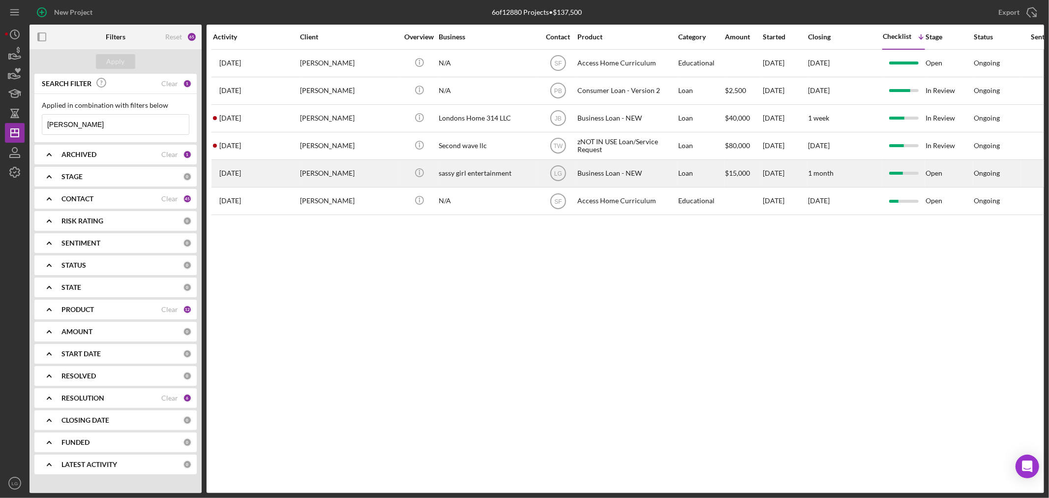
click at [298, 179] on div "[DATE] [PERSON_NAME]" at bounding box center [256, 173] width 86 height 26
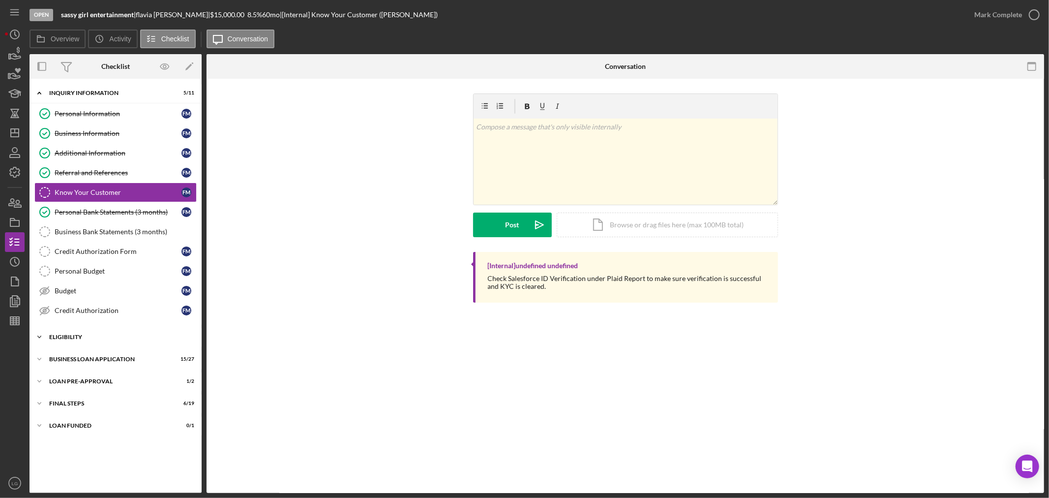
click at [103, 345] on div "Icon/Expander ELIGIBILITY 3 / 4" at bounding box center [116, 337] width 172 height 20
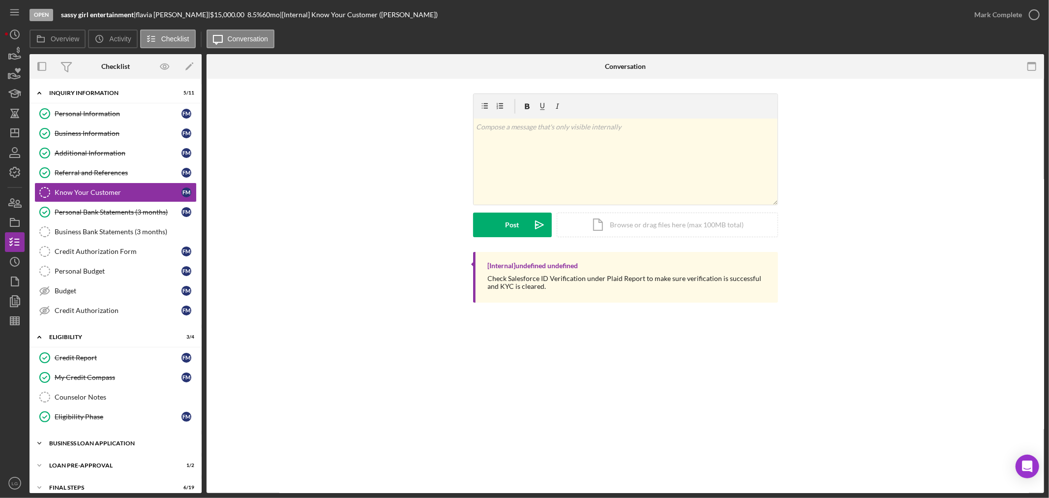
click at [84, 444] on div "BUSINESS LOAN APPLICATION" at bounding box center [119, 443] width 140 height 6
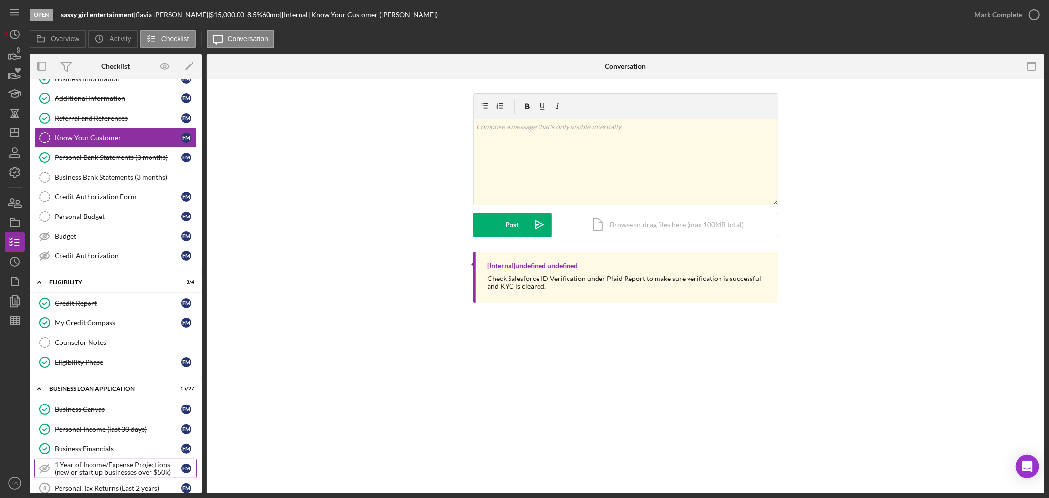
scroll to position [273, 0]
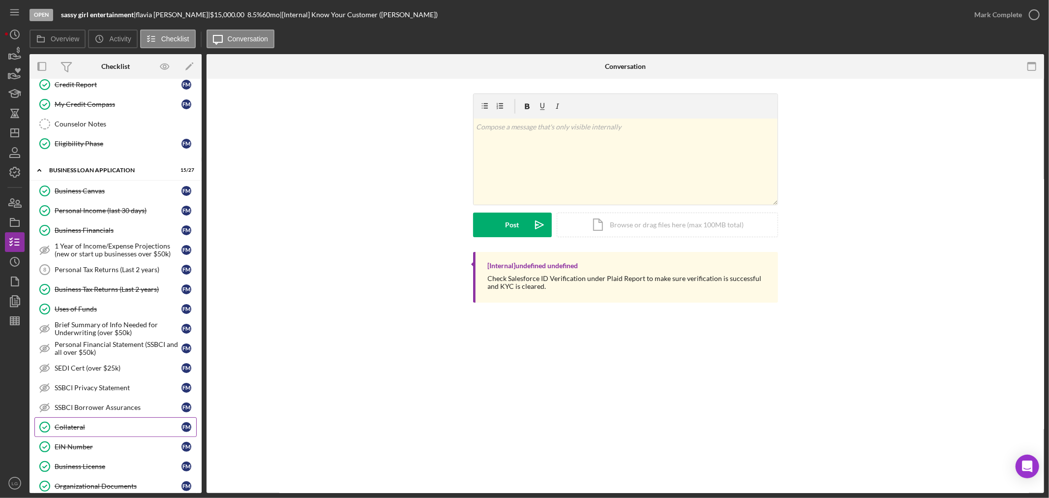
click at [78, 430] on div "Collateral" at bounding box center [118, 427] width 127 height 8
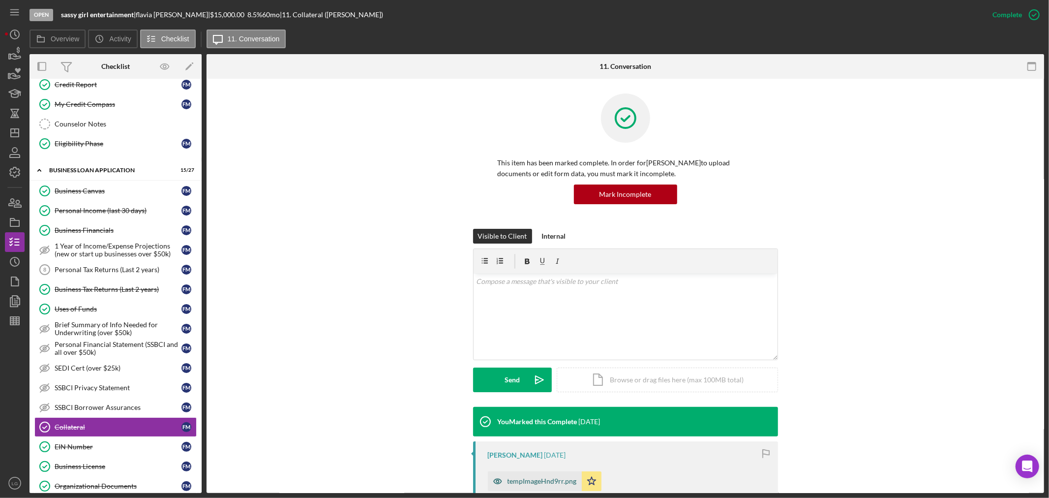
click at [518, 481] on div "tempImageHnd9rr.png" at bounding box center [542, 481] width 69 height 8
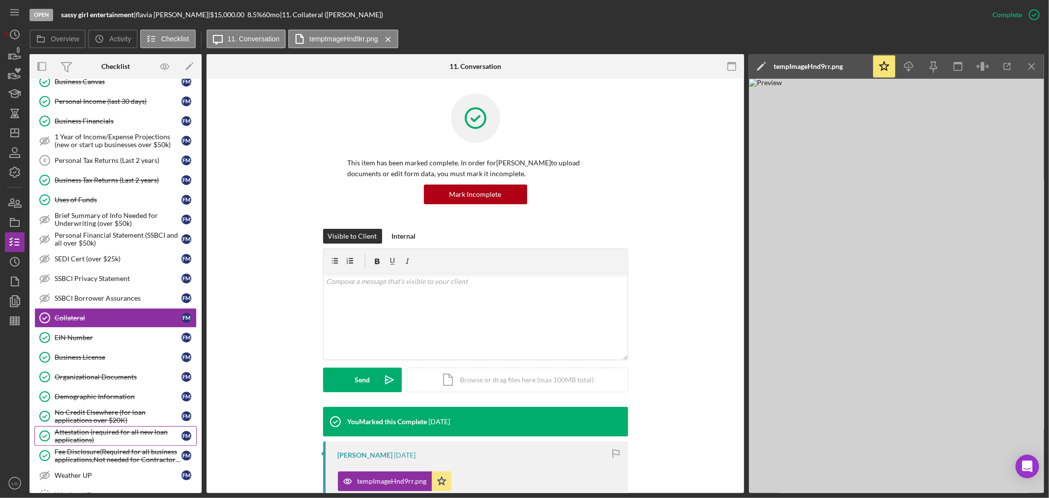
scroll to position [437, 0]
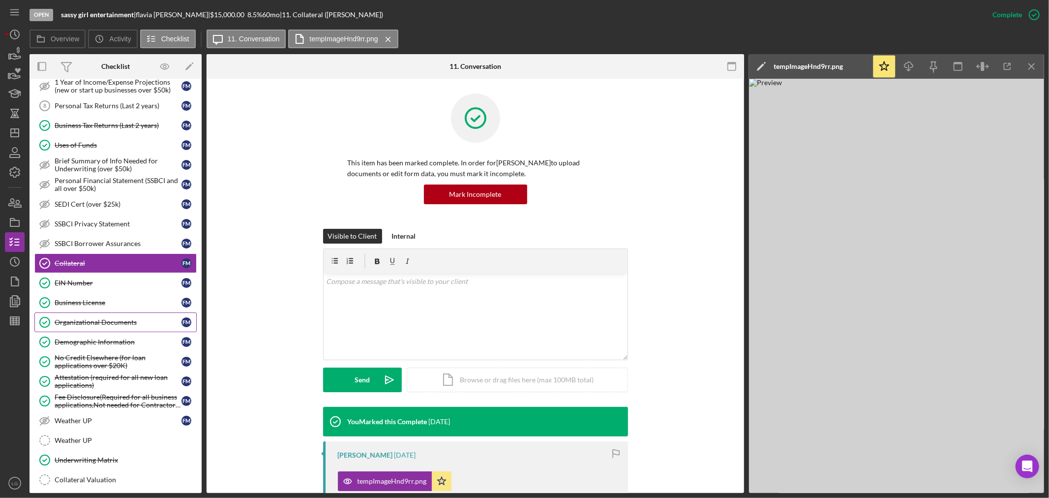
click at [106, 325] on div "Organizational Documents" at bounding box center [118, 322] width 127 height 8
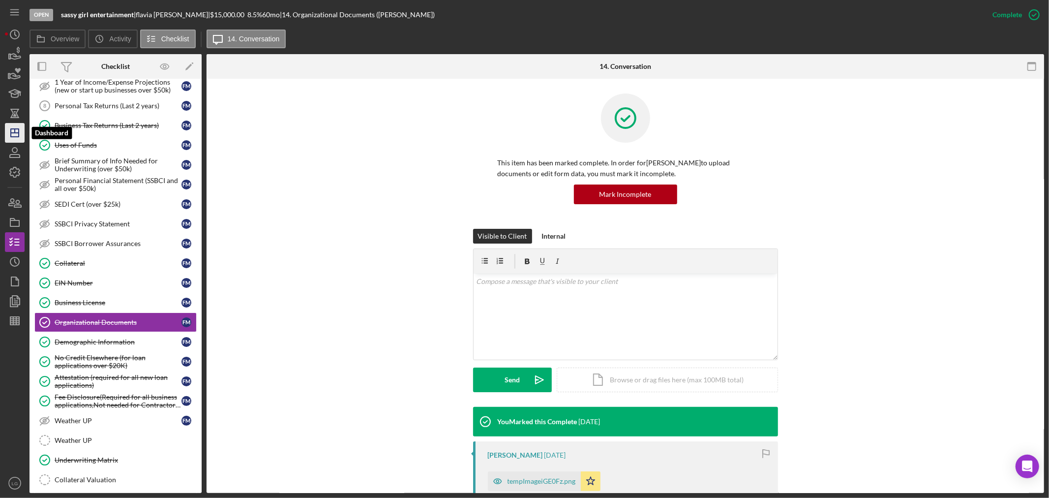
click at [18, 139] on icon "Icon/Dashboard" at bounding box center [14, 133] width 25 height 25
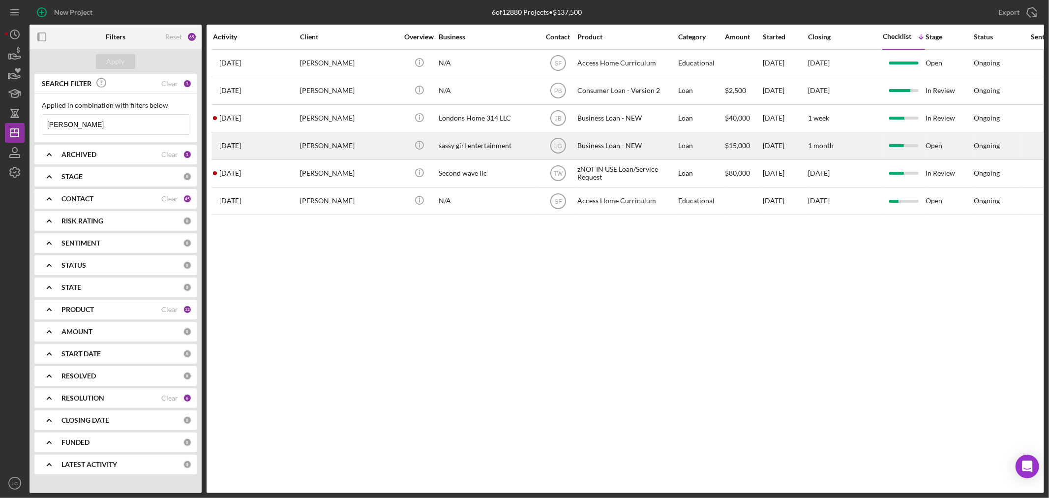
click at [288, 151] on div "[DATE] [PERSON_NAME]" at bounding box center [256, 146] width 86 height 26
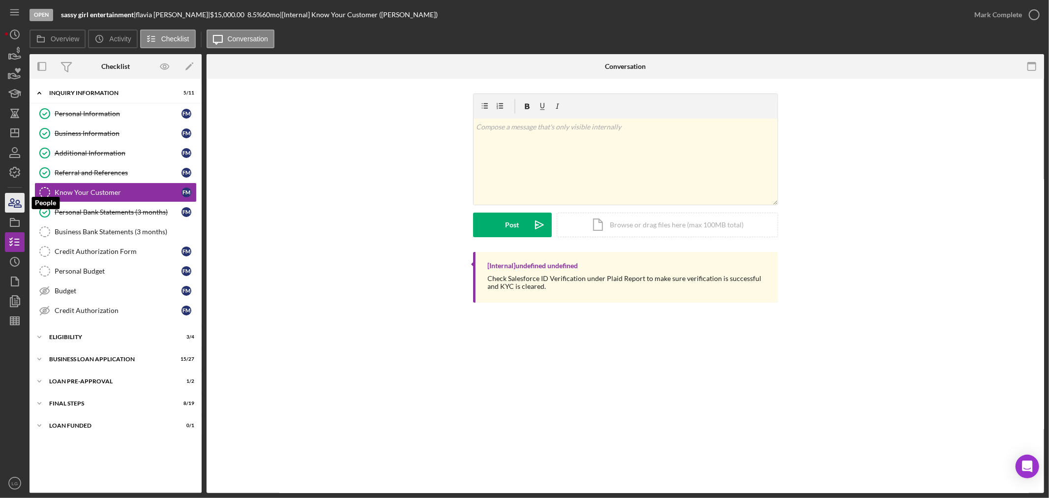
click at [13, 200] on icon "button" at bounding box center [14, 202] width 25 height 25
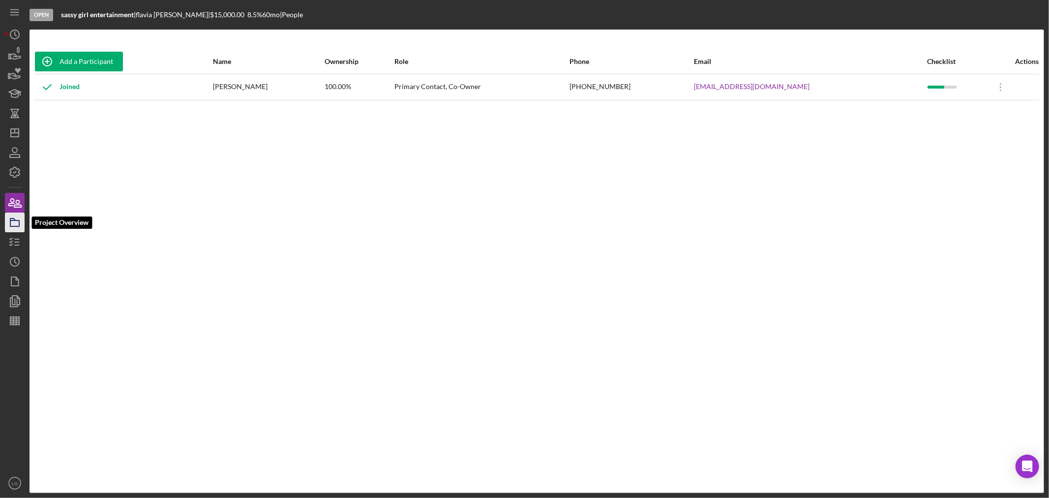
click at [23, 228] on icon "button" at bounding box center [14, 222] width 25 height 25
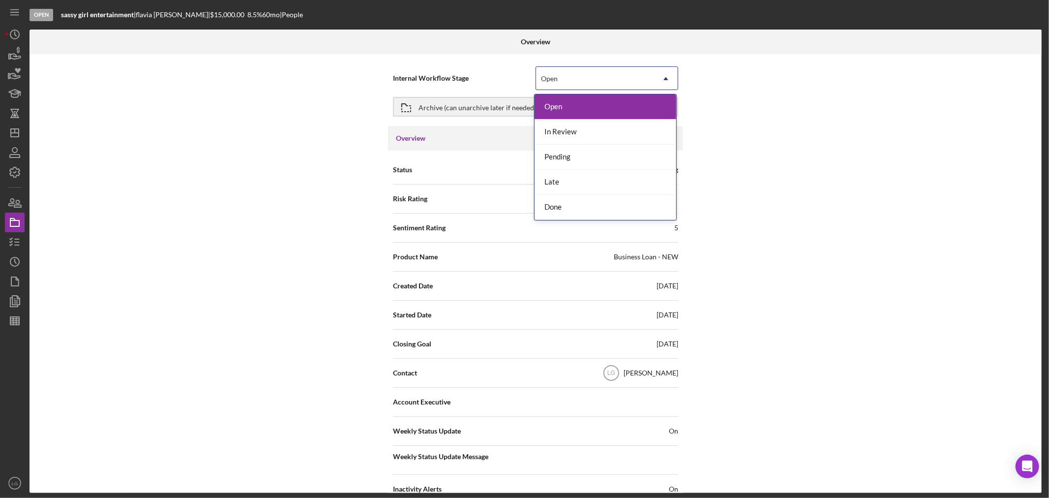
click at [591, 76] on div "Open" at bounding box center [595, 78] width 118 height 23
click at [557, 131] on div "In Review" at bounding box center [606, 132] width 142 height 25
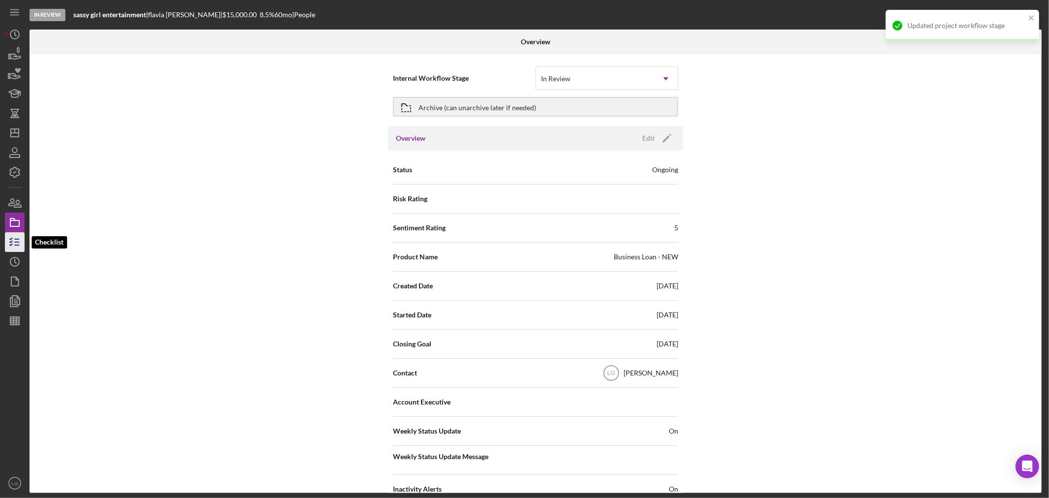
click at [15, 245] on line "button" at bounding box center [17, 245] width 4 height 0
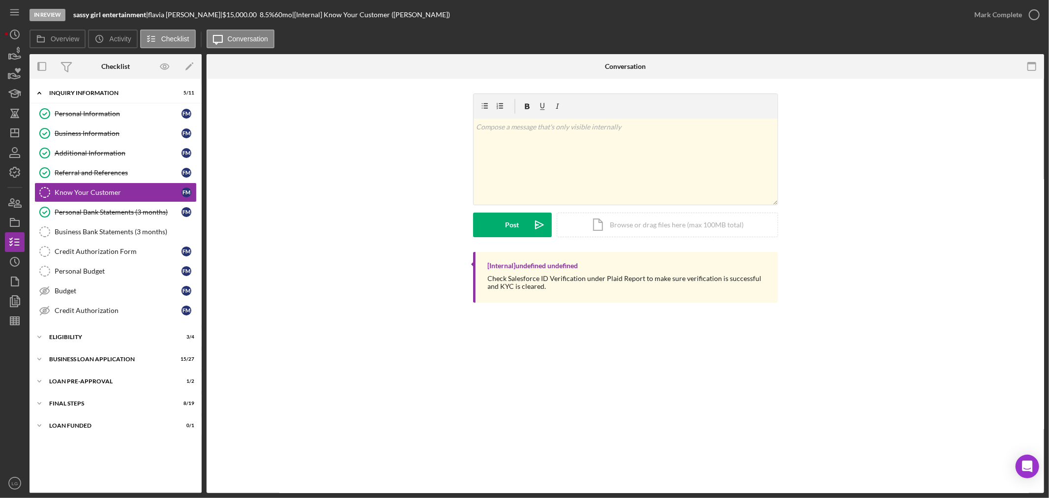
click at [0, 10] on div "In Review sassy girl entertainment | [PERSON_NAME] | $15,000.00 8.5 % 60 mo | […" at bounding box center [524, 249] width 1049 height 498
click at [18, 137] on polygon "button" at bounding box center [15, 133] width 8 height 8
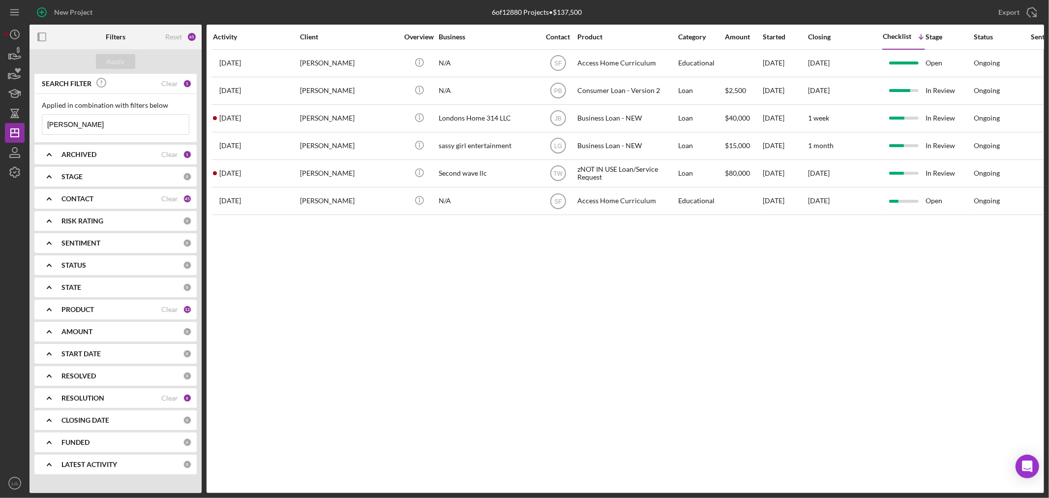
drag, startPoint x: 103, startPoint y: 131, endPoint x: 0, endPoint y: 134, distance: 103.3
click at [0, 134] on div "New Project 6 of 12880 Projects • $137,500 [PERSON_NAME] Export Icon/Export Fil…" at bounding box center [524, 249] width 1049 height 498
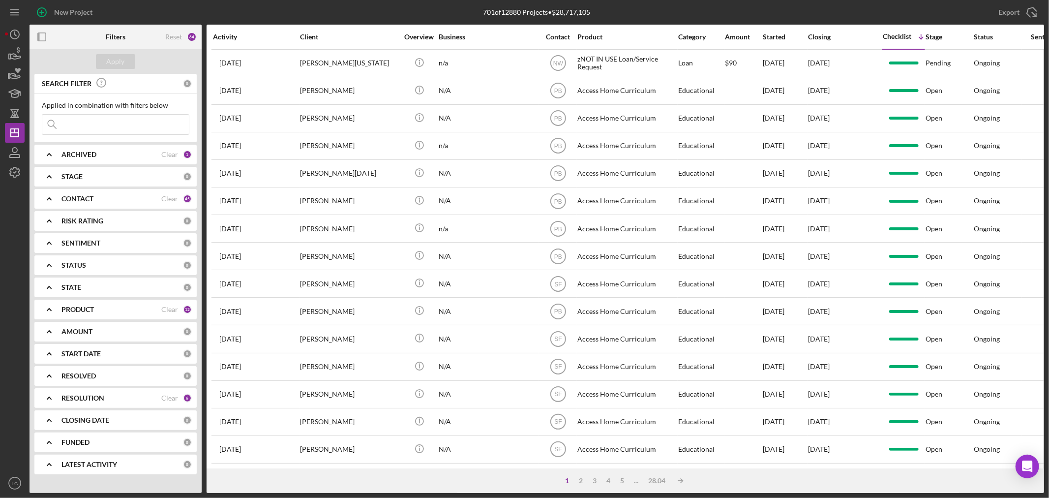
click at [161, 198] on div "CONTACT Clear 45" at bounding box center [126, 198] width 130 height 9
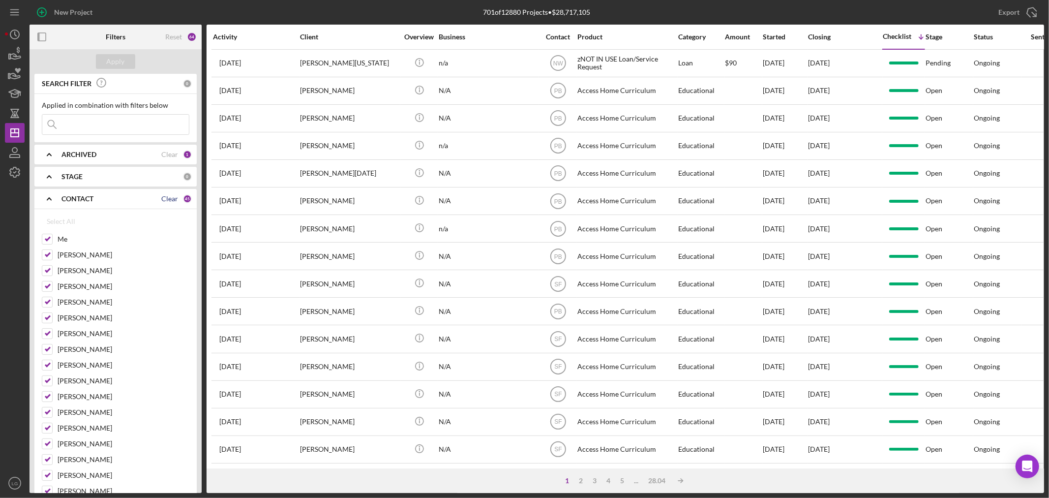
click at [168, 198] on div "Clear" at bounding box center [169, 199] width 17 height 8
checkbox input "false"
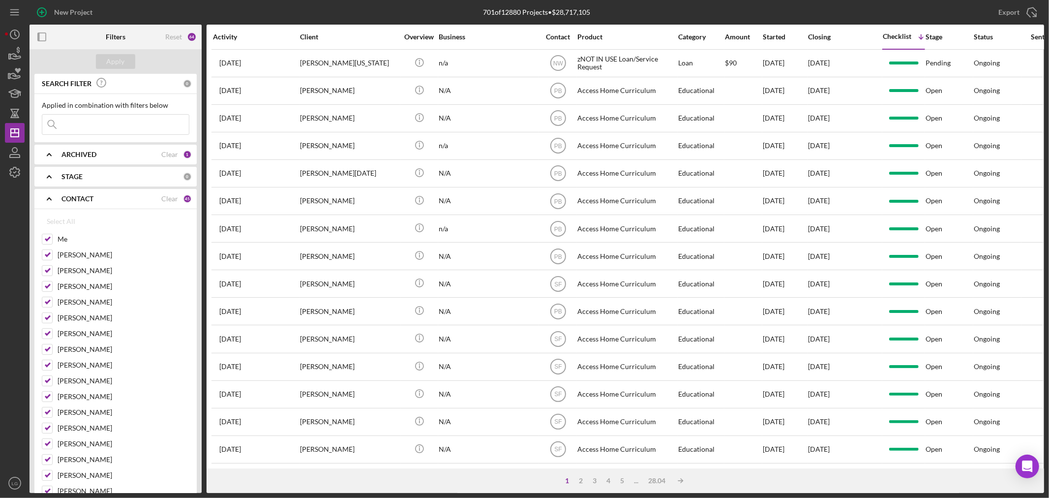
checkbox input "false"
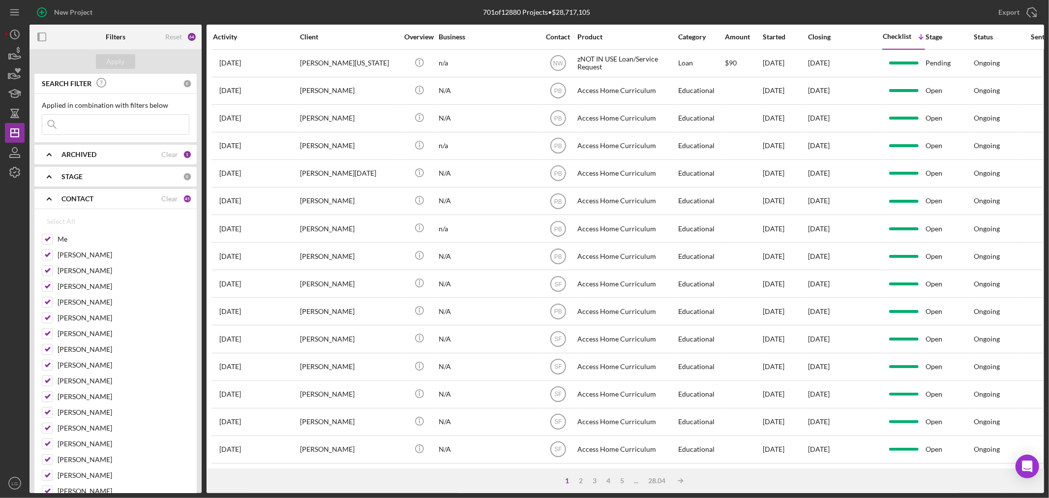
checkbox input "false"
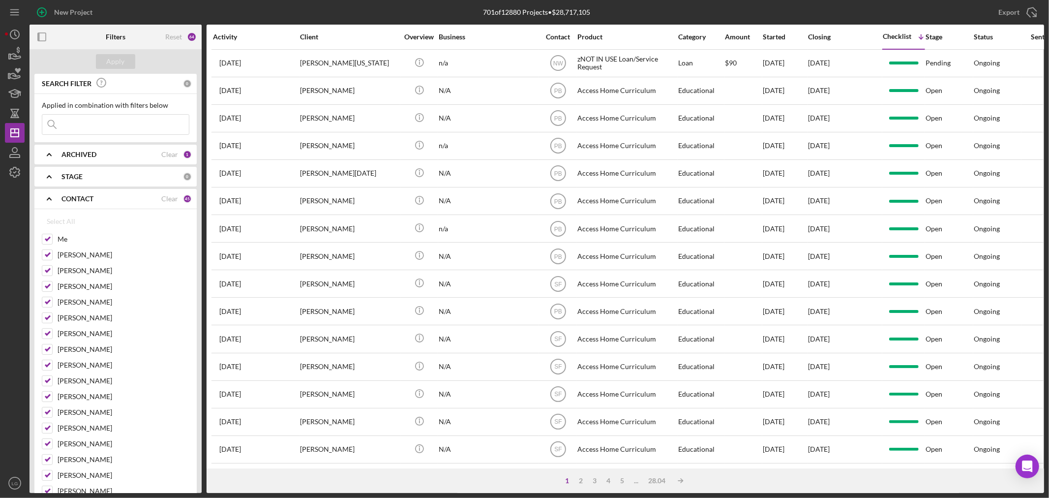
checkbox input "false"
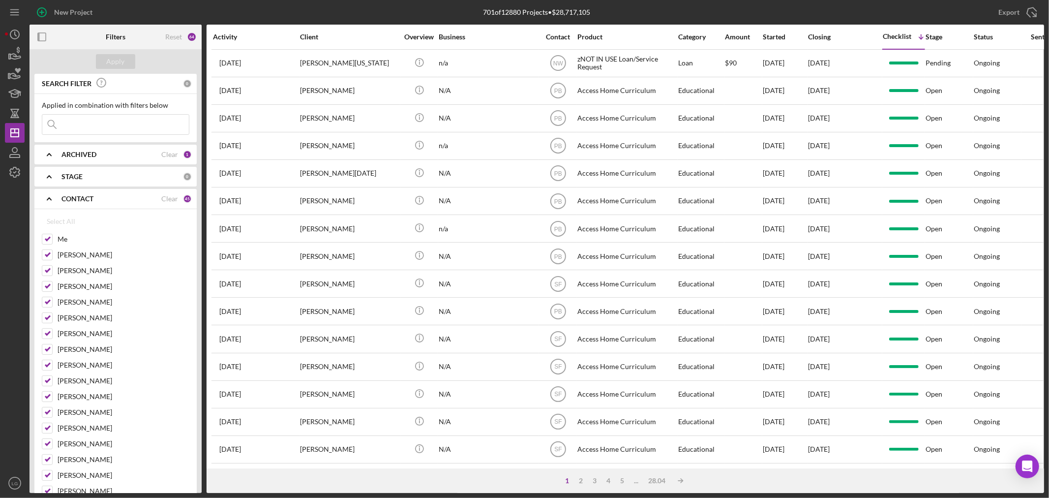
checkbox input "false"
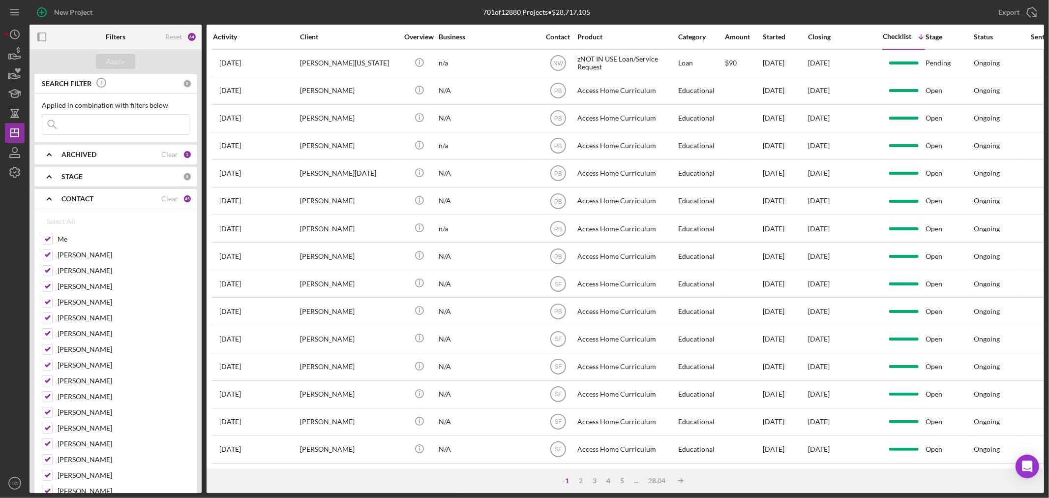
checkbox input "false"
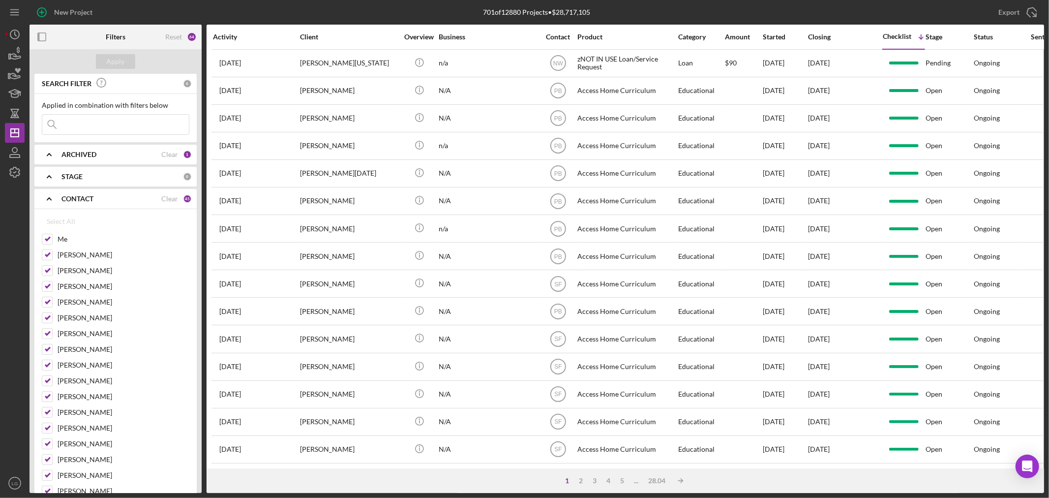
checkbox input "false"
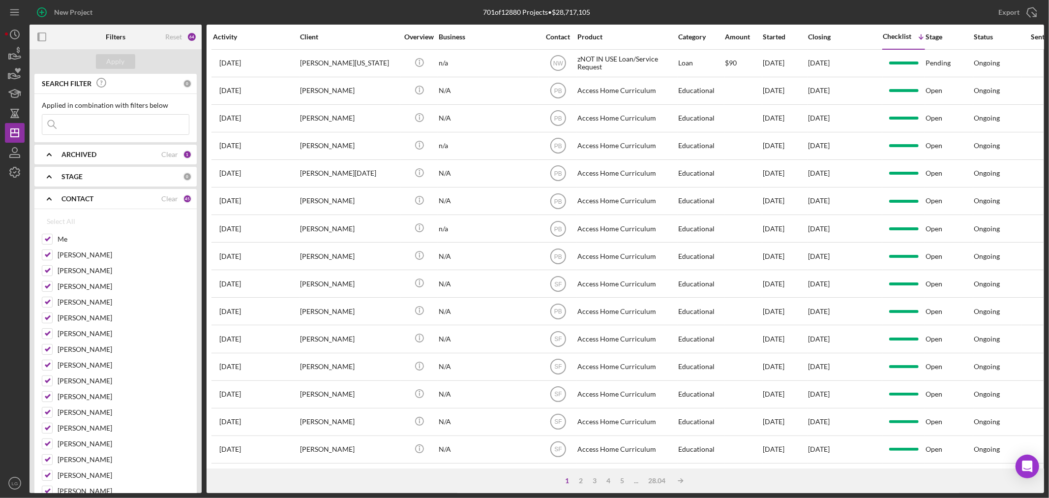
checkbox input "false"
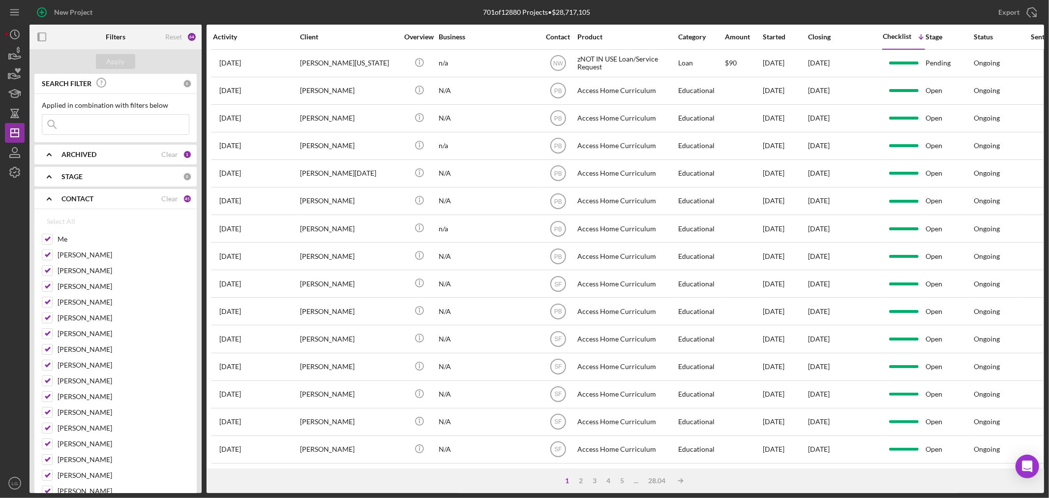
checkbox input "false"
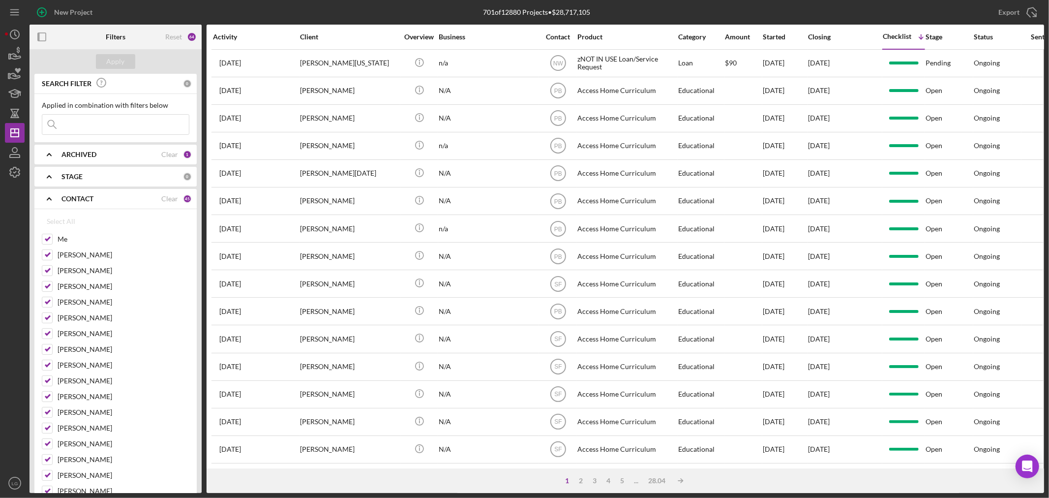
checkbox input "false"
click at [45, 245] on div "Me" at bounding box center [116, 242] width 148 height 16
click at [46, 239] on input "Me" at bounding box center [47, 239] width 10 height 10
checkbox input "true"
click at [121, 58] on div "Apply" at bounding box center [116, 61] width 18 height 15
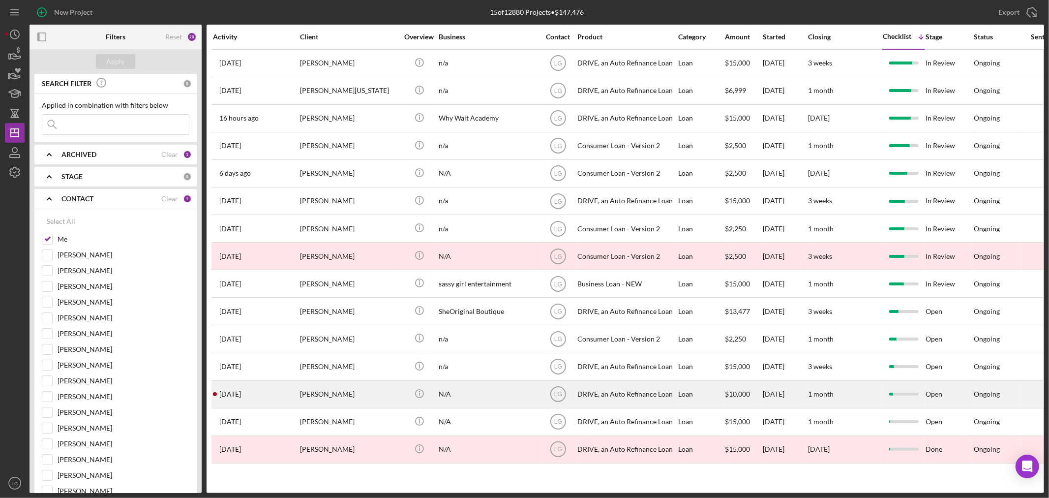
click at [284, 407] on div "[DATE] [PERSON_NAME]" at bounding box center [256, 394] width 86 height 26
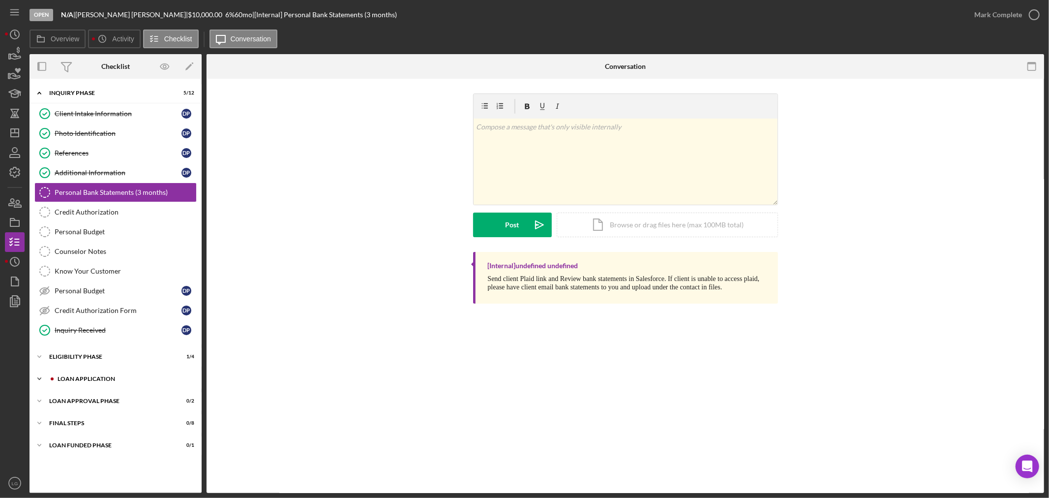
click at [87, 386] on div "Icon/Expander Loan Application 0 / 15" at bounding box center [116, 379] width 172 height 20
click at [80, 399] on div "Personal Income (last 30 days)" at bounding box center [118, 400] width 127 height 8
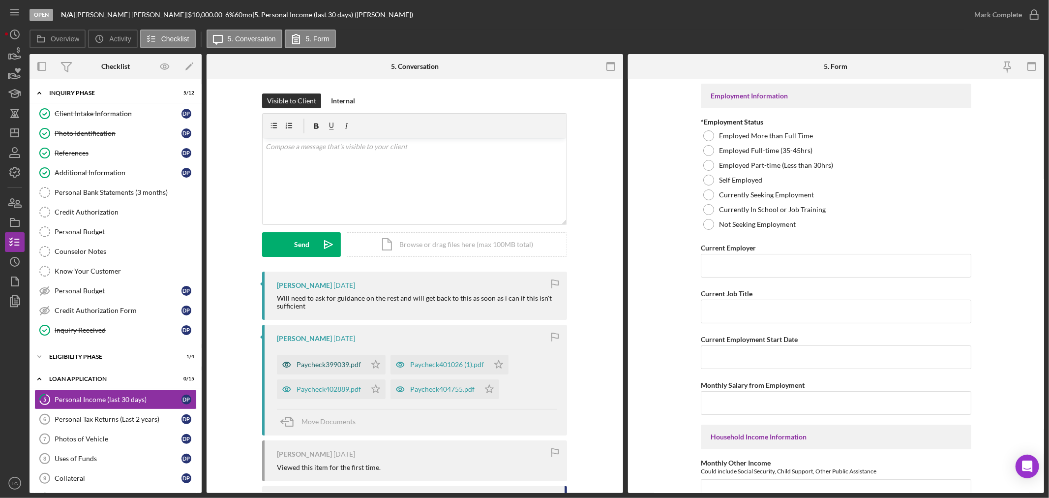
click at [342, 364] on div "Paycheck399039.pdf" at bounding box center [329, 365] width 64 height 8
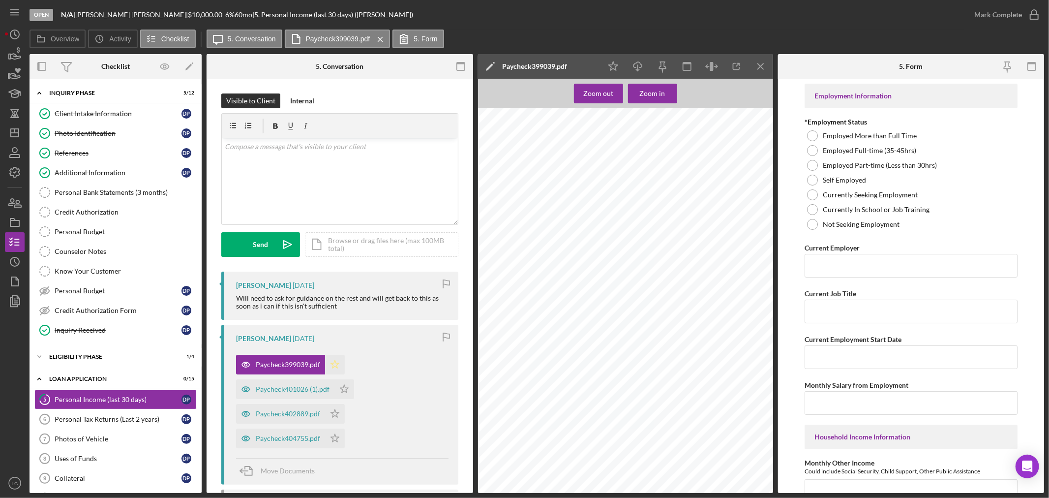
click at [335, 367] on polygon "button" at bounding box center [335, 365] width 8 height 8
click at [297, 395] on div "Paycheck401026 (1).pdf" at bounding box center [285, 389] width 98 height 20
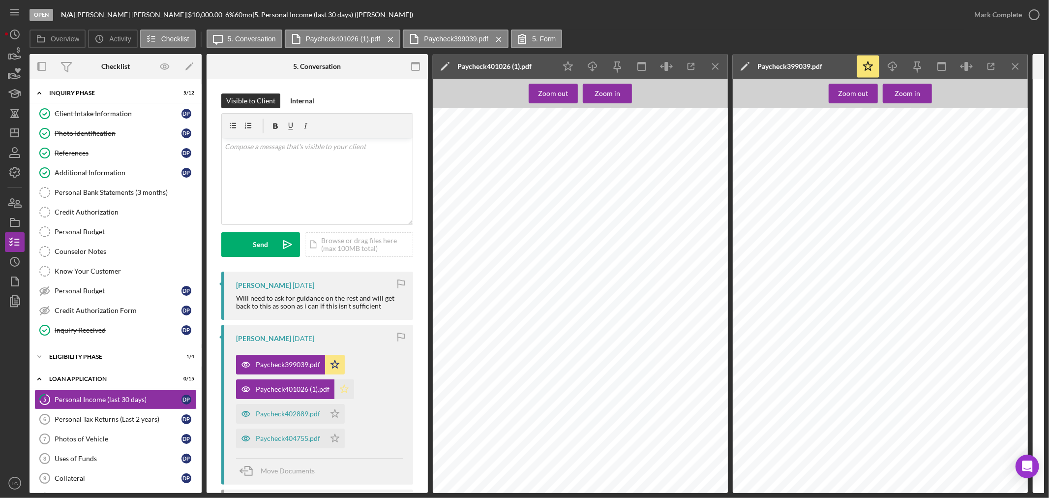
click at [346, 388] on polygon "button" at bounding box center [344, 389] width 8 height 8
click at [302, 411] on div "Paycheck402889.pdf" at bounding box center [288, 414] width 64 height 8
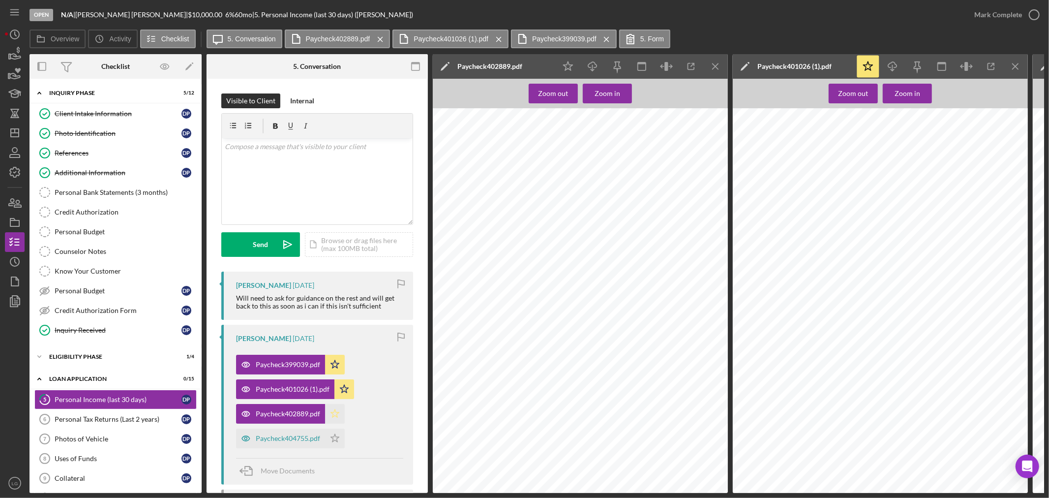
click at [330, 417] on icon "Icon/Star" at bounding box center [335, 414] width 20 height 20
click at [286, 433] on div "Paycheck404755.pdf" at bounding box center [280, 438] width 89 height 20
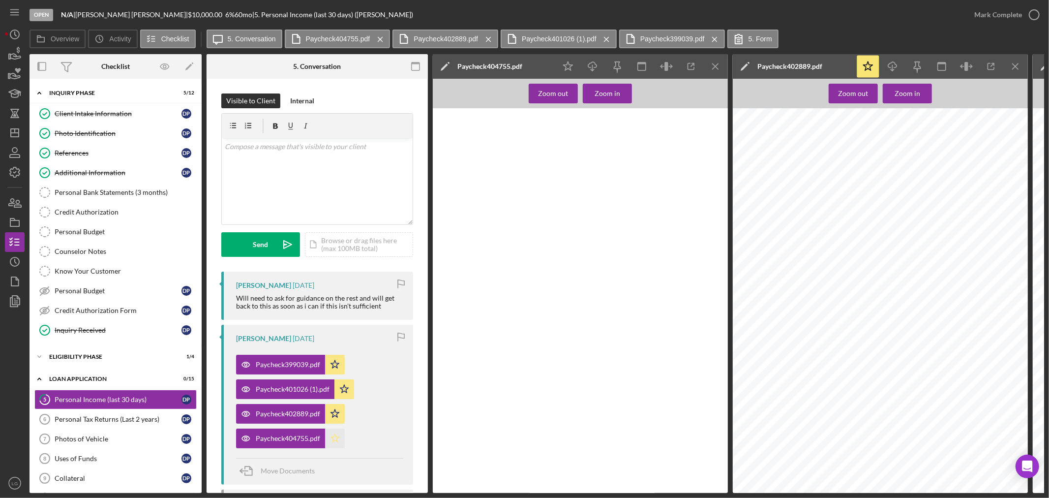
click at [336, 442] on polygon "button" at bounding box center [335, 438] width 8 height 8
click at [712, 69] on icon "Icon/Menu Close" at bounding box center [716, 67] width 22 height 22
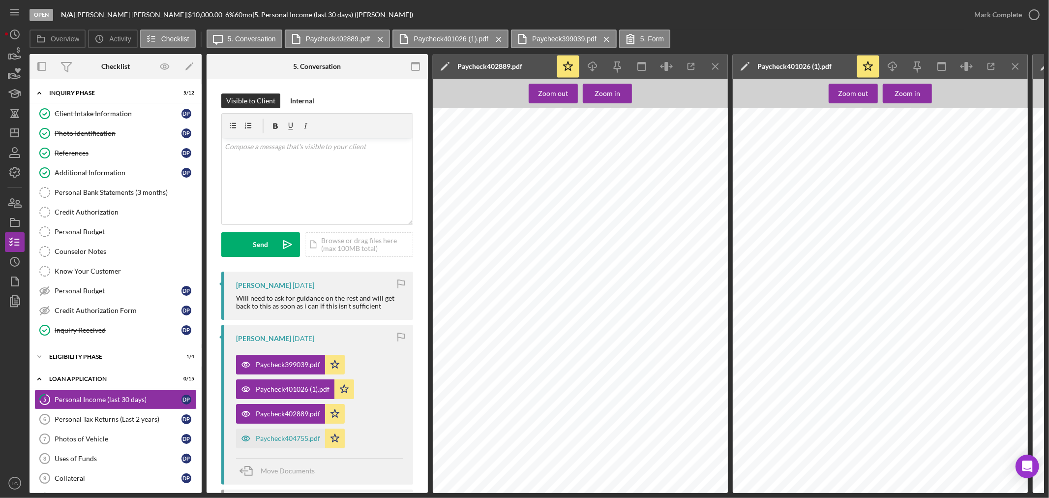
click at [712, 69] on icon "Icon/Menu Close" at bounding box center [716, 67] width 22 height 22
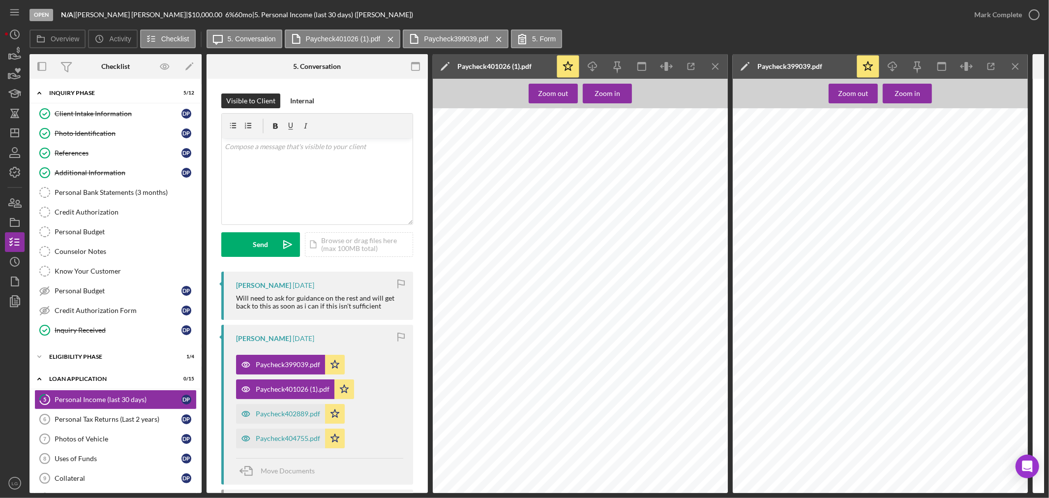
click at [712, 69] on icon "Icon/Menu Close" at bounding box center [716, 67] width 22 height 22
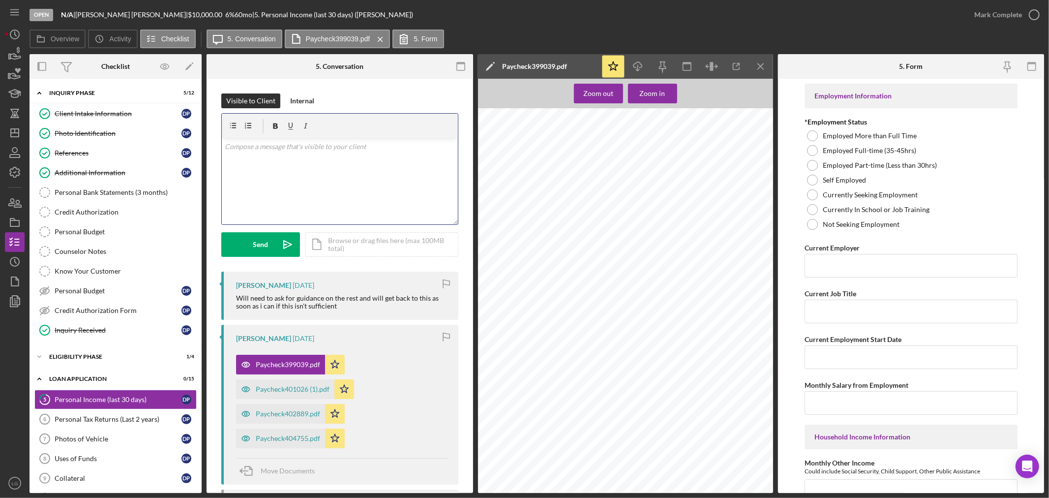
click at [306, 158] on div "v Color teal Color pink Remove color Add row above Add row below Add column bef…" at bounding box center [340, 181] width 236 height 86
click at [263, 255] on div "Send" at bounding box center [260, 244] width 15 height 25
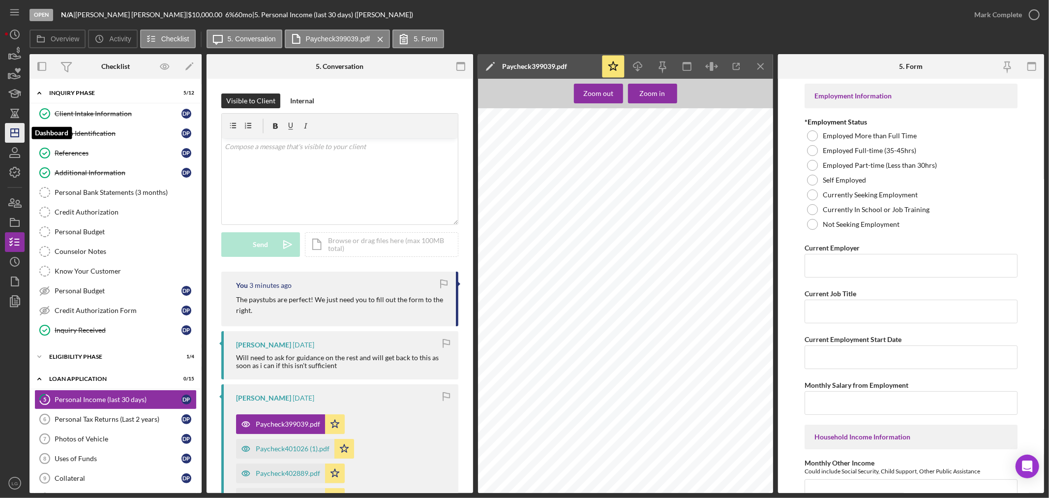
click at [11, 136] on polygon "button" at bounding box center [15, 133] width 8 height 8
